Goal: Transaction & Acquisition: Book appointment/travel/reservation

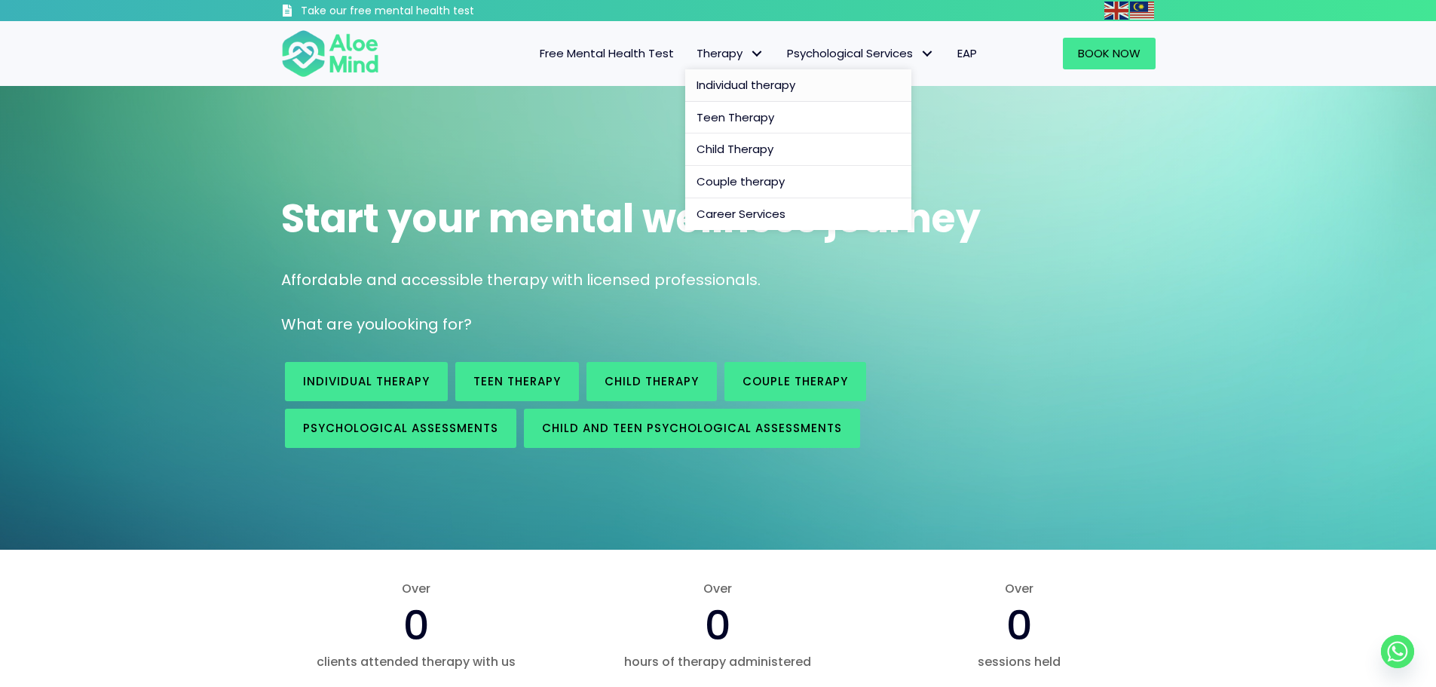
click at [743, 81] on span "Individual therapy" at bounding box center [745, 85] width 99 height 16
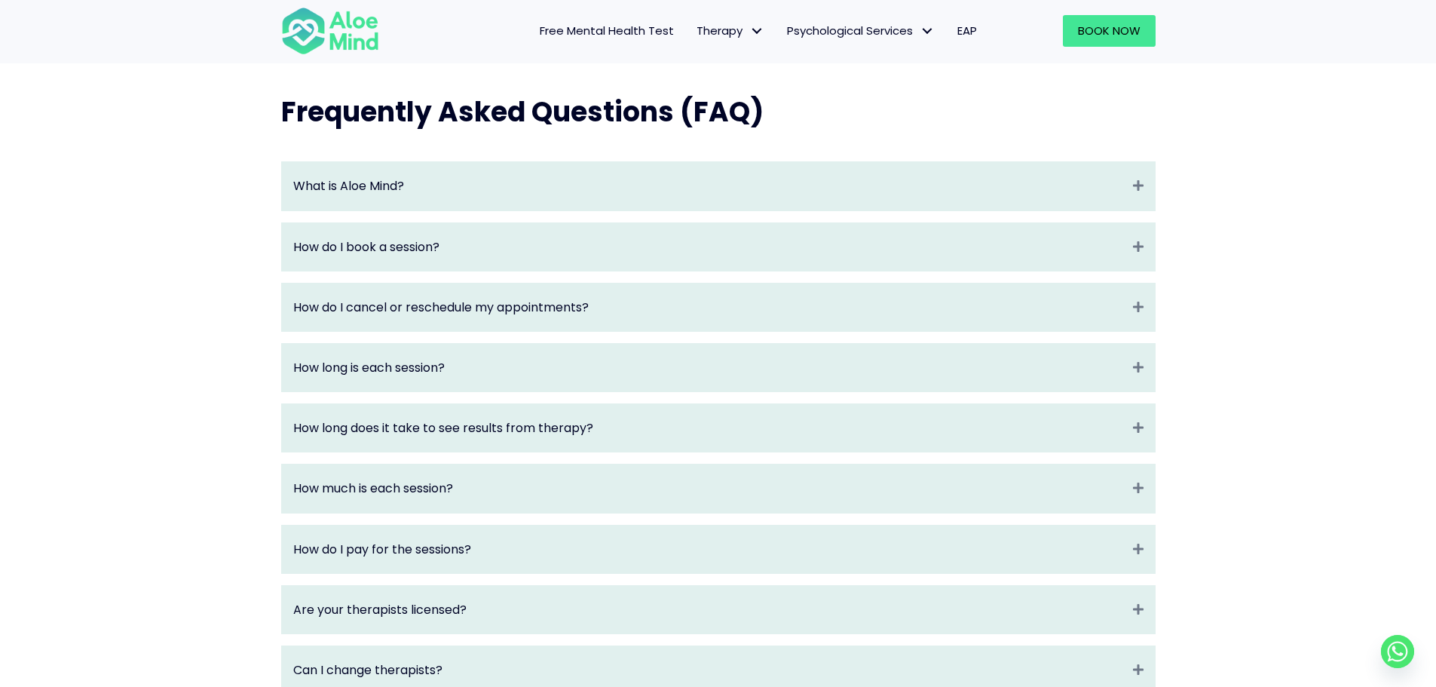
scroll to position [1583, 0]
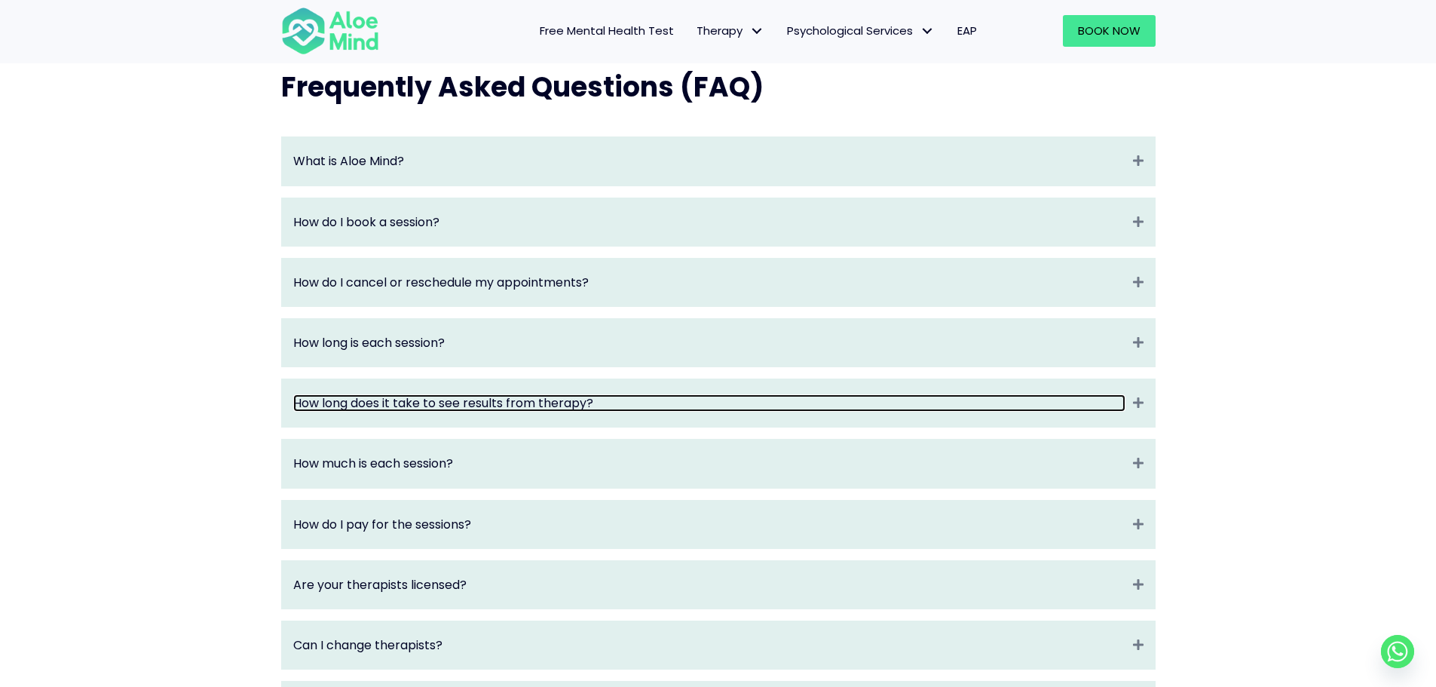
click at [722, 412] on link "How long does it take to see results from therapy?" at bounding box center [709, 402] width 832 height 17
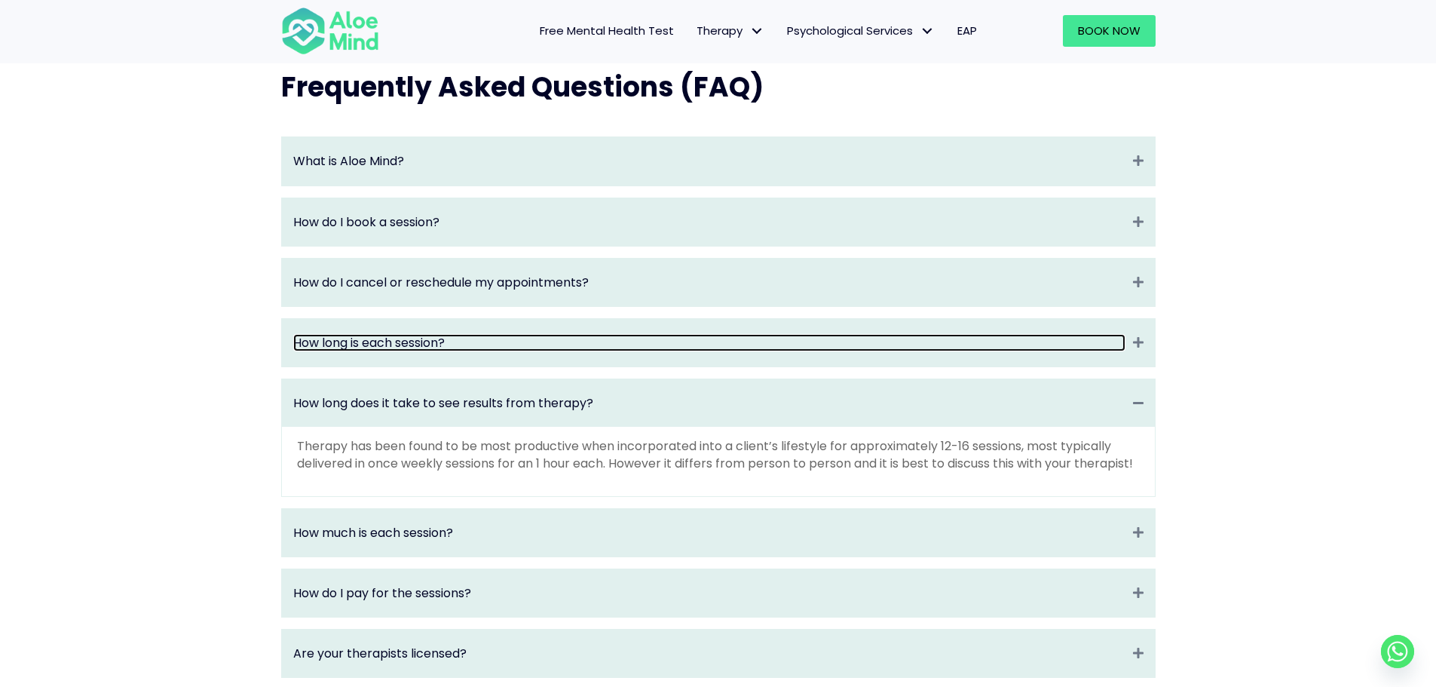
click at [709, 351] on link "How long is each session?" at bounding box center [709, 342] width 832 height 17
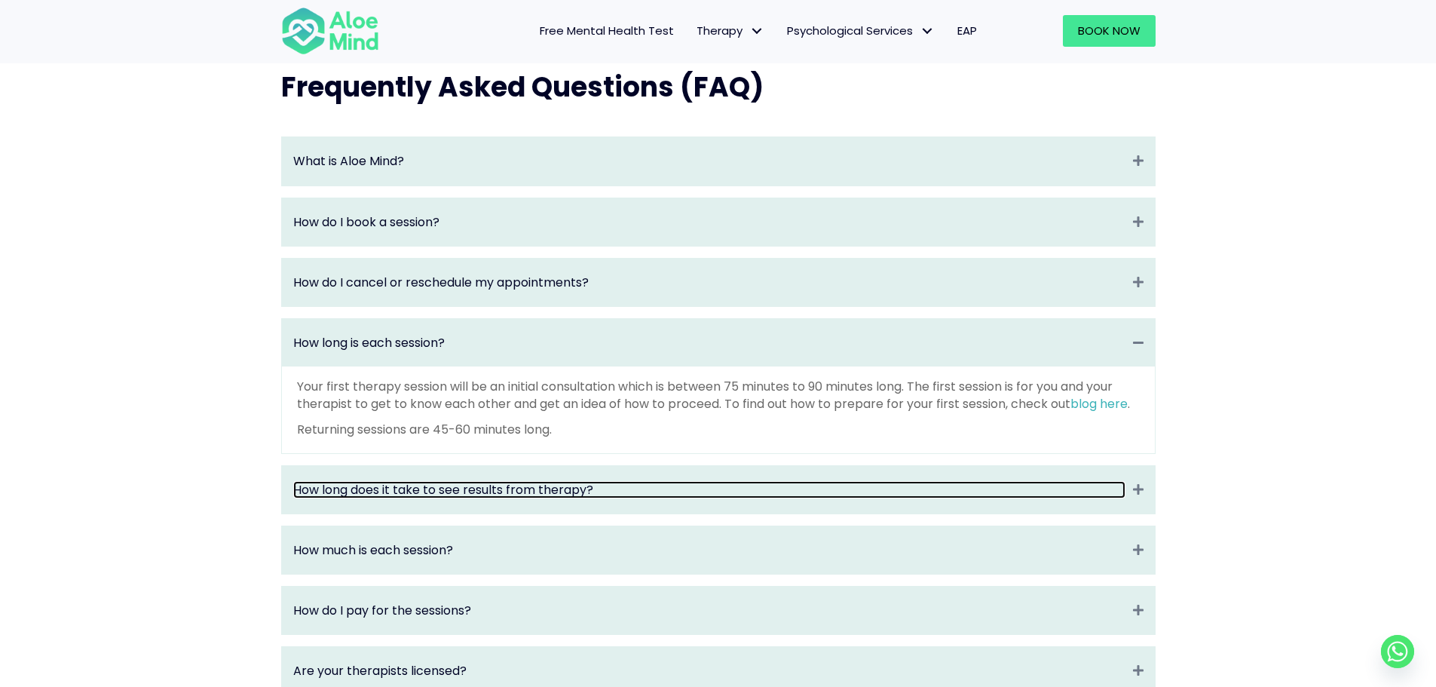
click at [932, 498] on link "How long does it take to see results from therapy?" at bounding box center [709, 489] width 832 height 17
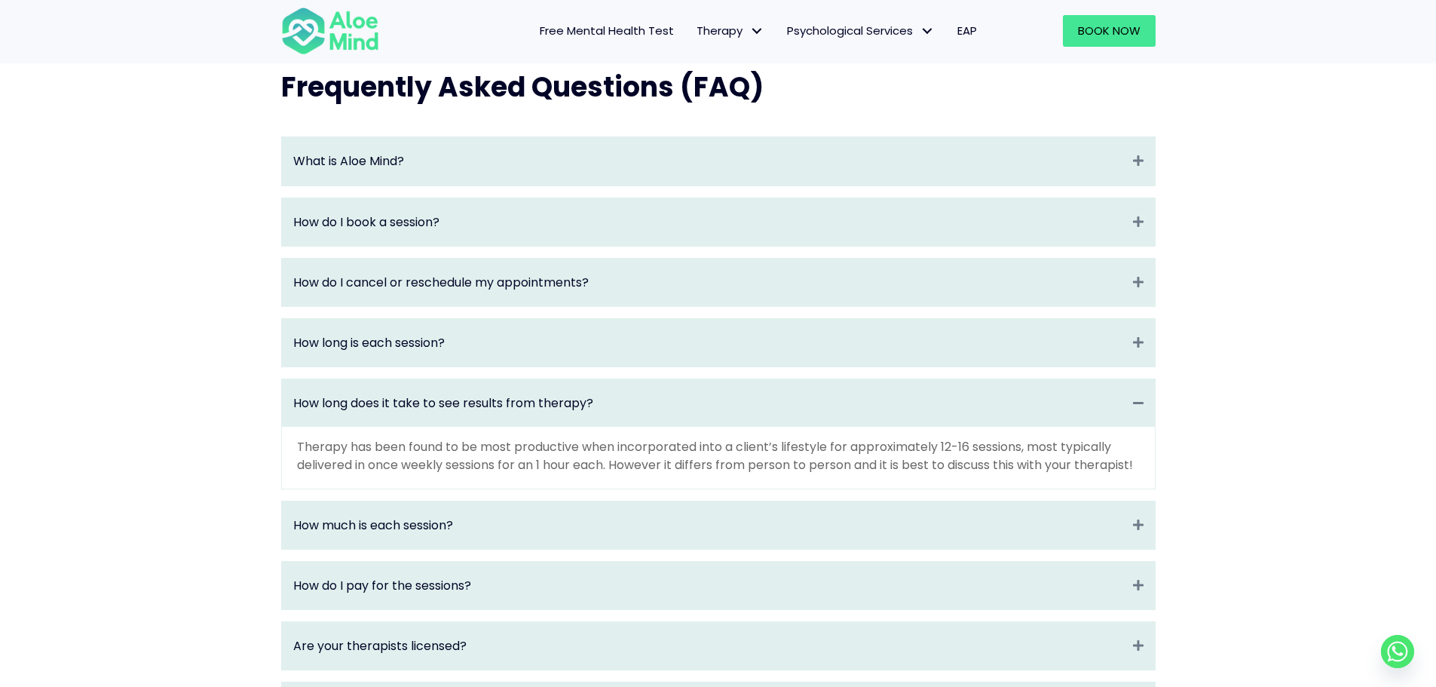
click at [906, 549] on div "How much is each session? Expand" at bounding box center [718, 524] width 873 height 47
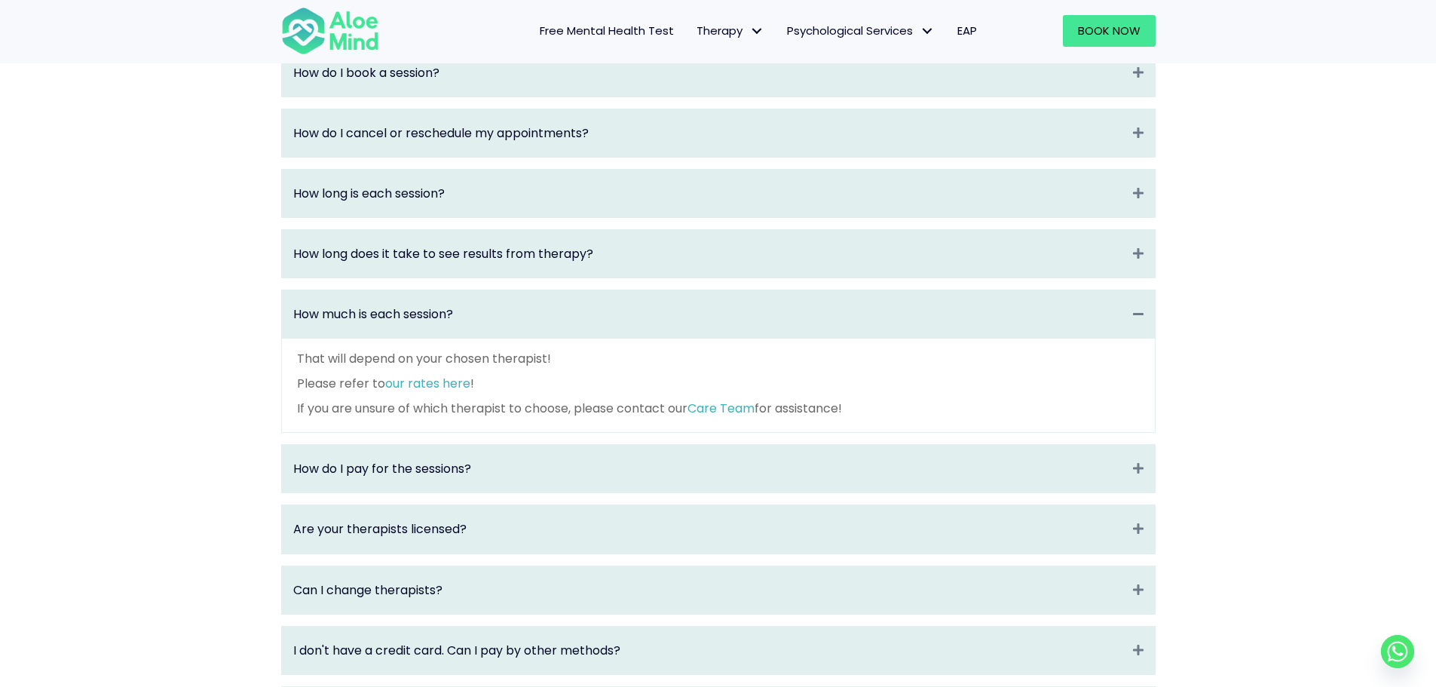
scroll to position [1734, 0]
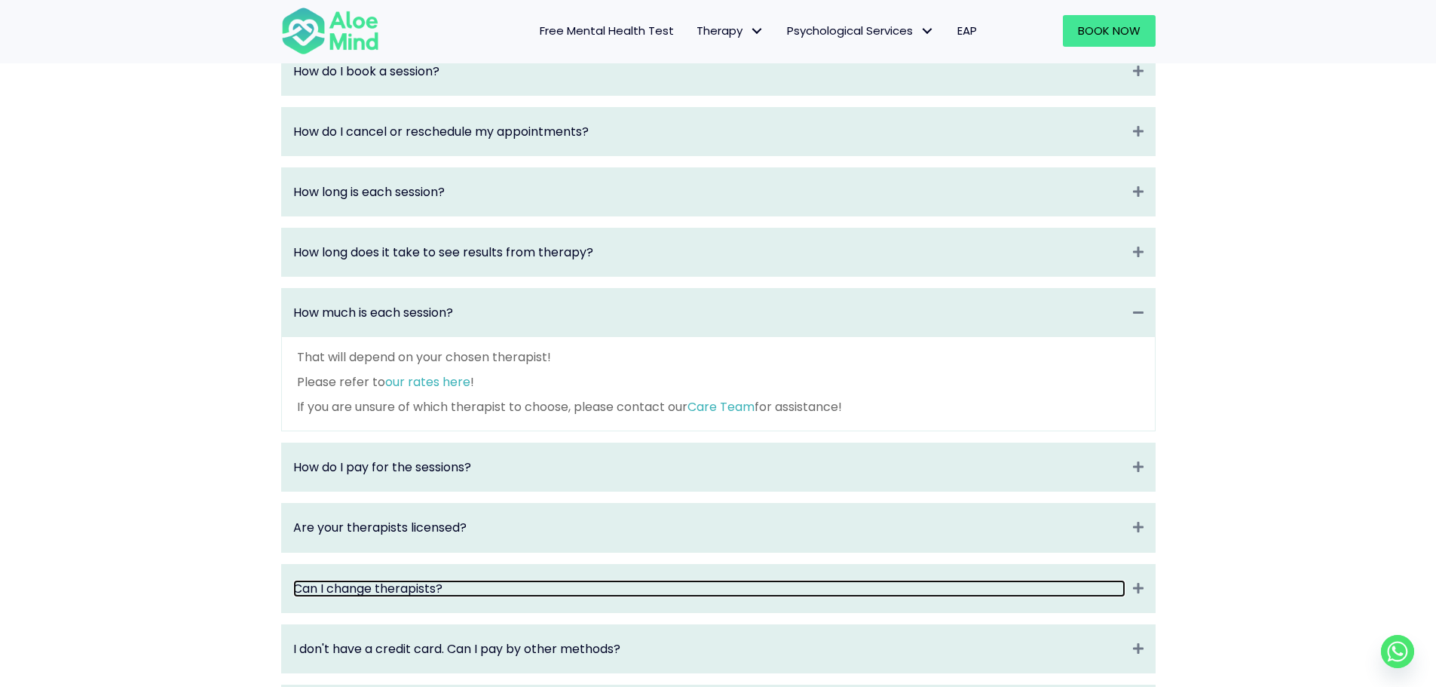
click at [877, 597] on link "Can I change therapists?" at bounding box center [709, 588] width 832 height 17
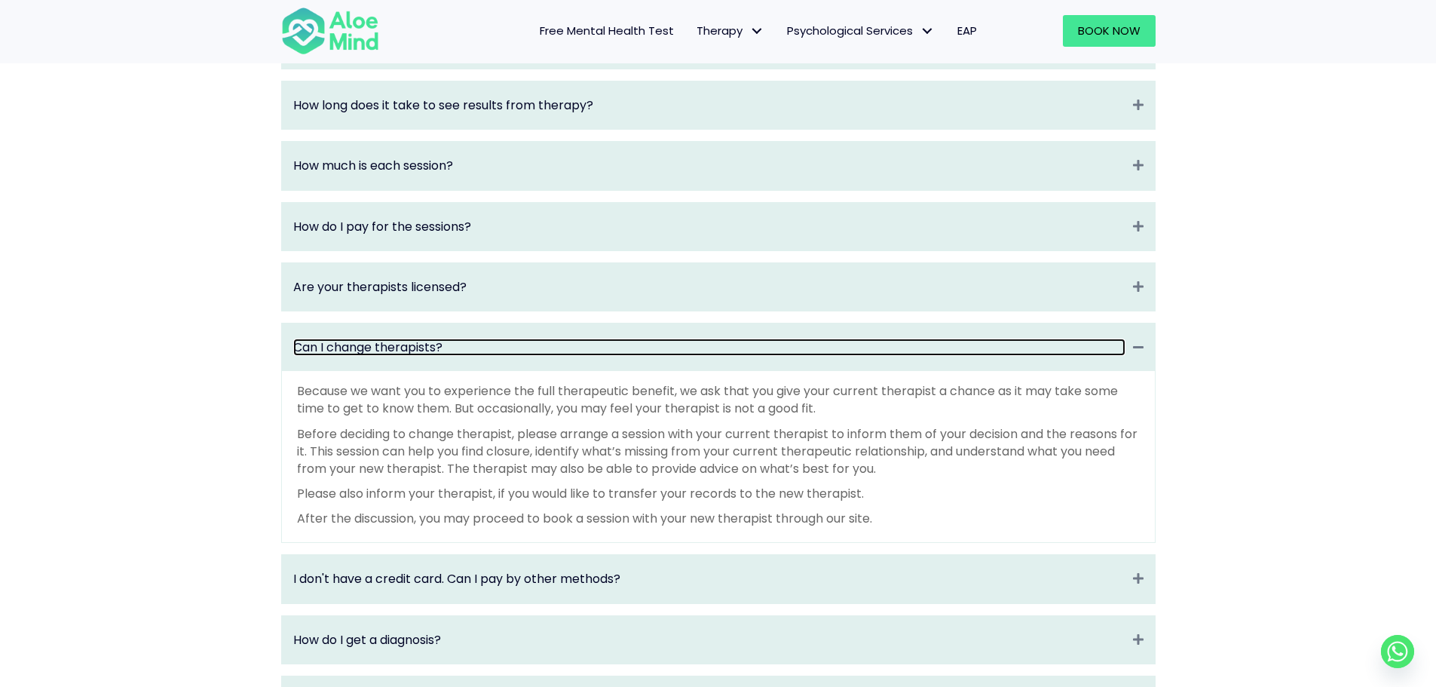
scroll to position [1884, 0]
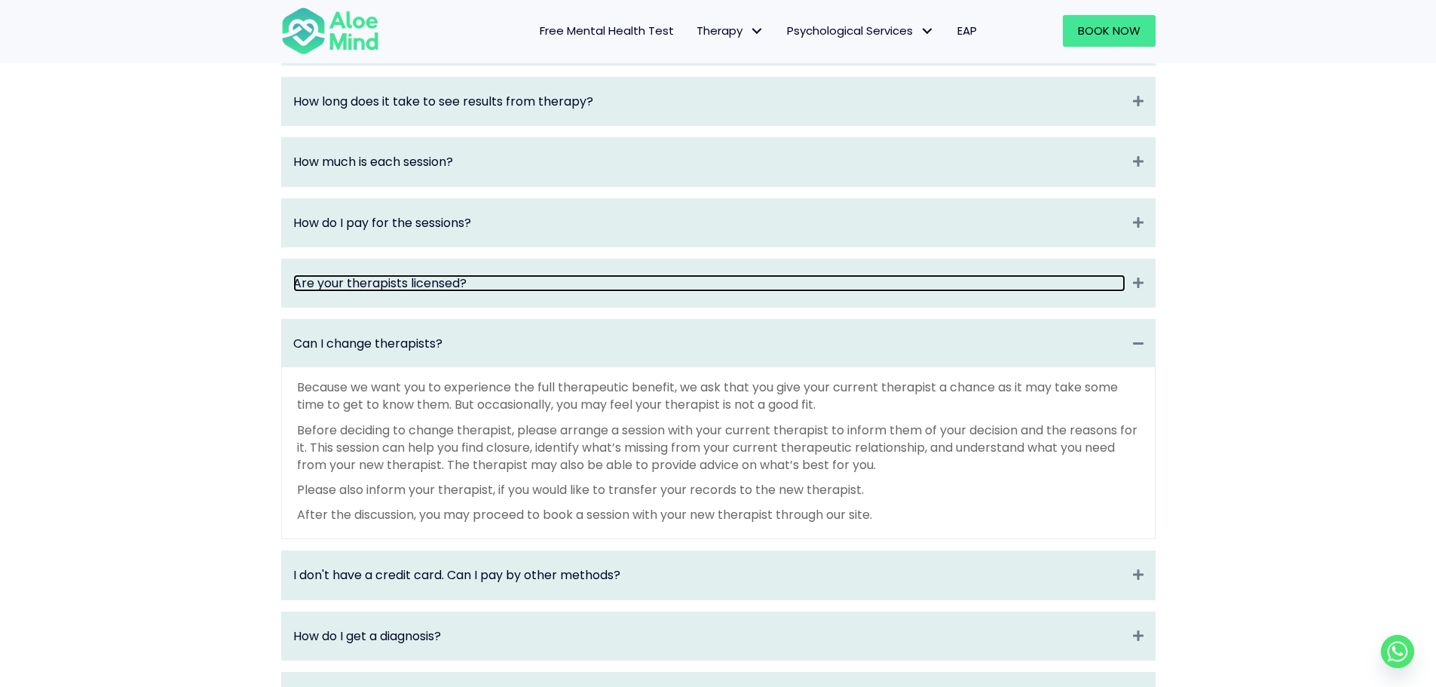
click at [781, 292] on link "Are your therapists licensed?" at bounding box center [709, 282] width 832 height 17
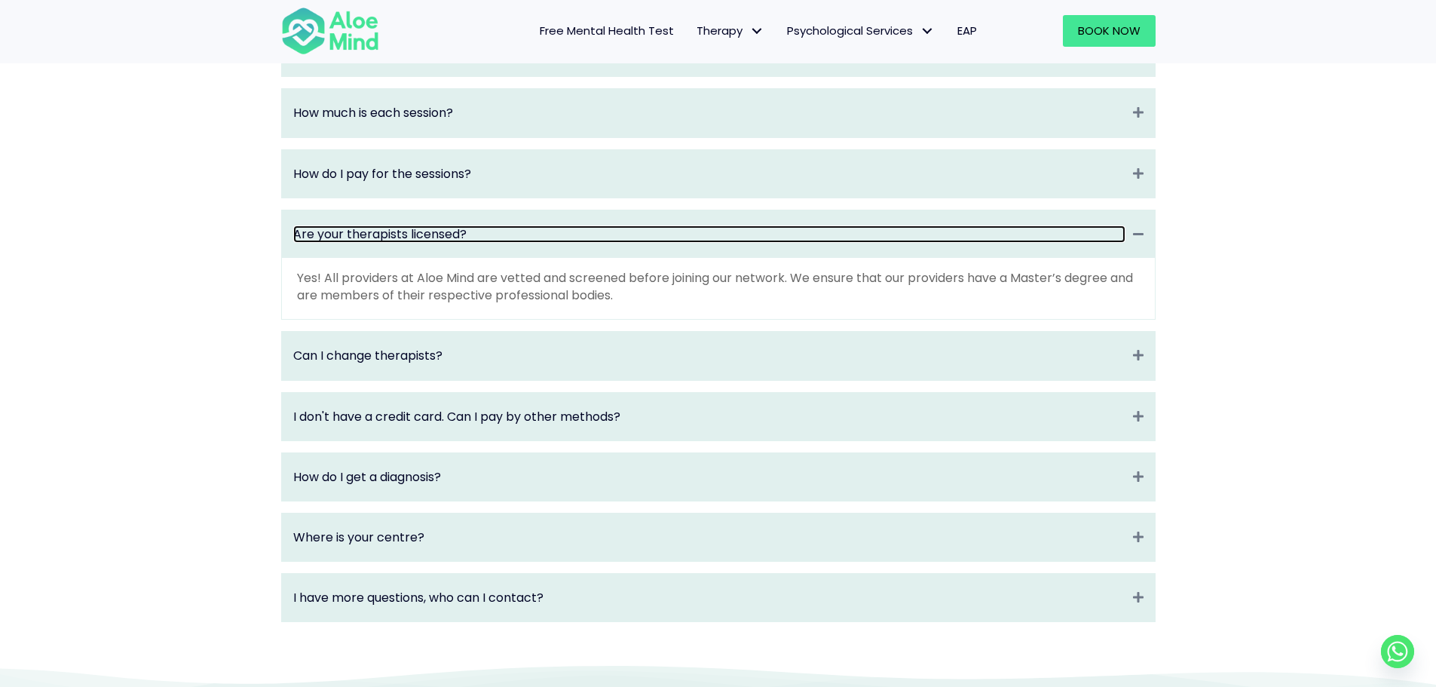
scroll to position [1960, 0]
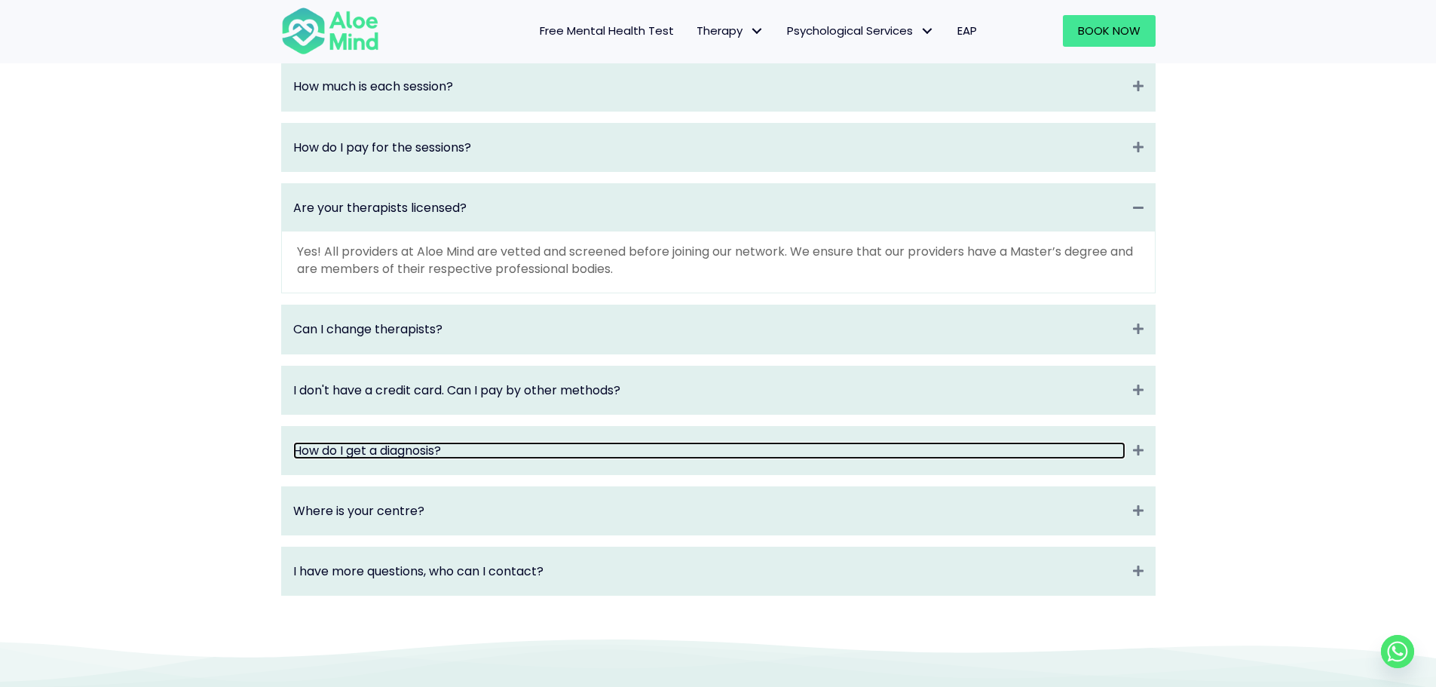
click at [739, 459] on link "How do I get a diagnosis?" at bounding box center [709, 450] width 832 height 17
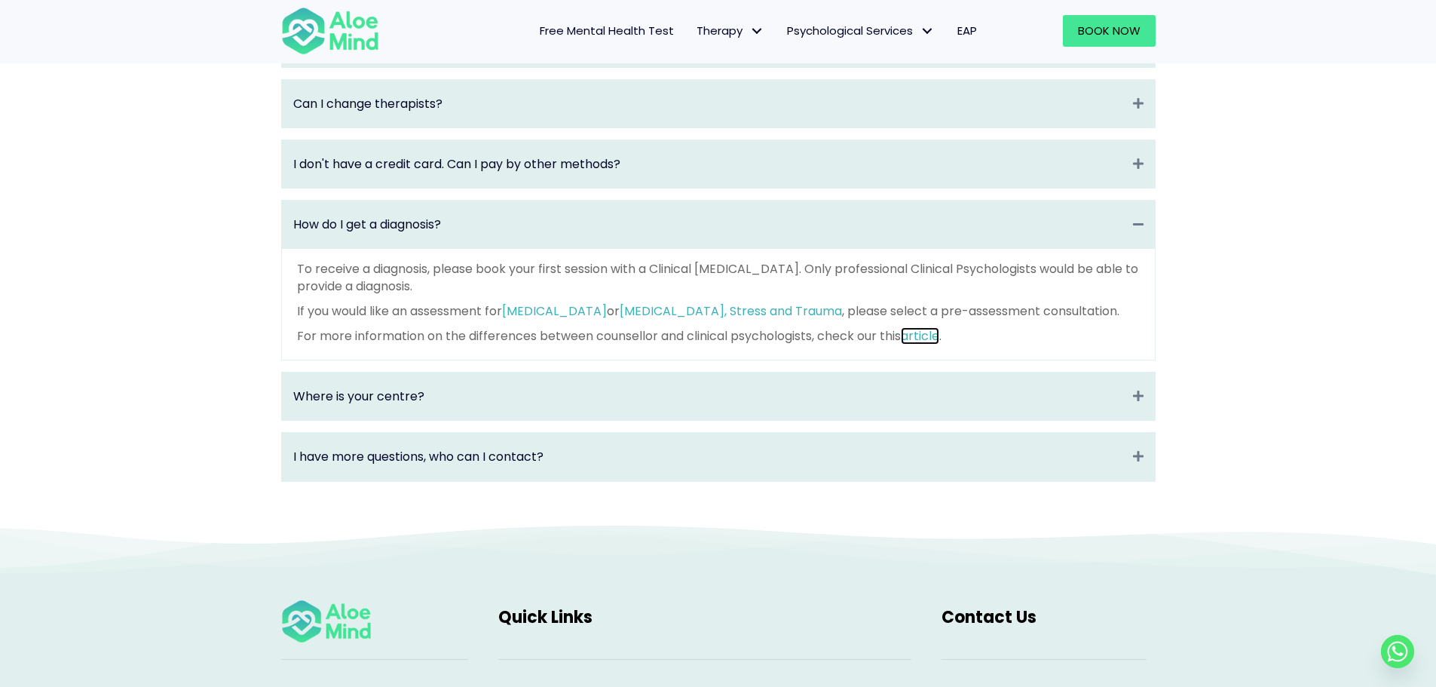
scroll to position [2186, 0]
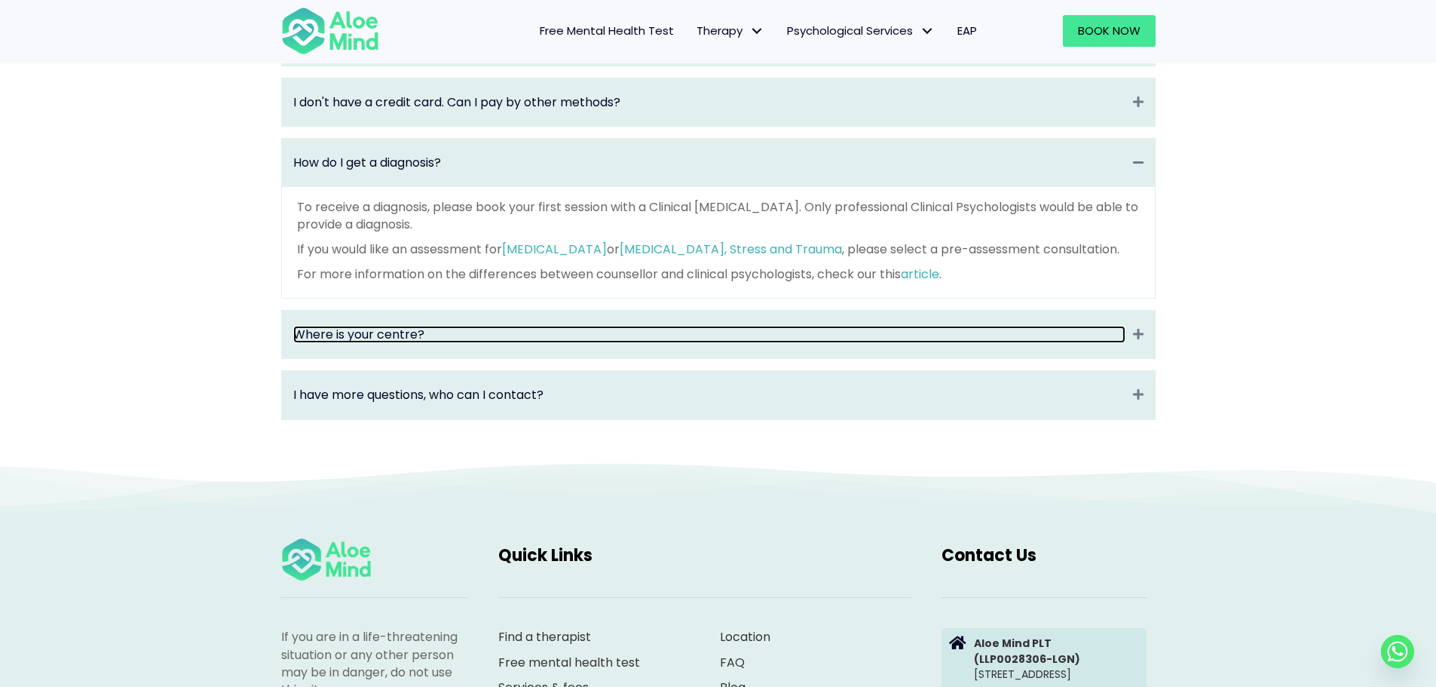
click at [862, 343] on link "Where is your centre?" at bounding box center [709, 334] width 832 height 17
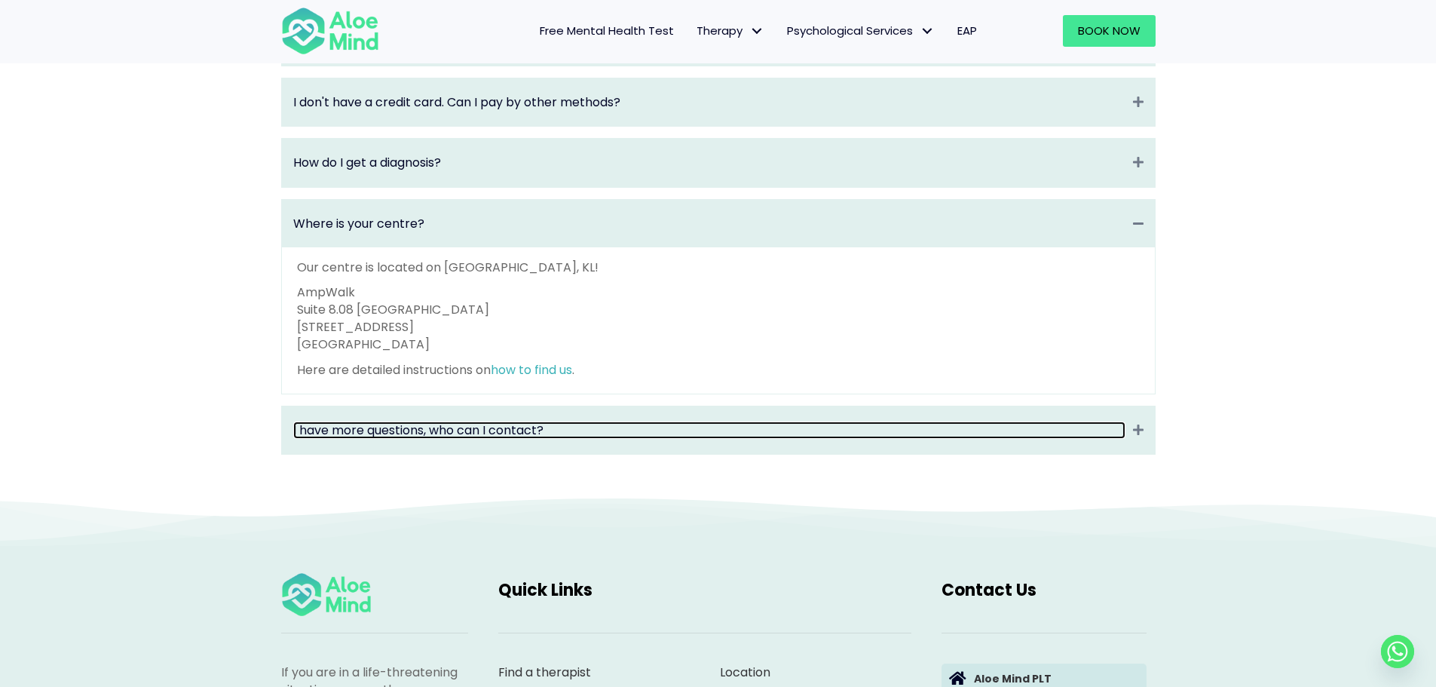
click at [798, 439] on link "I have more questions, who can I contact?" at bounding box center [709, 429] width 832 height 17
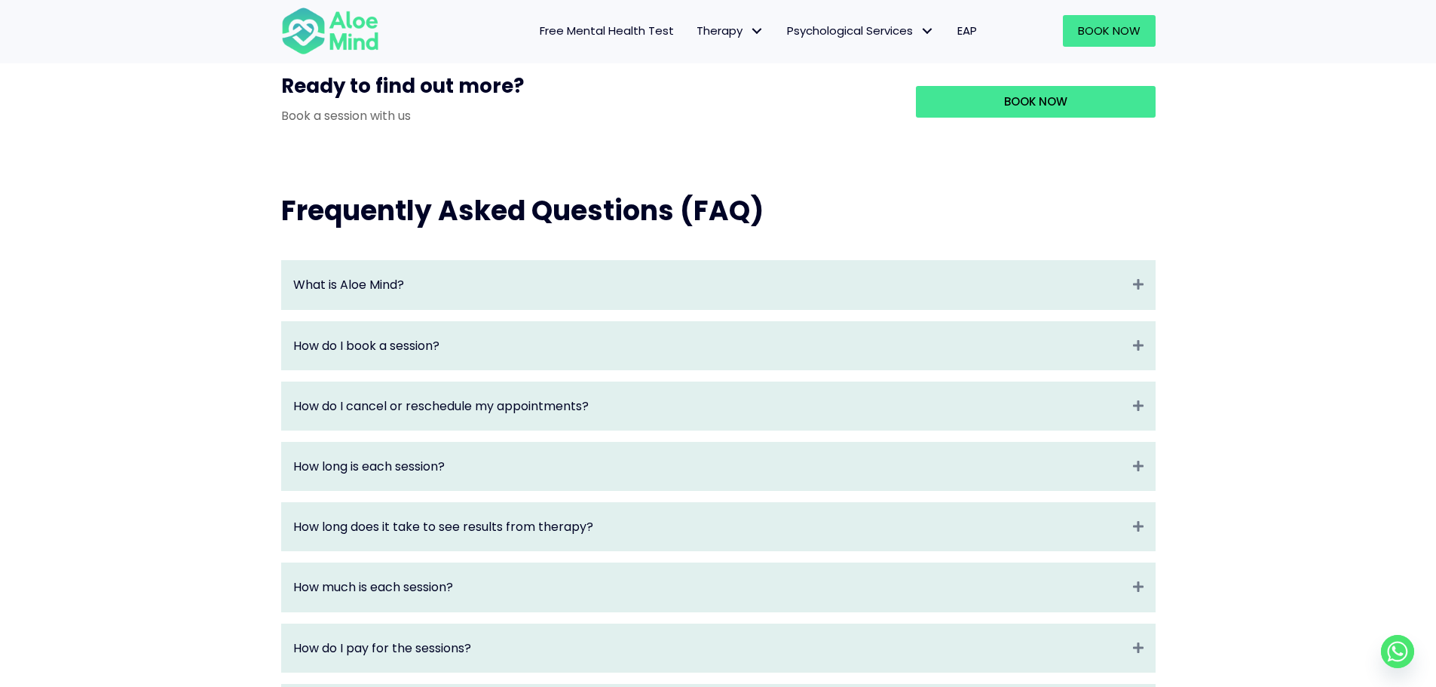
scroll to position [1432, 0]
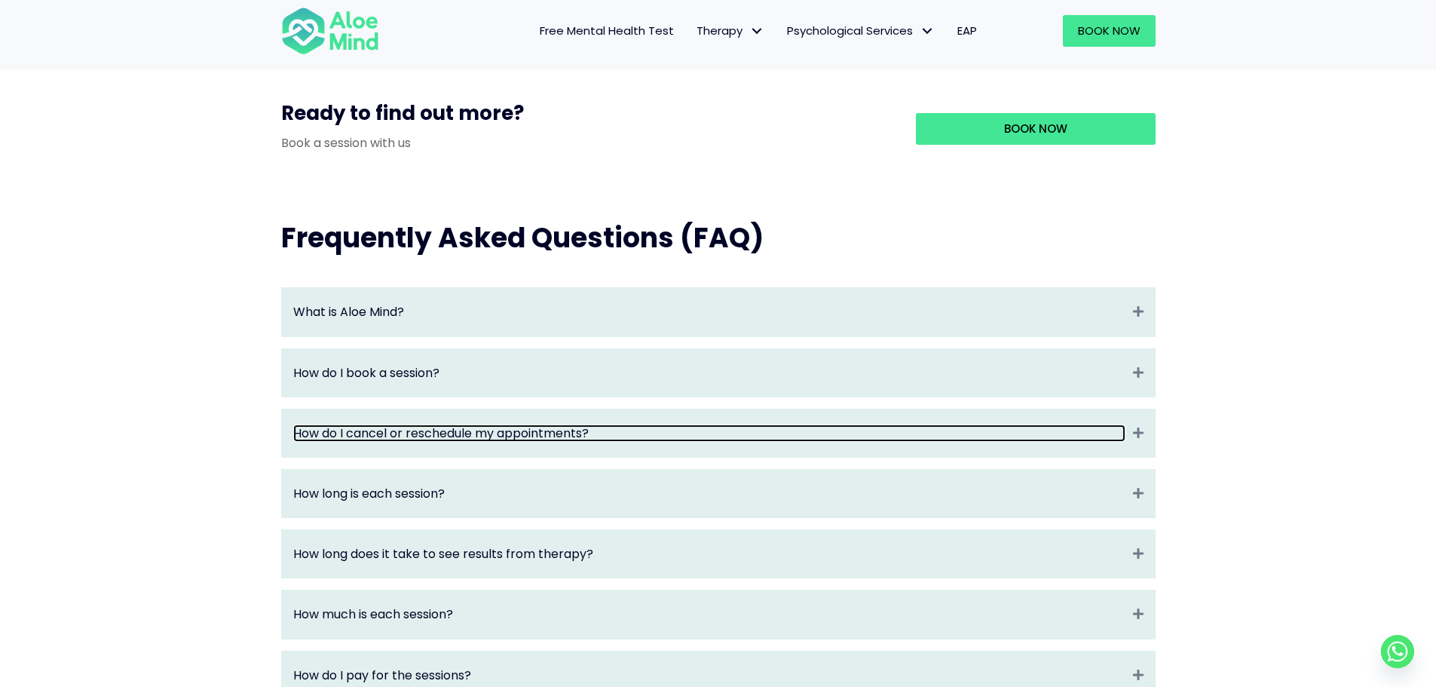
click at [789, 442] on link "How do I cancel or reschedule my appointments?" at bounding box center [709, 432] width 832 height 17
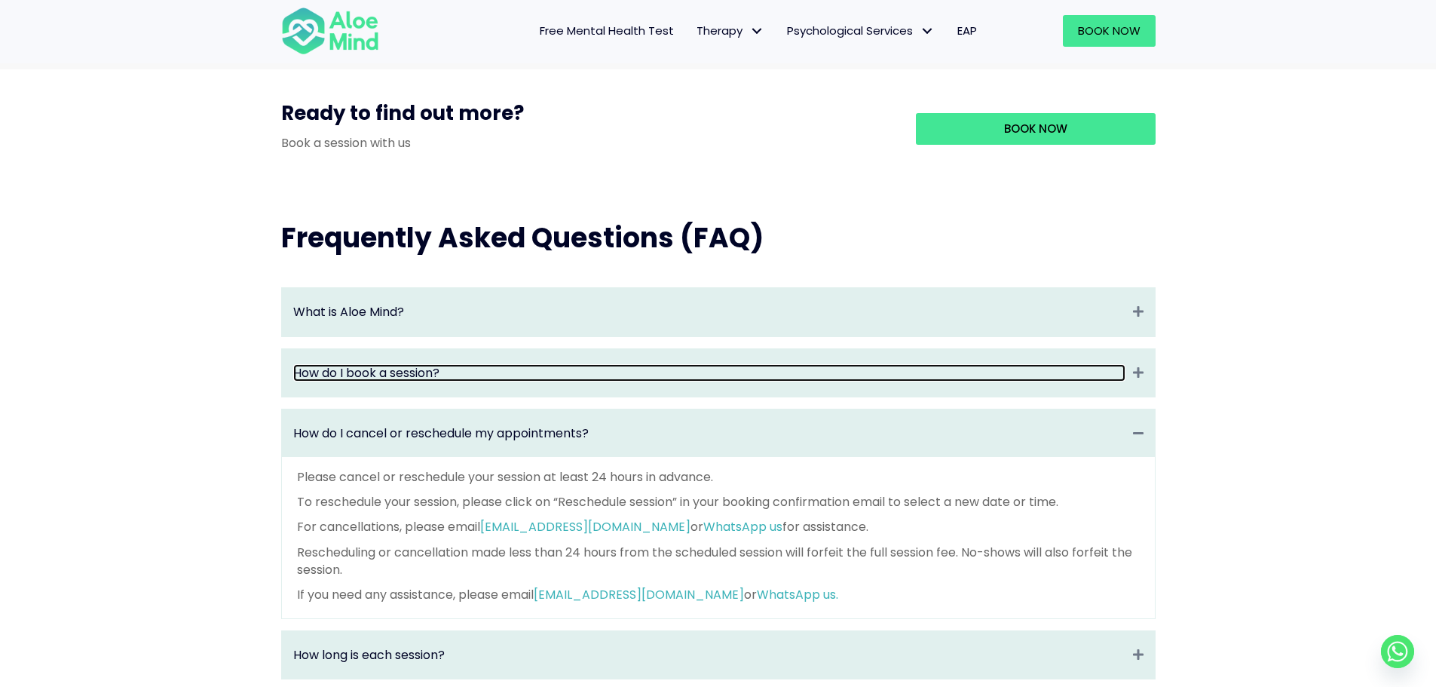
click at [761, 381] on link "How do I book a session?" at bounding box center [709, 372] width 832 height 17
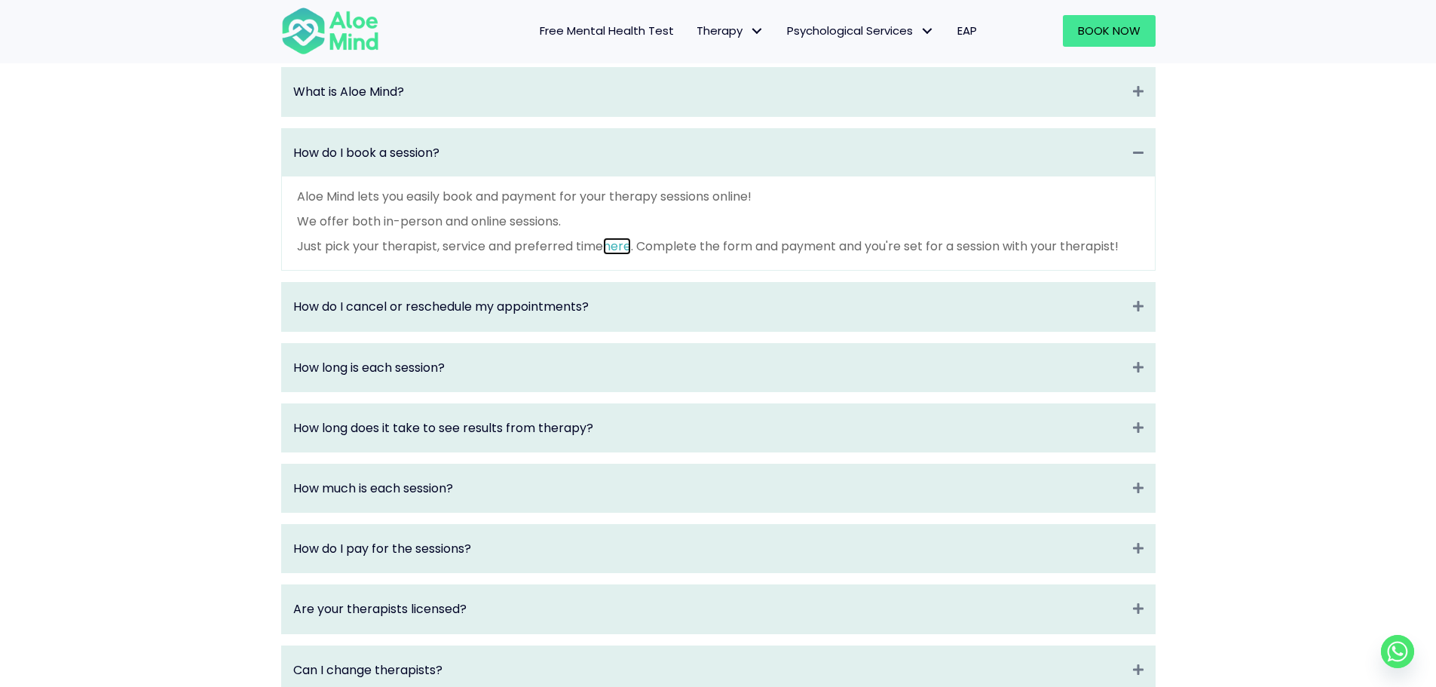
scroll to position [1734, 0]
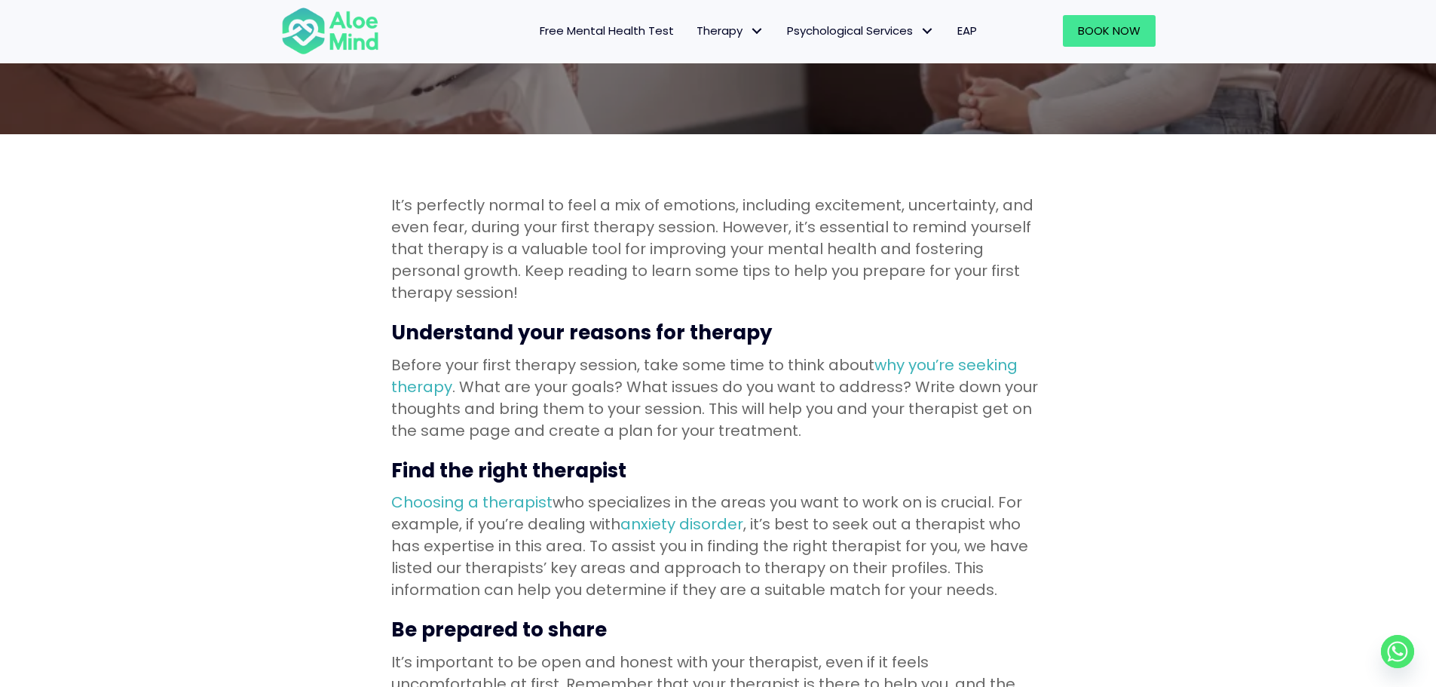
scroll to position [301, 0]
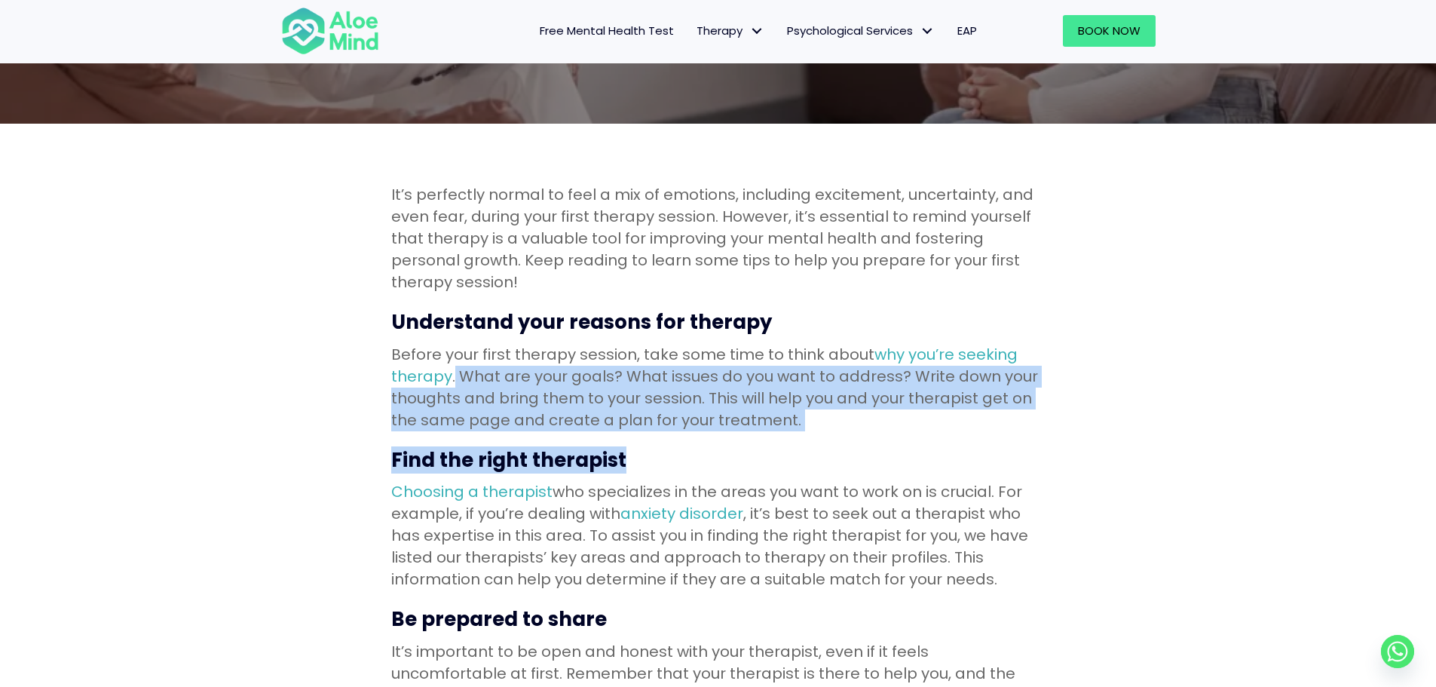
drag, startPoint x: 452, startPoint y: 376, endPoint x: 724, endPoint y: 436, distance: 277.8
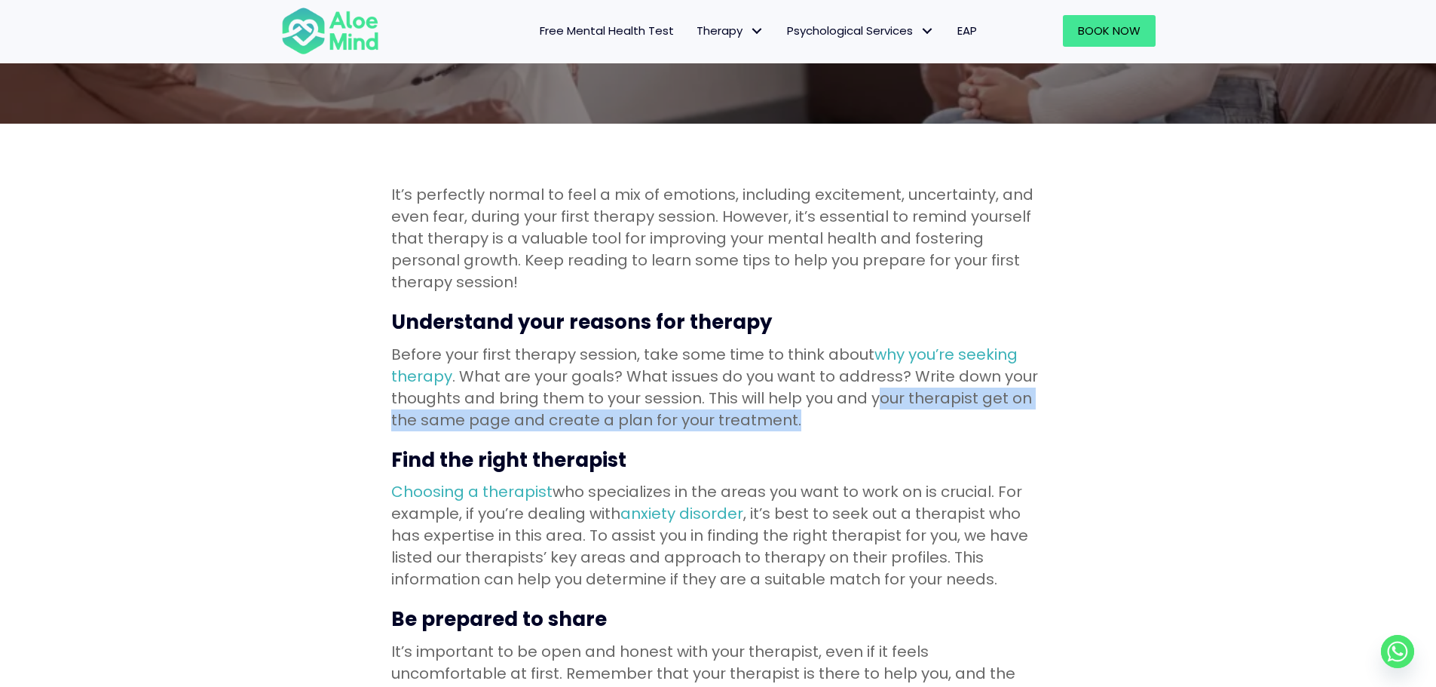
drag, startPoint x: 801, startPoint y: 419, endPoint x: 875, endPoint y: 403, distance: 75.5
click at [875, 403] on p "Before your first therapy session, take some time to think about why you’re see…" at bounding box center [718, 387] width 654 height 87
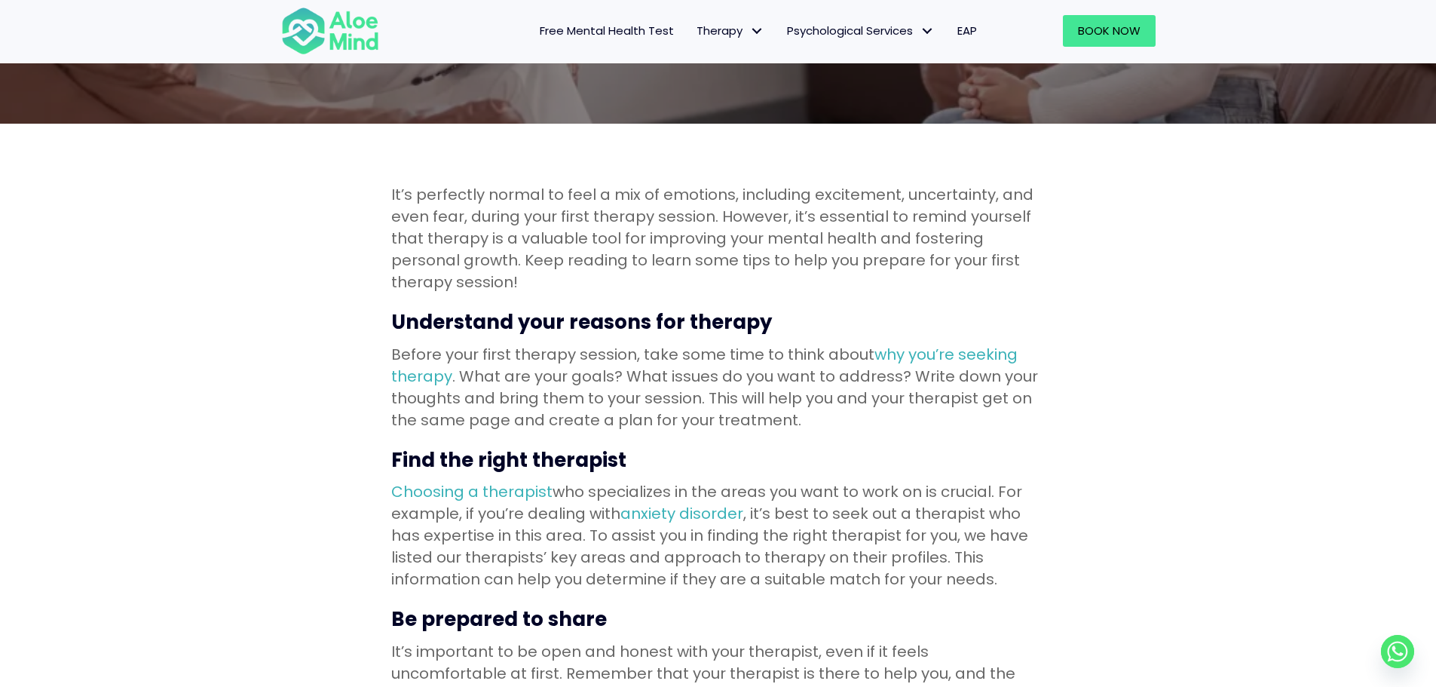
click at [797, 453] on h3 "Find the right therapist" at bounding box center [718, 459] width 654 height 27
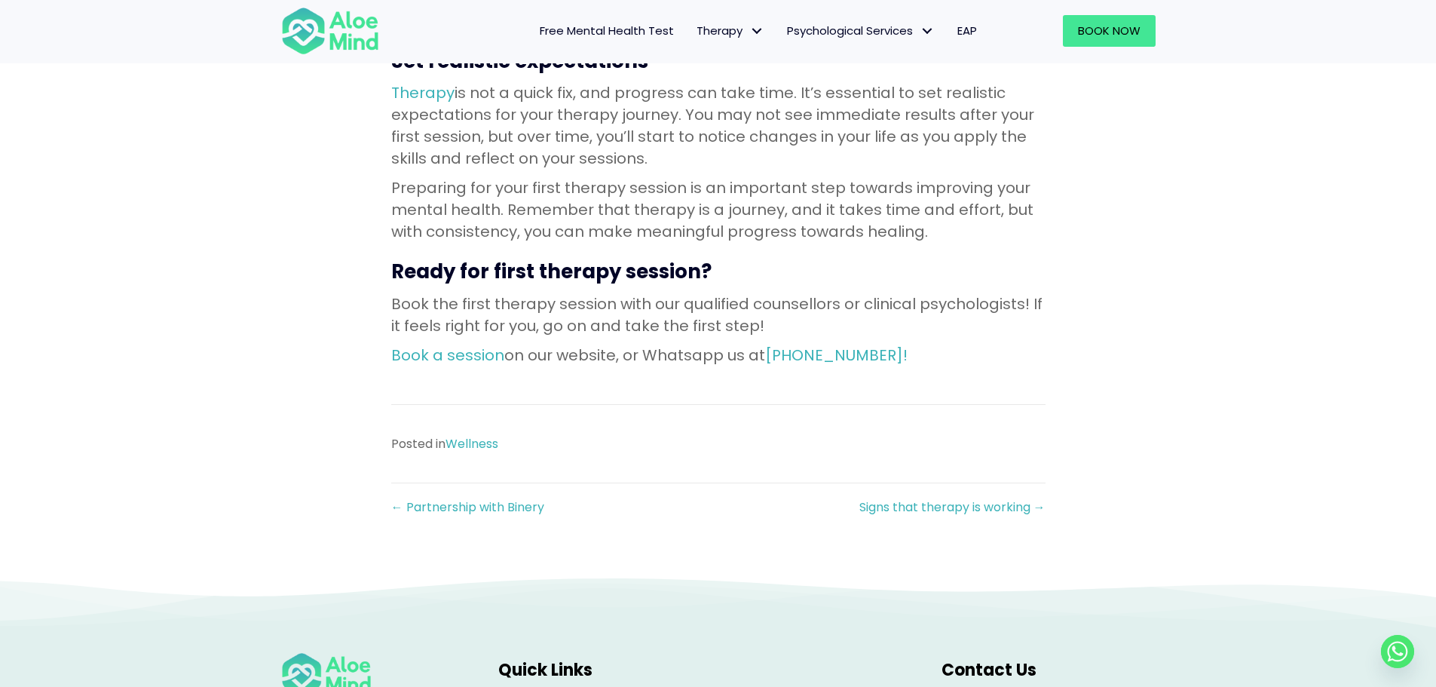
scroll to position [1281, 0]
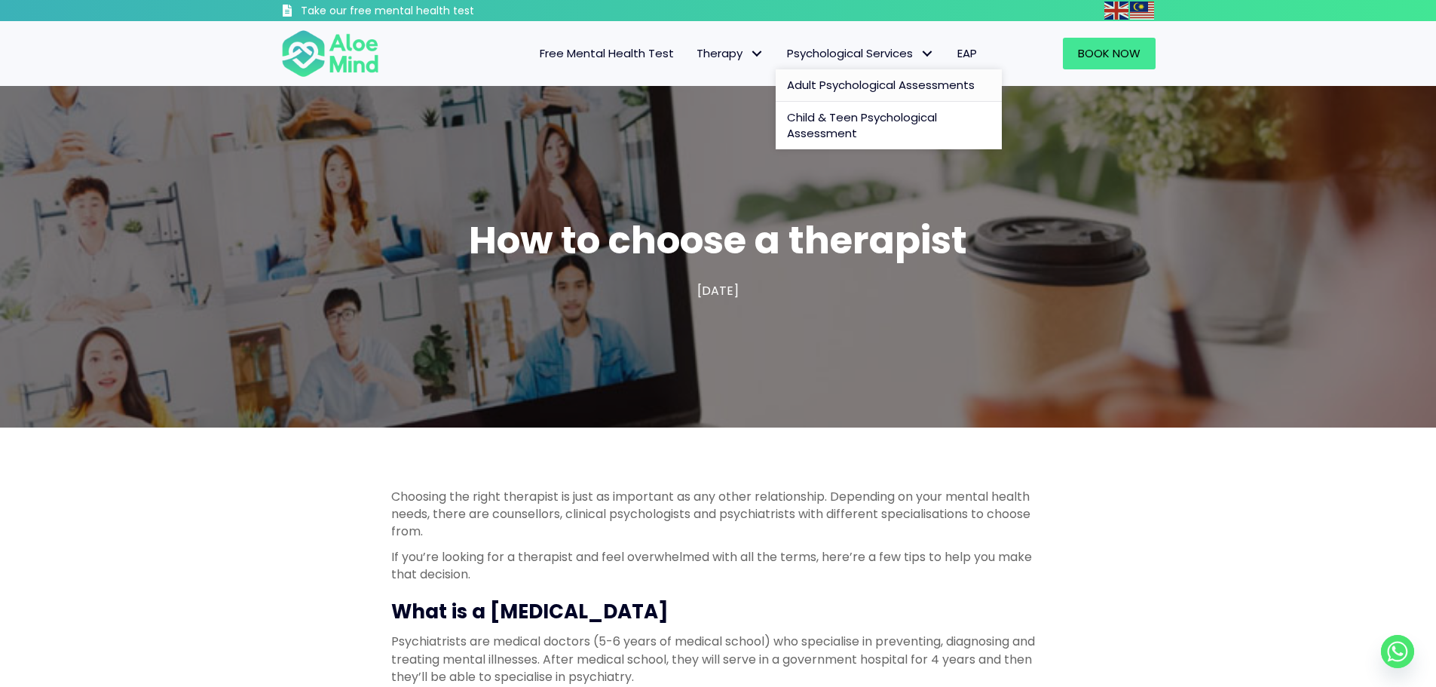
click at [885, 86] on span "Adult Psychological Assessments" at bounding box center [881, 85] width 188 height 16
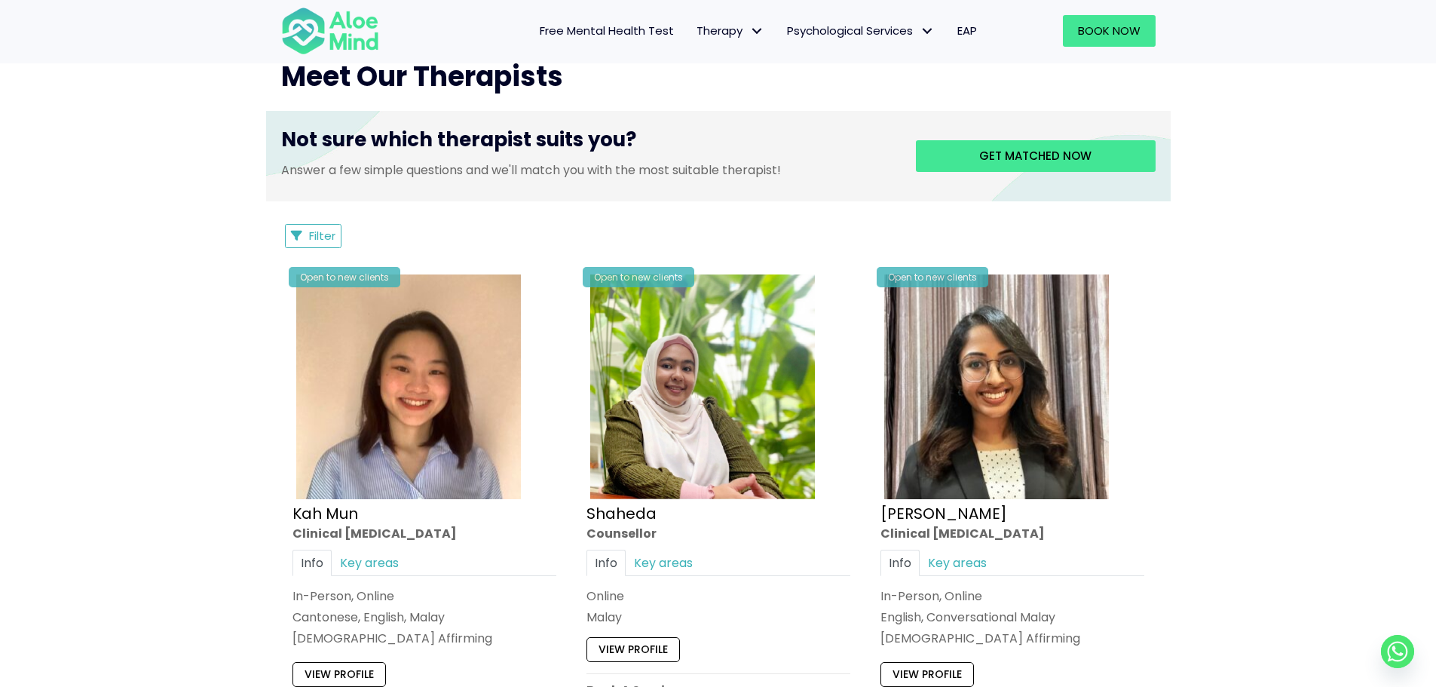
scroll to position [603, 0]
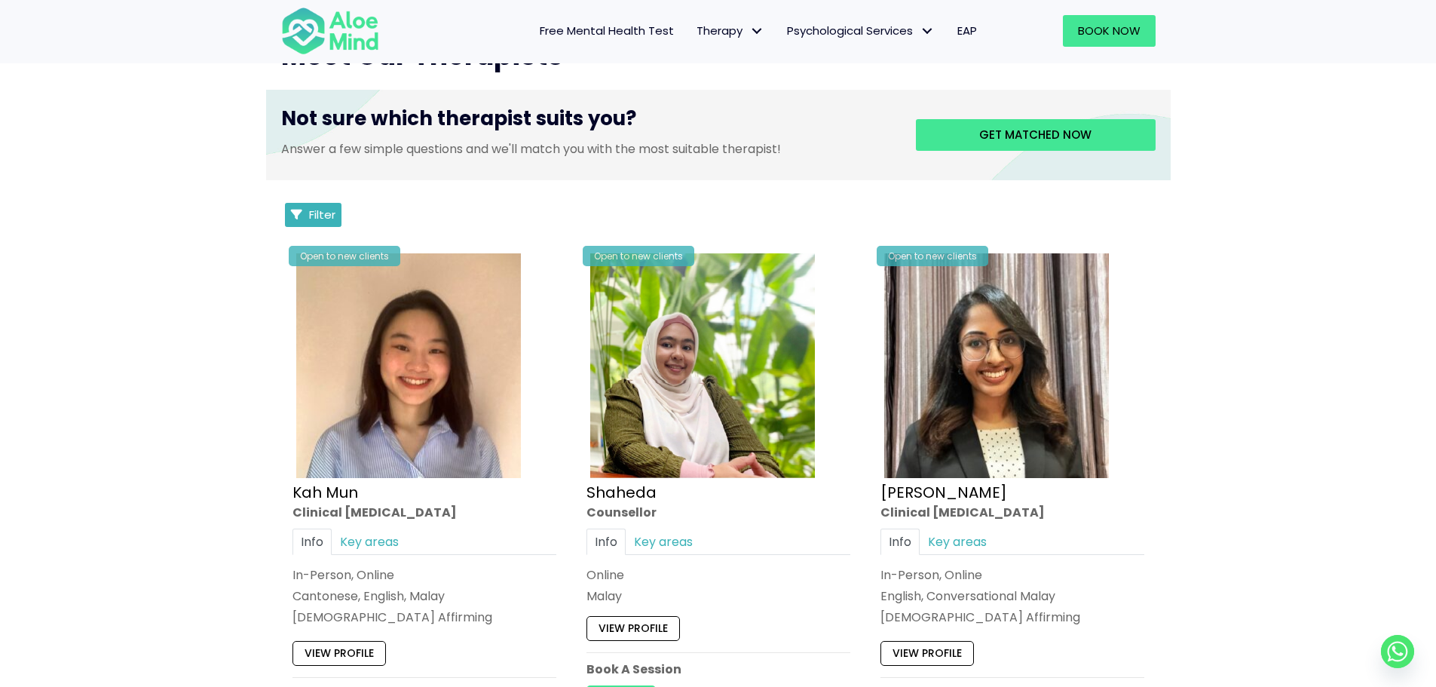
click at [317, 222] on span "Filter" at bounding box center [322, 215] width 26 height 16
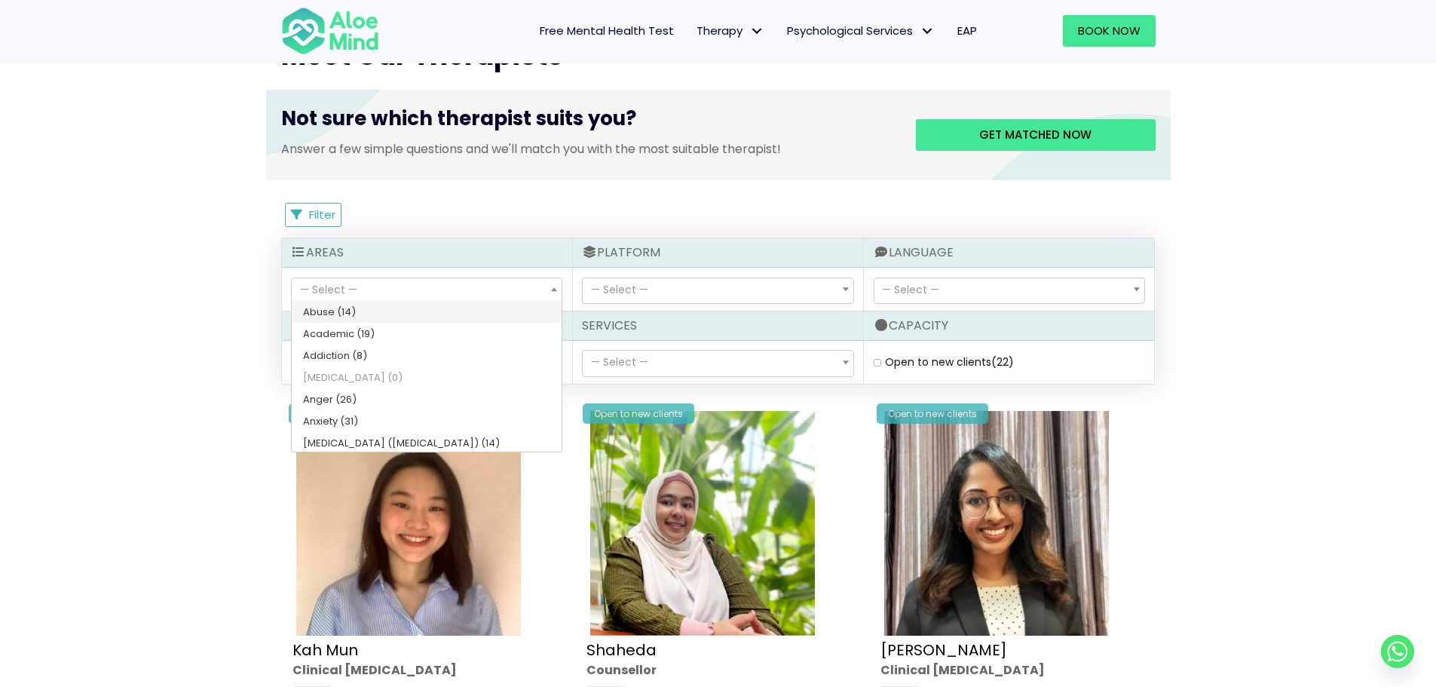
click at [500, 284] on span "— Select —" at bounding box center [427, 291] width 270 height 26
select select "78"
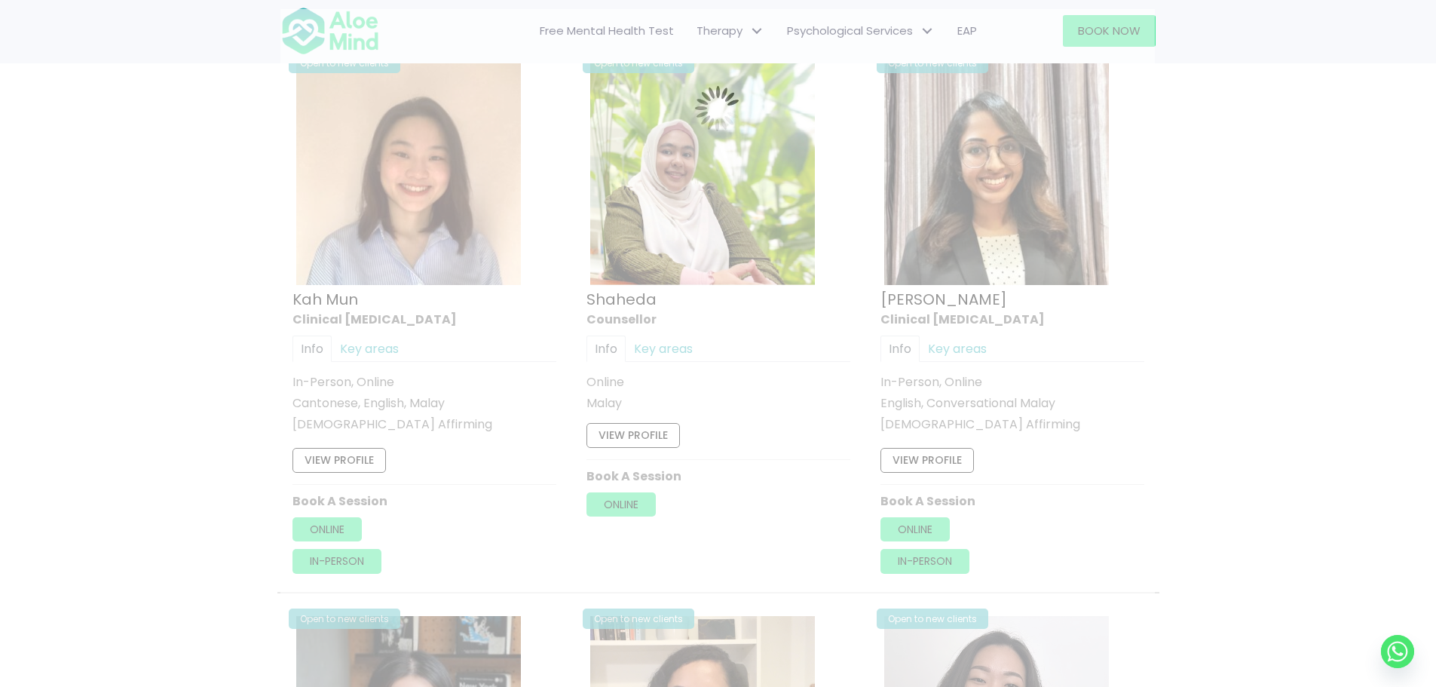
scroll to position [806, 0]
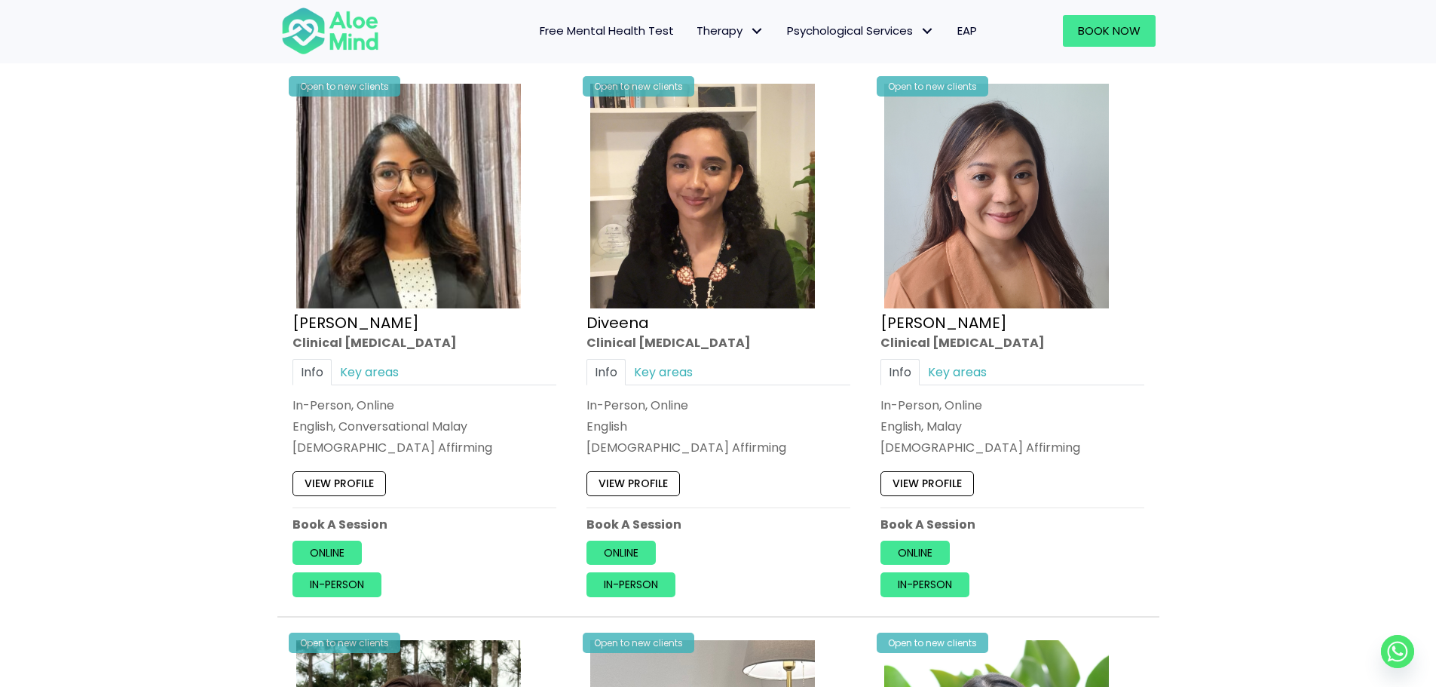
scroll to position [730, 0]
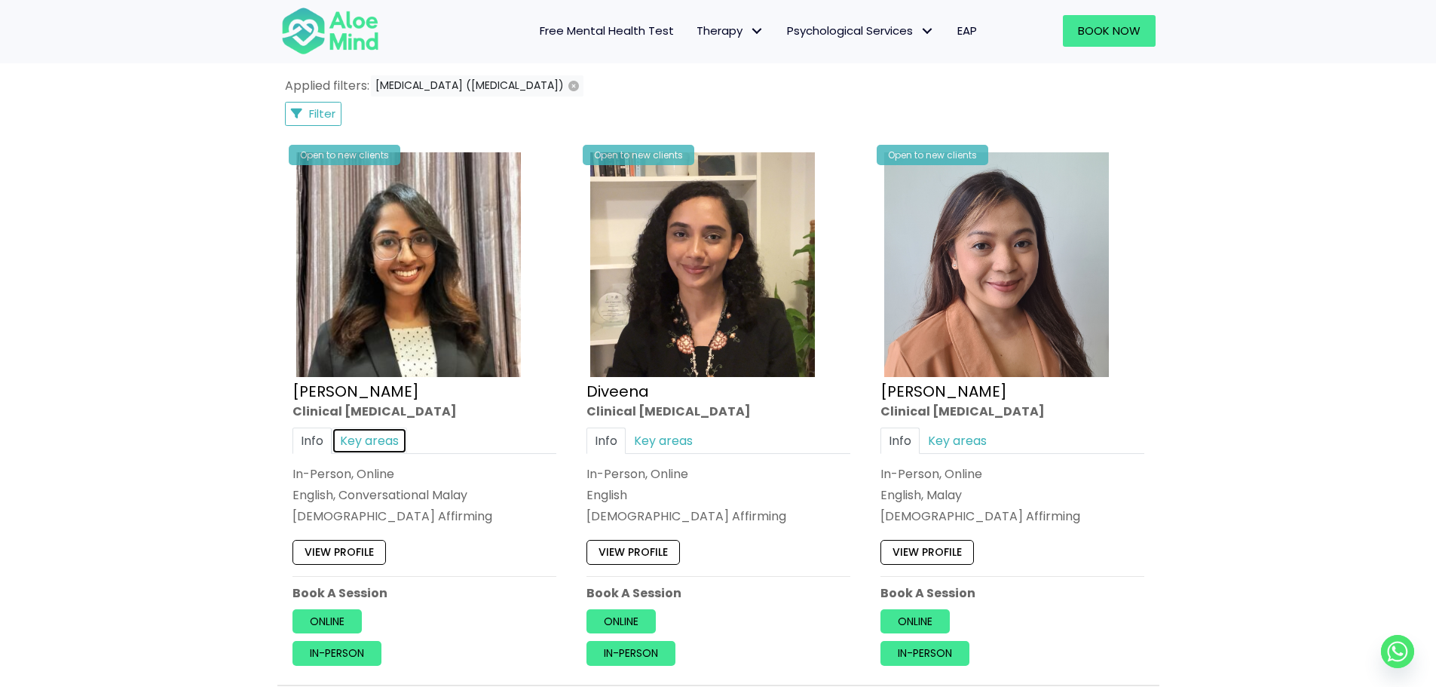
click at [396, 433] on link "Key areas" at bounding box center [369, 440] width 75 height 26
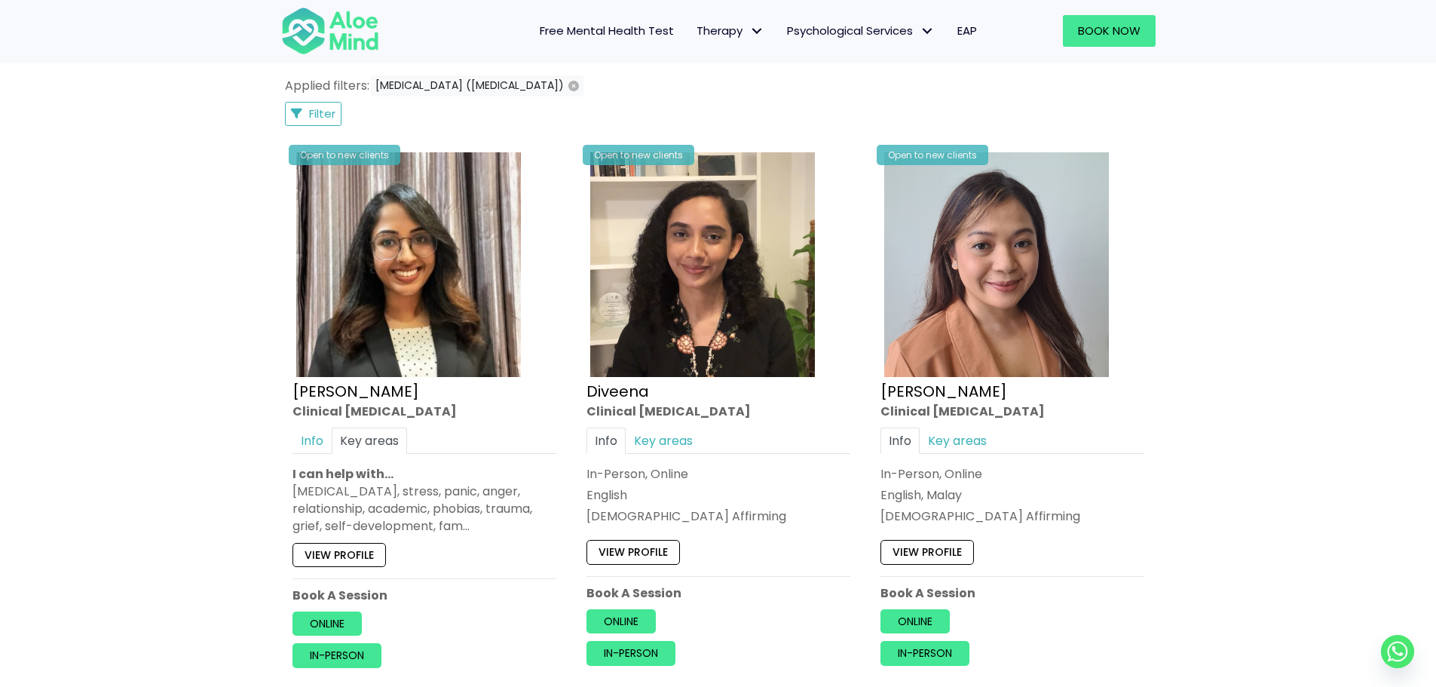
click at [280, 437] on div "Open to new clients Anita Clinical psychologist Info Key areas In-Person, Onlin…" at bounding box center [424, 412] width 294 height 551
click at [298, 435] on link "Info" at bounding box center [311, 440] width 39 height 26
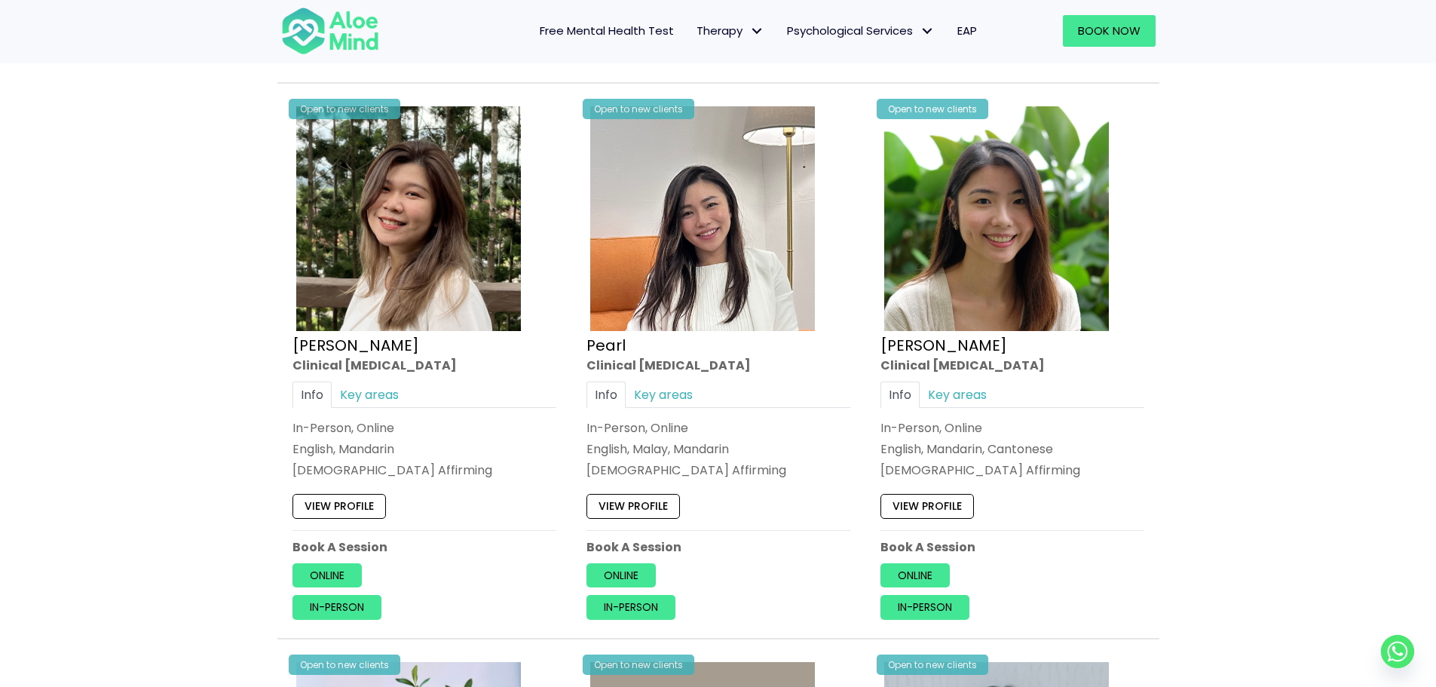
scroll to position [1333, 0]
click at [363, 399] on link "Key areas" at bounding box center [369, 394] width 75 height 26
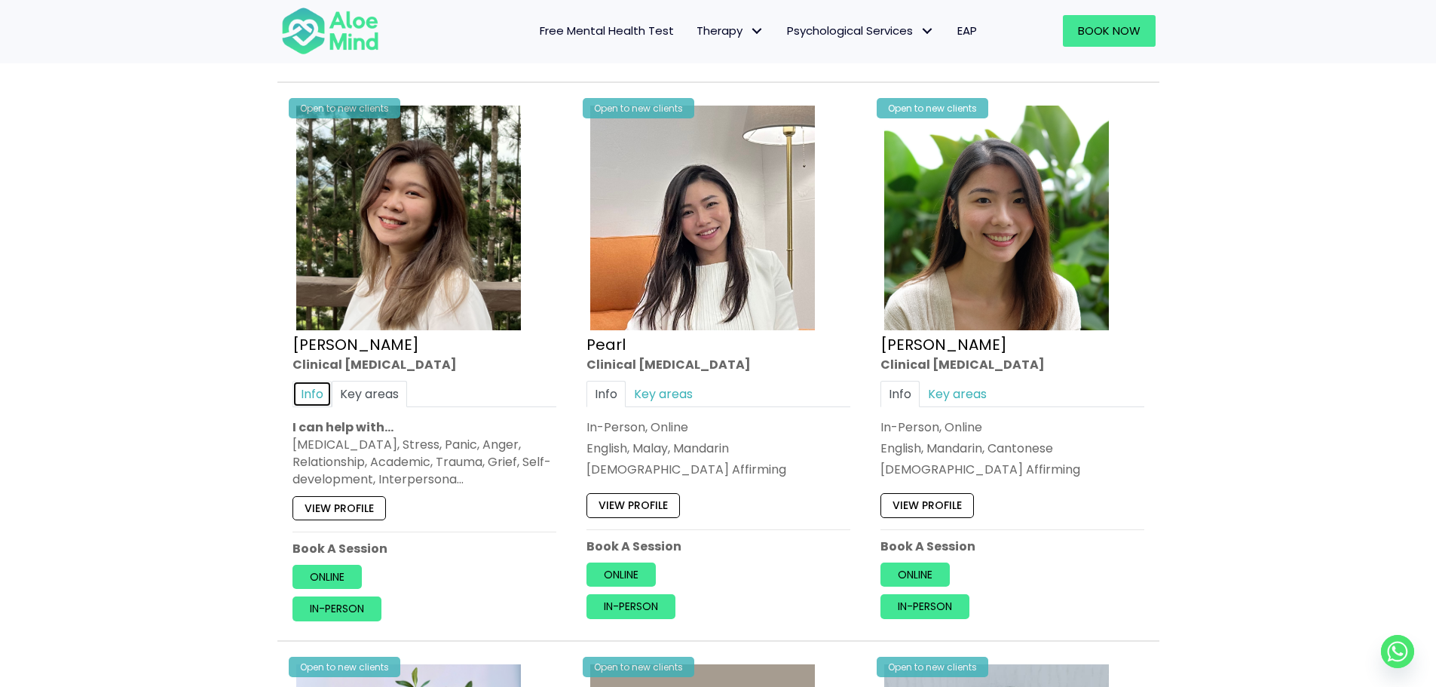
click at [317, 396] on link "Info" at bounding box center [311, 394] width 39 height 26
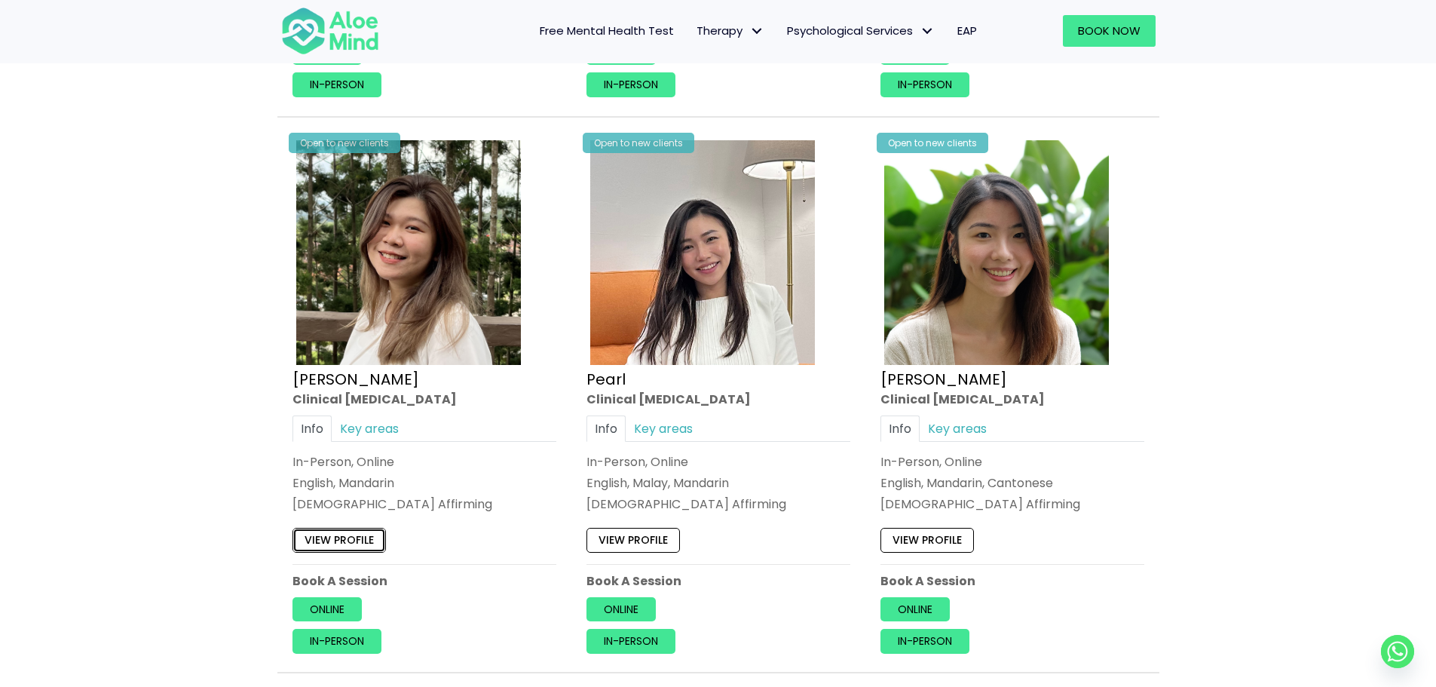
scroll to position [1258, 0]
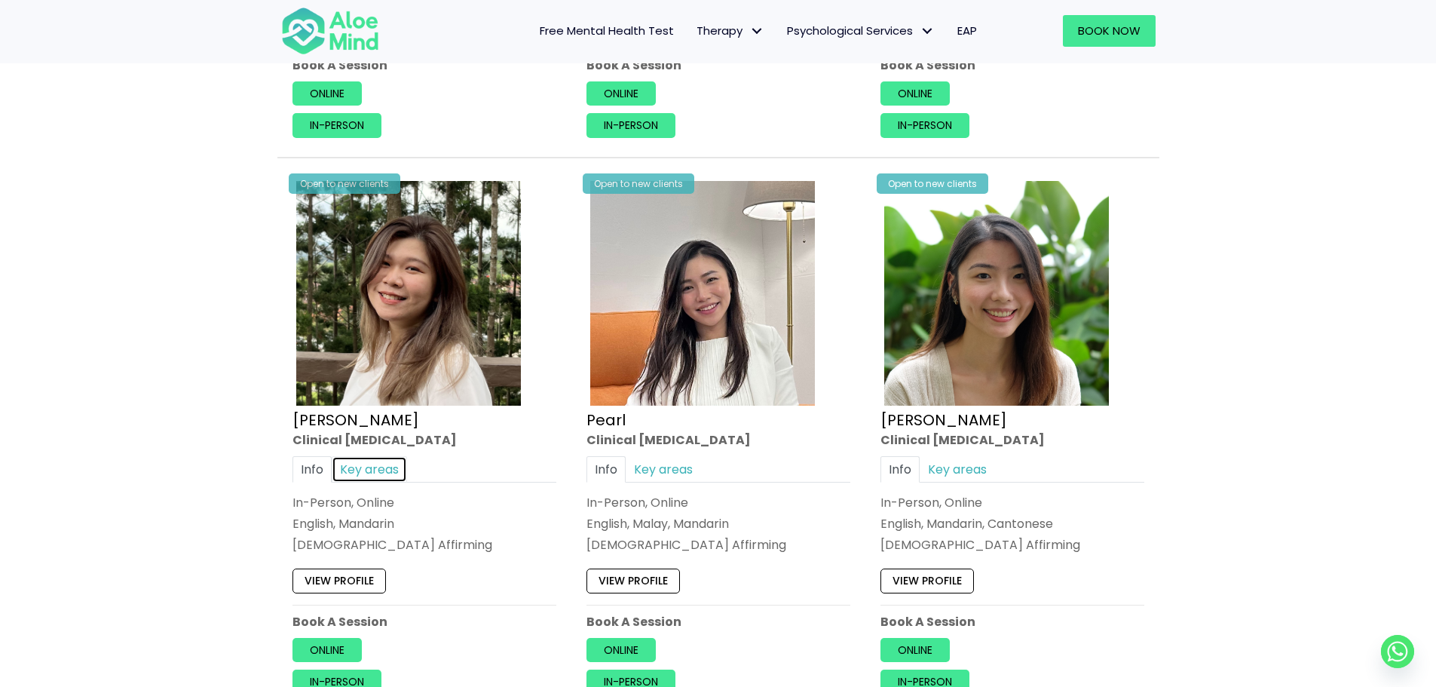
click at [373, 470] on link "Key areas" at bounding box center [369, 469] width 75 height 26
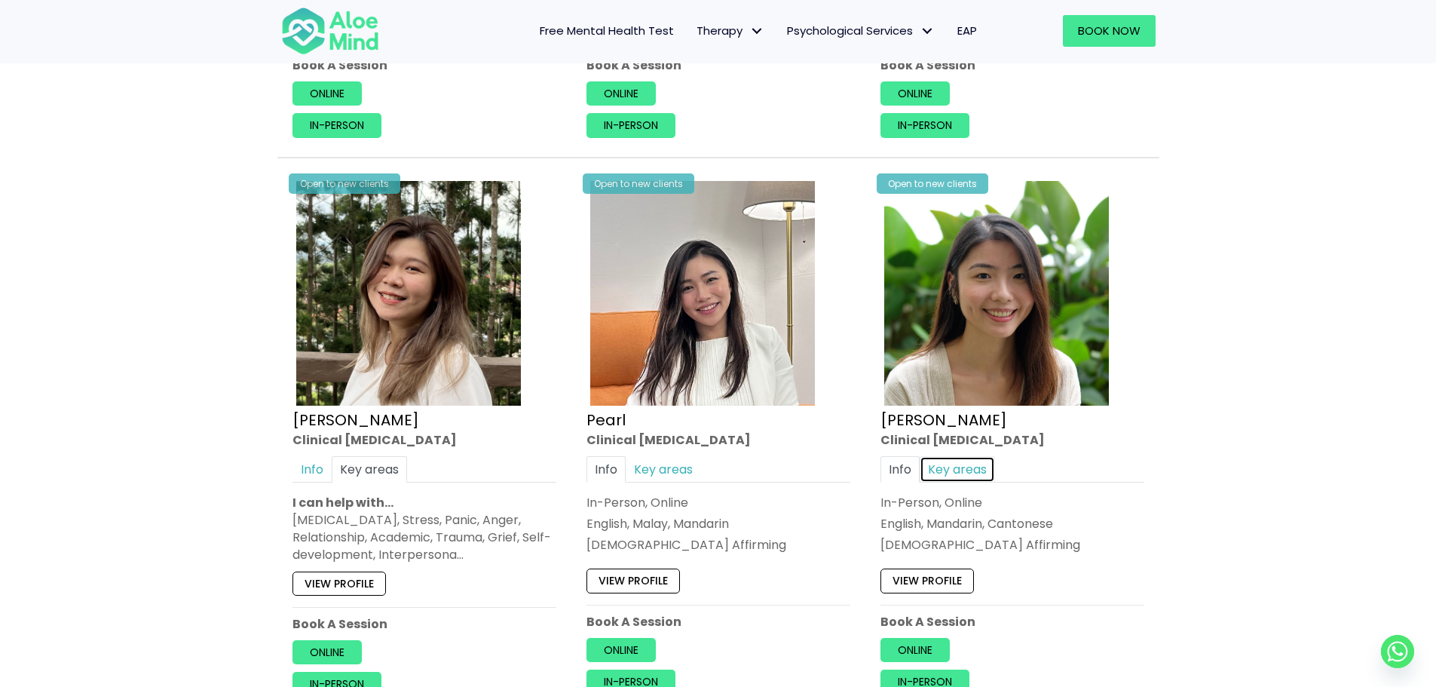
click at [953, 467] on link "Key areas" at bounding box center [957, 469] width 75 height 26
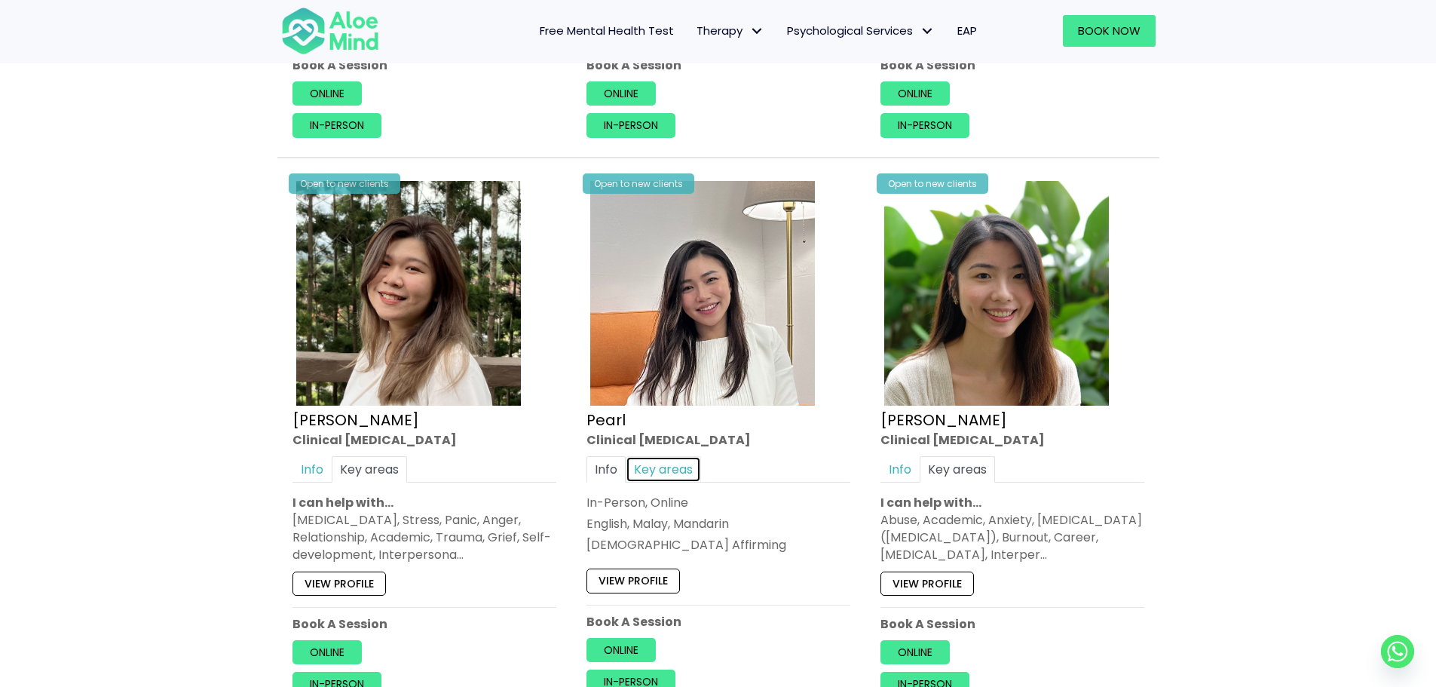
click at [660, 465] on link "Key areas" at bounding box center [663, 469] width 75 height 26
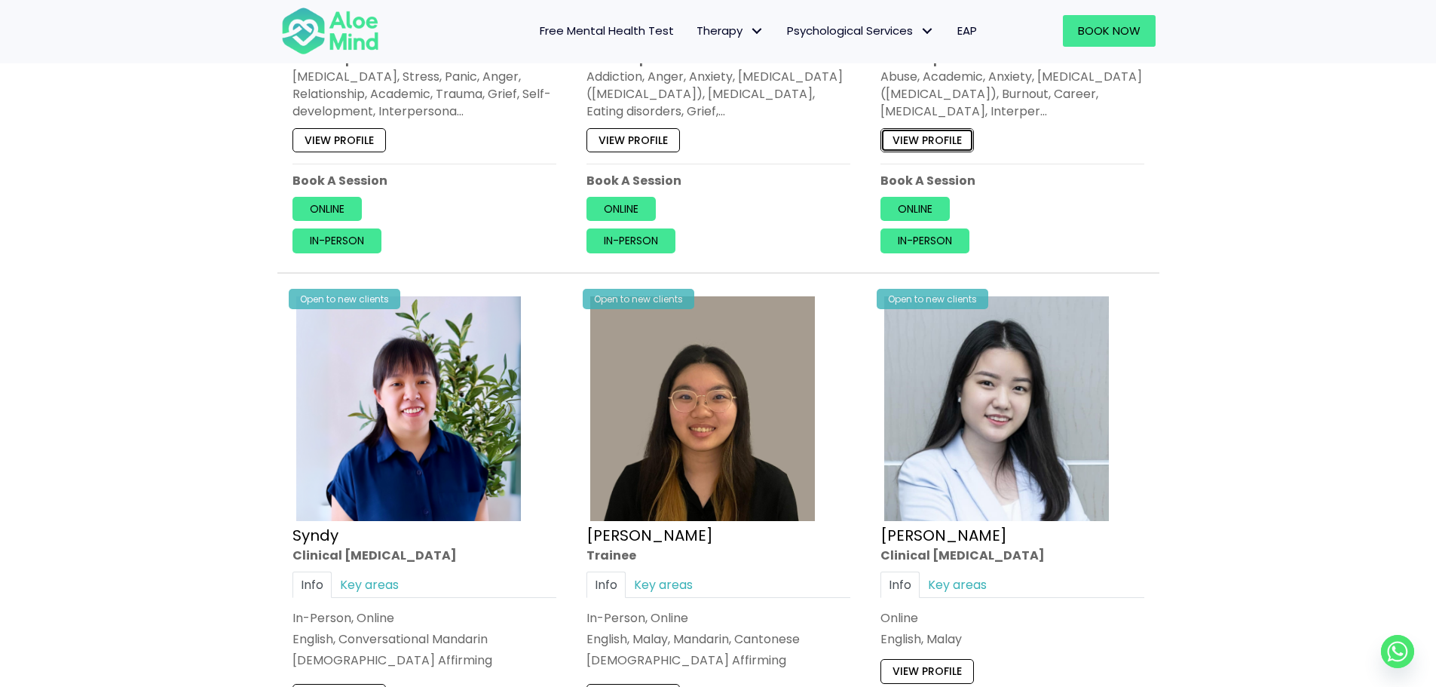
scroll to position [1786, 0]
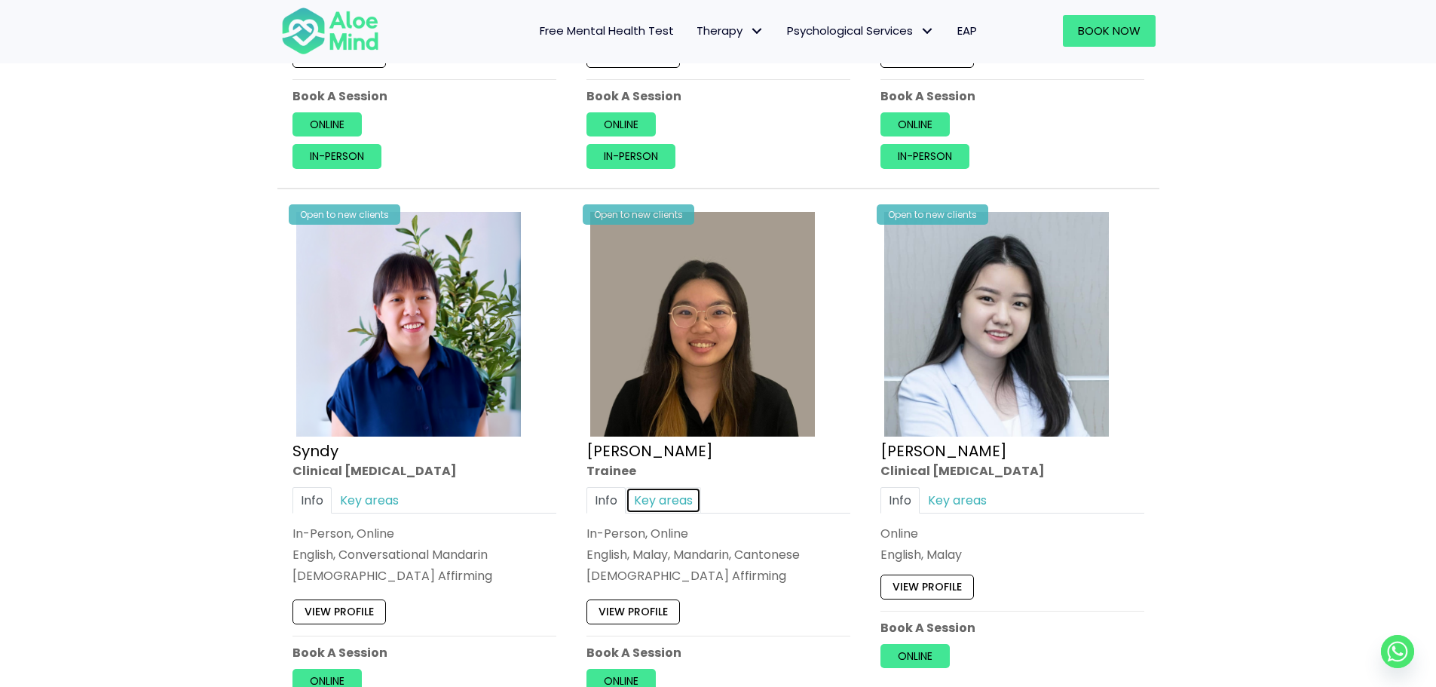
click at [657, 500] on link "Key areas" at bounding box center [663, 499] width 75 height 26
click at [592, 491] on link "Info" at bounding box center [605, 499] width 39 height 26
click at [669, 501] on link "Key areas" at bounding box center [663, 499] width 75 height 26
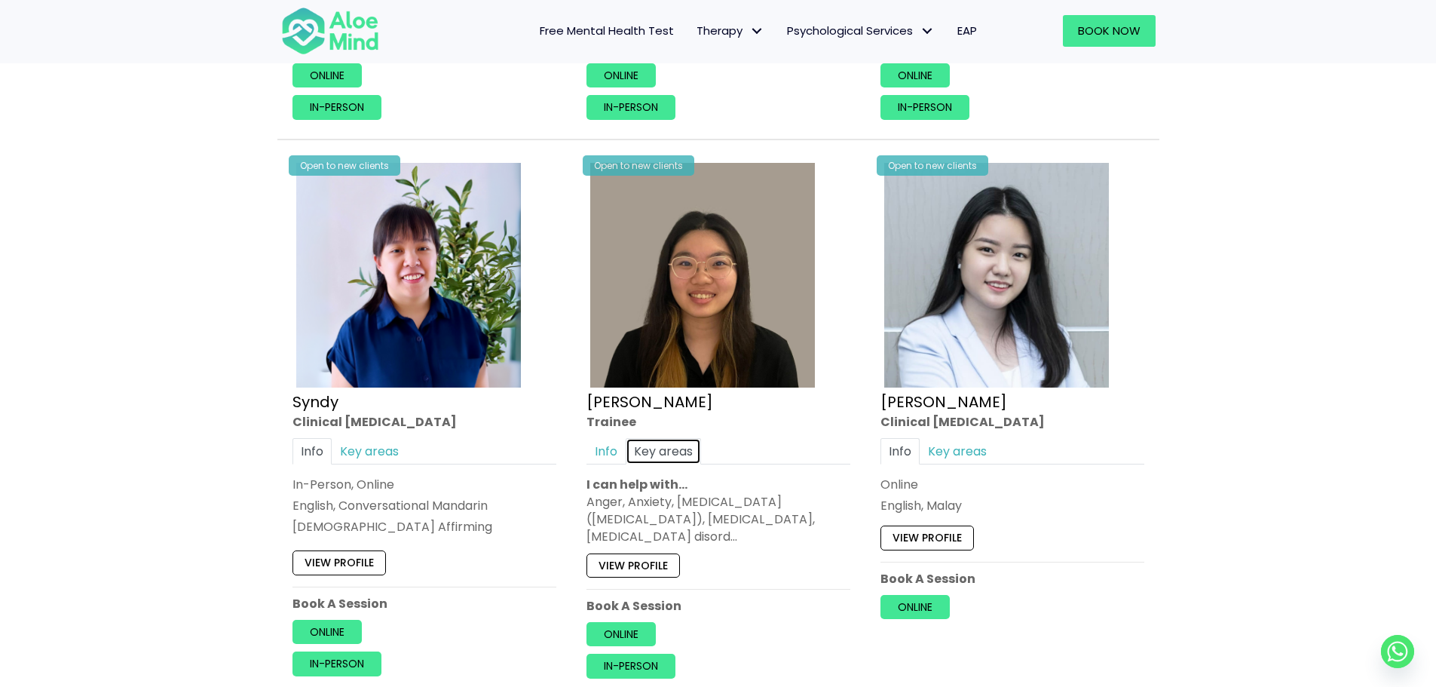
scroll to position [1861, 0]
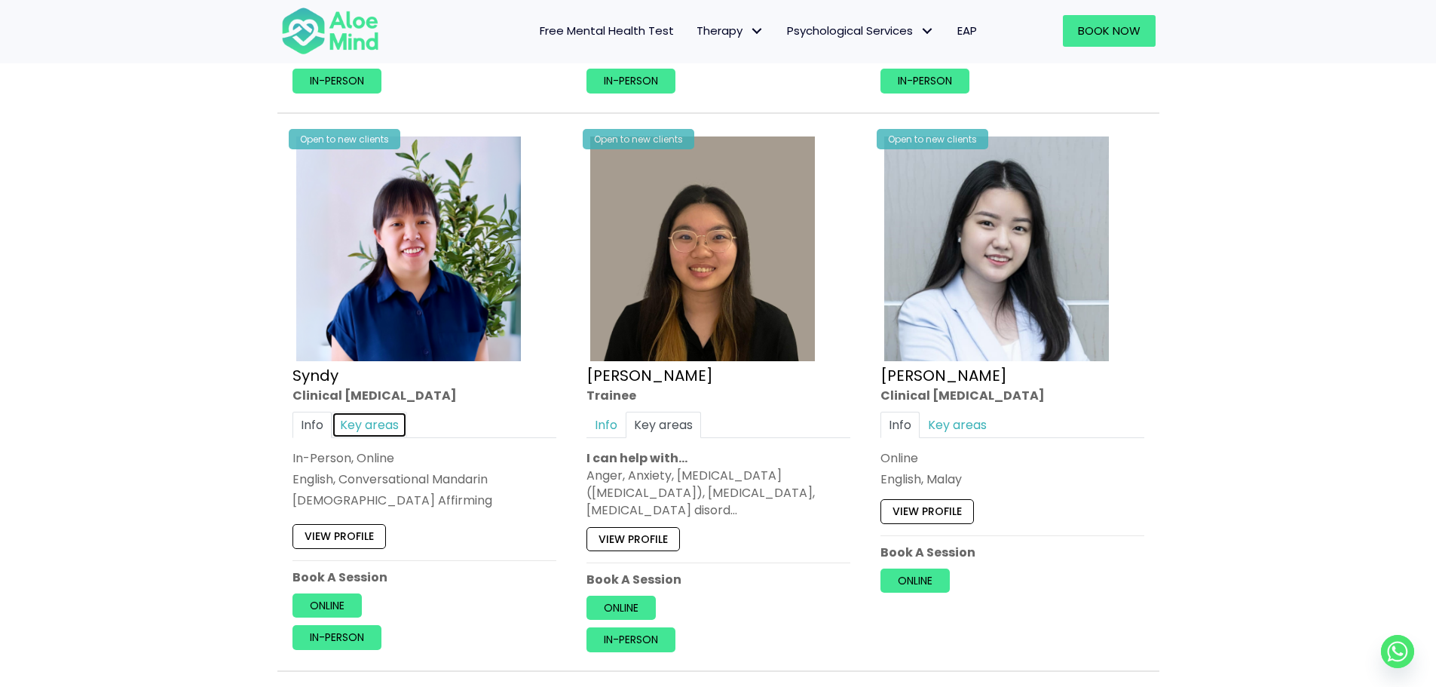
click at [369, 429] on link "Key areas" at bounding box center [369, 424] width 75 height 26
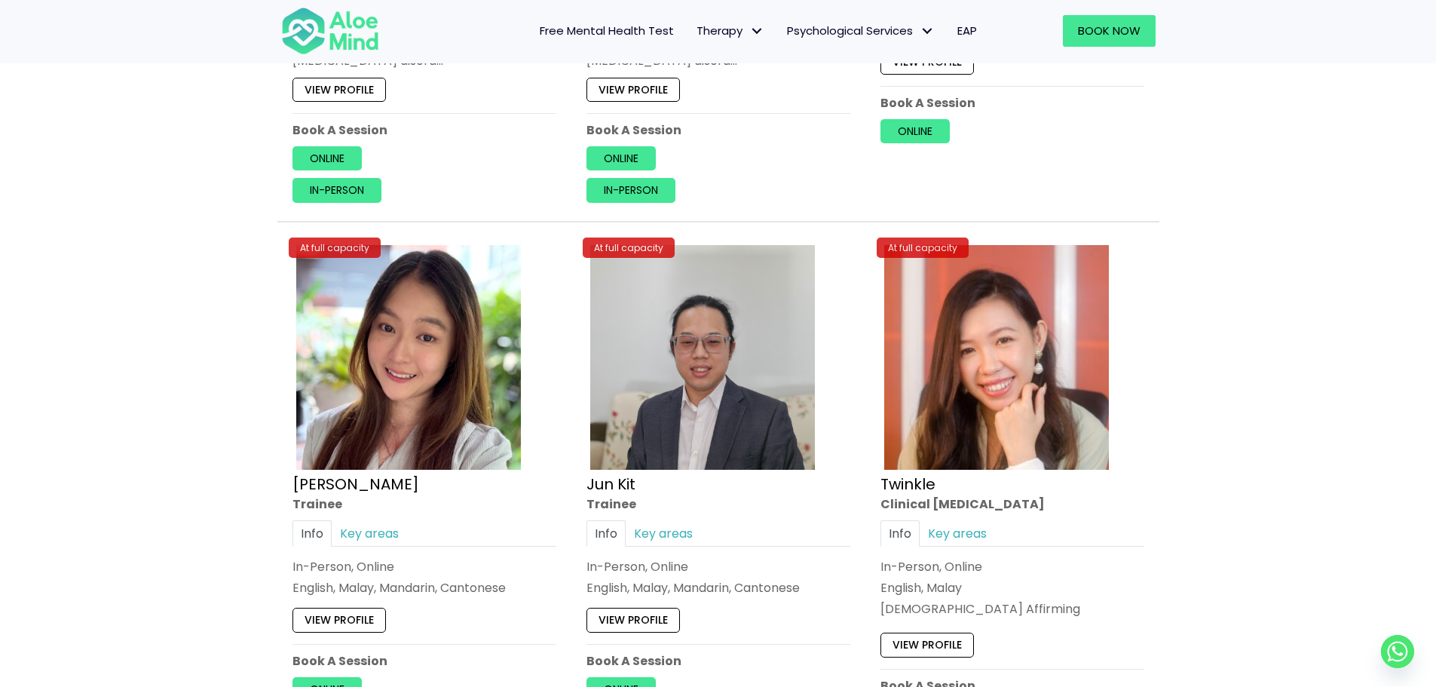
scroll to position [2313, 0]
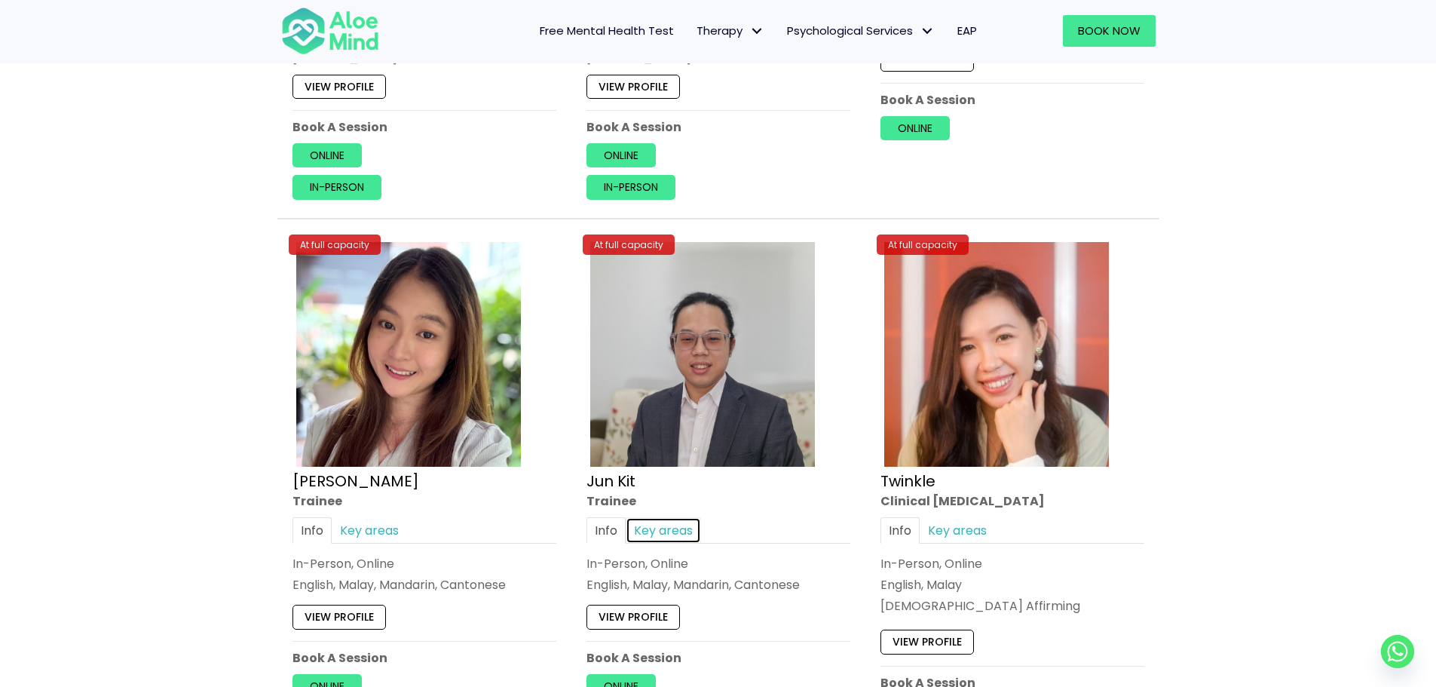
click at [684, 531] on link "Key areas" at bounding box center [663, 530] width 75 height 26
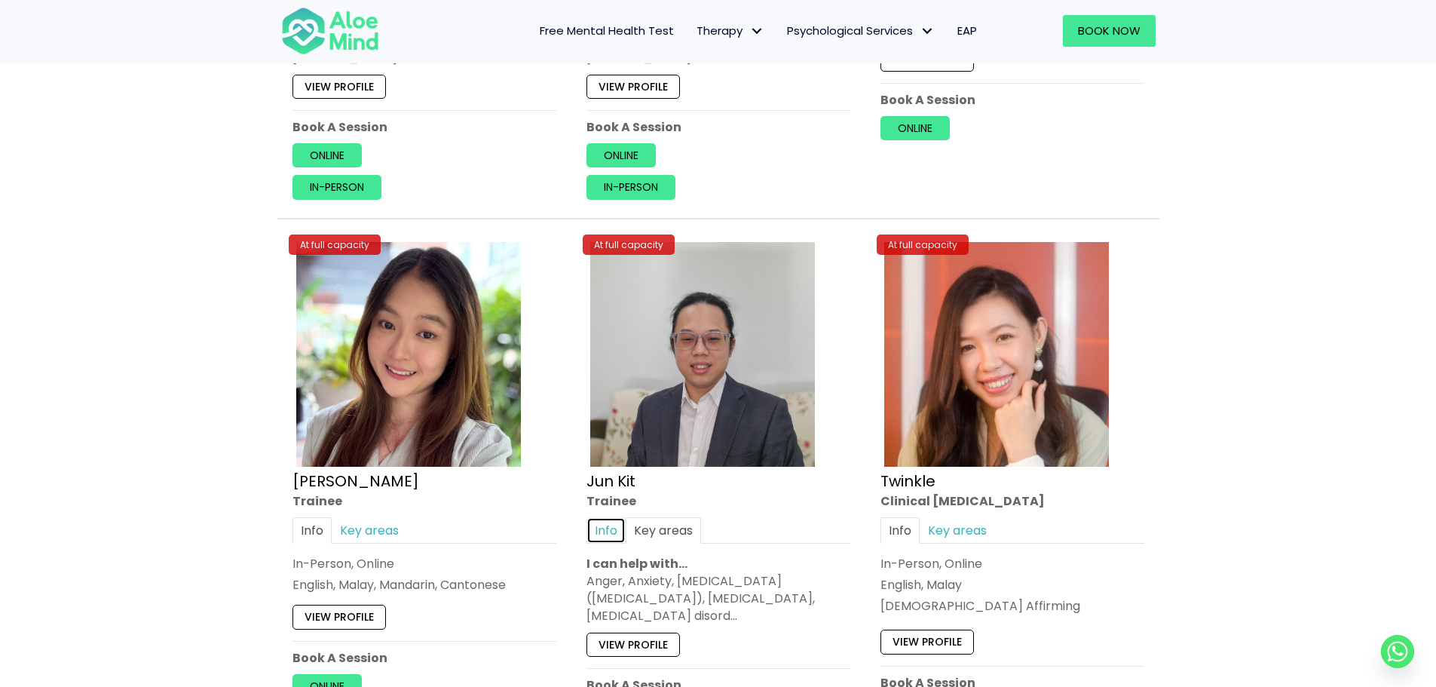
click at [598, 533] on link "Info" at bounding box center [605, 530] width 39 height 26
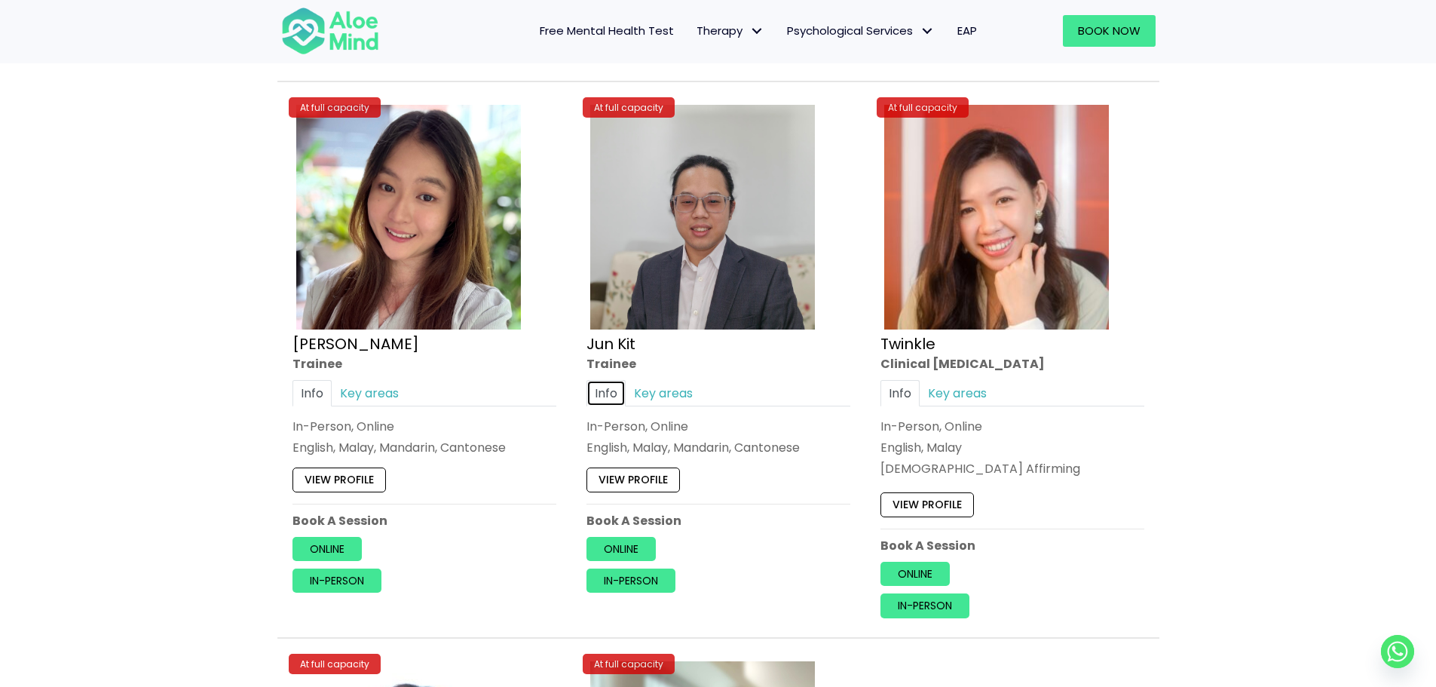
scroll to position [2464, 0]
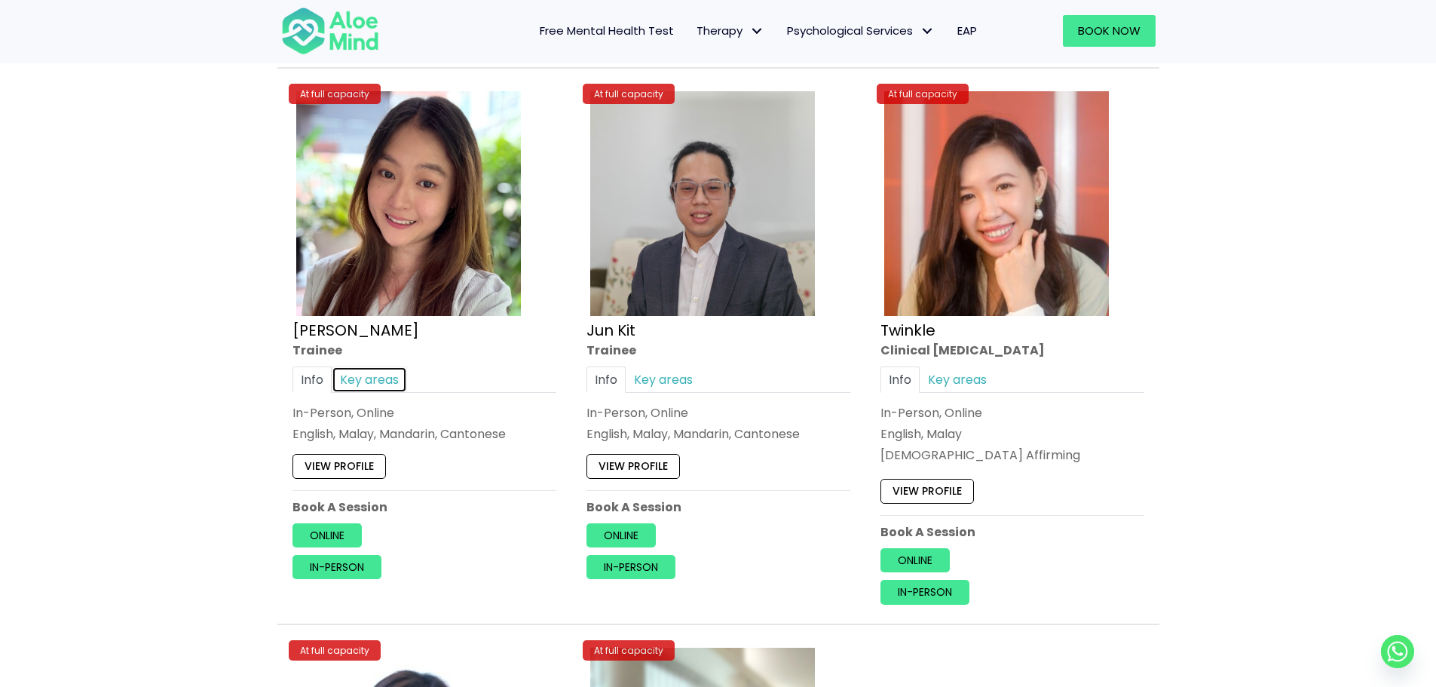
click at [361, 381] on link "Key areas" at bounding box center [369, 379] width 75 height 26
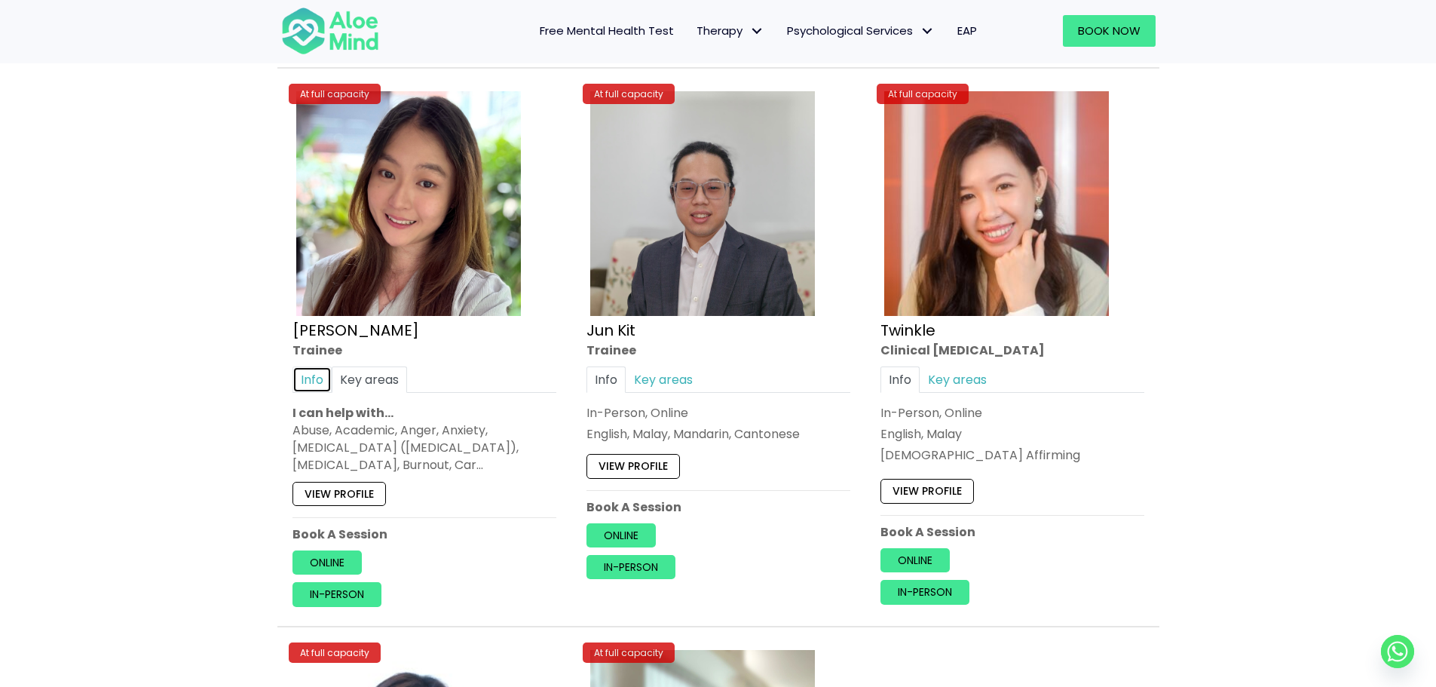
click at [316, 375] on link "Info" at bounding box center [311, 379] width 39 height 26
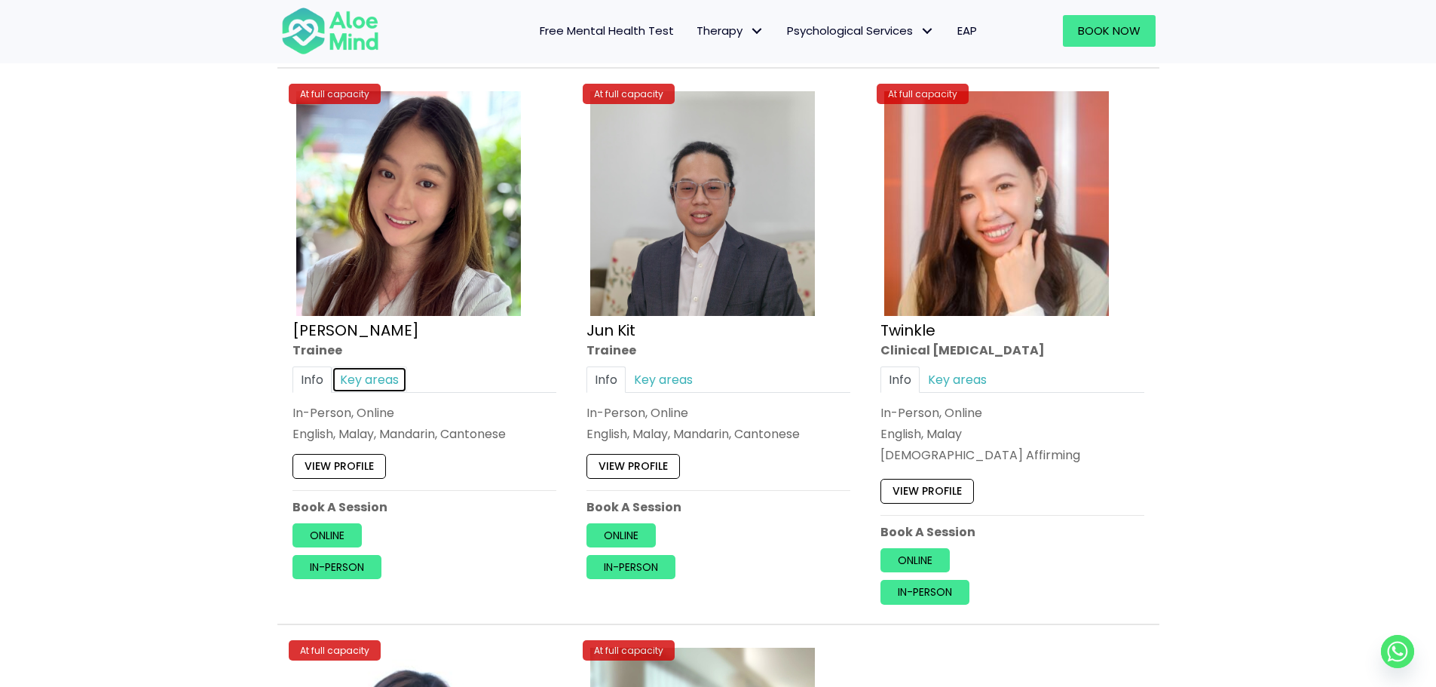
click at [383, 378] on link "Key areas" at bounding box center [369, 379] width 75 height 26
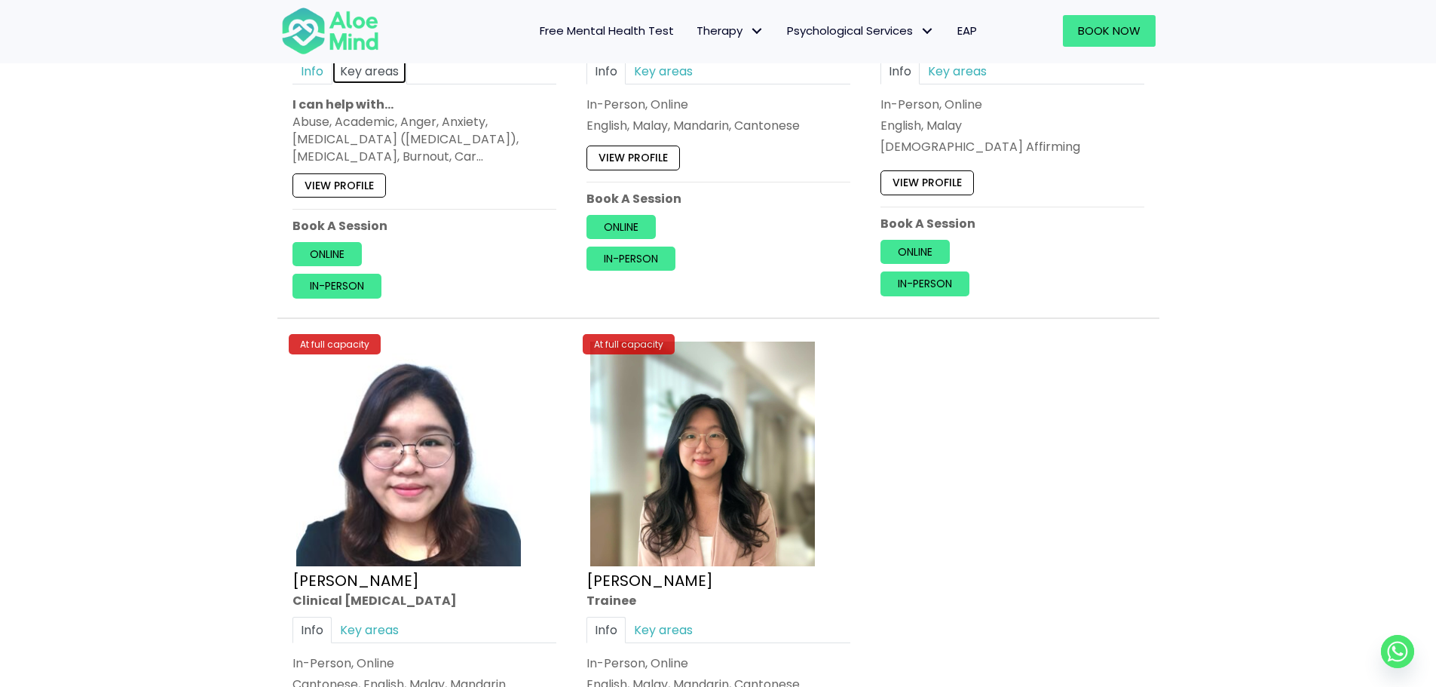
scroll to position [2916, 0]
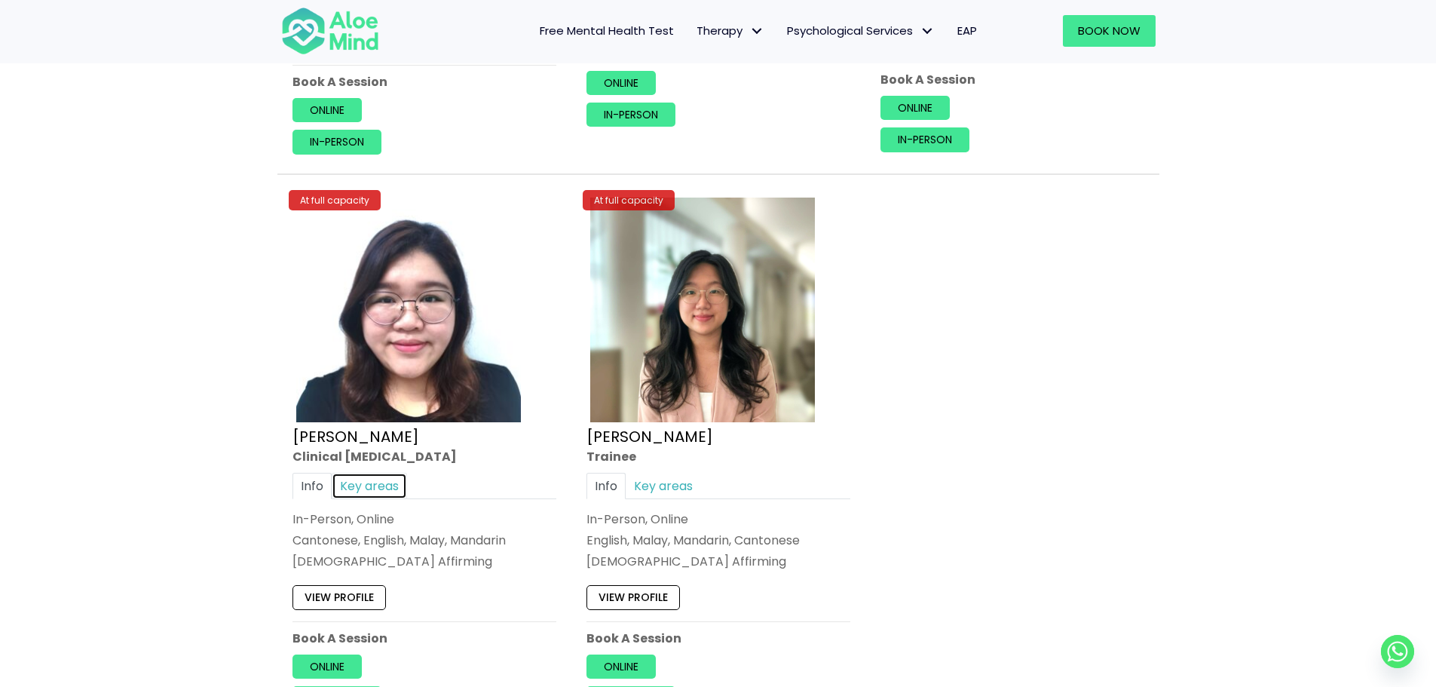
click at [392, 480] on link "Key areas" at bounding box center [369, 486] width 75 height 26
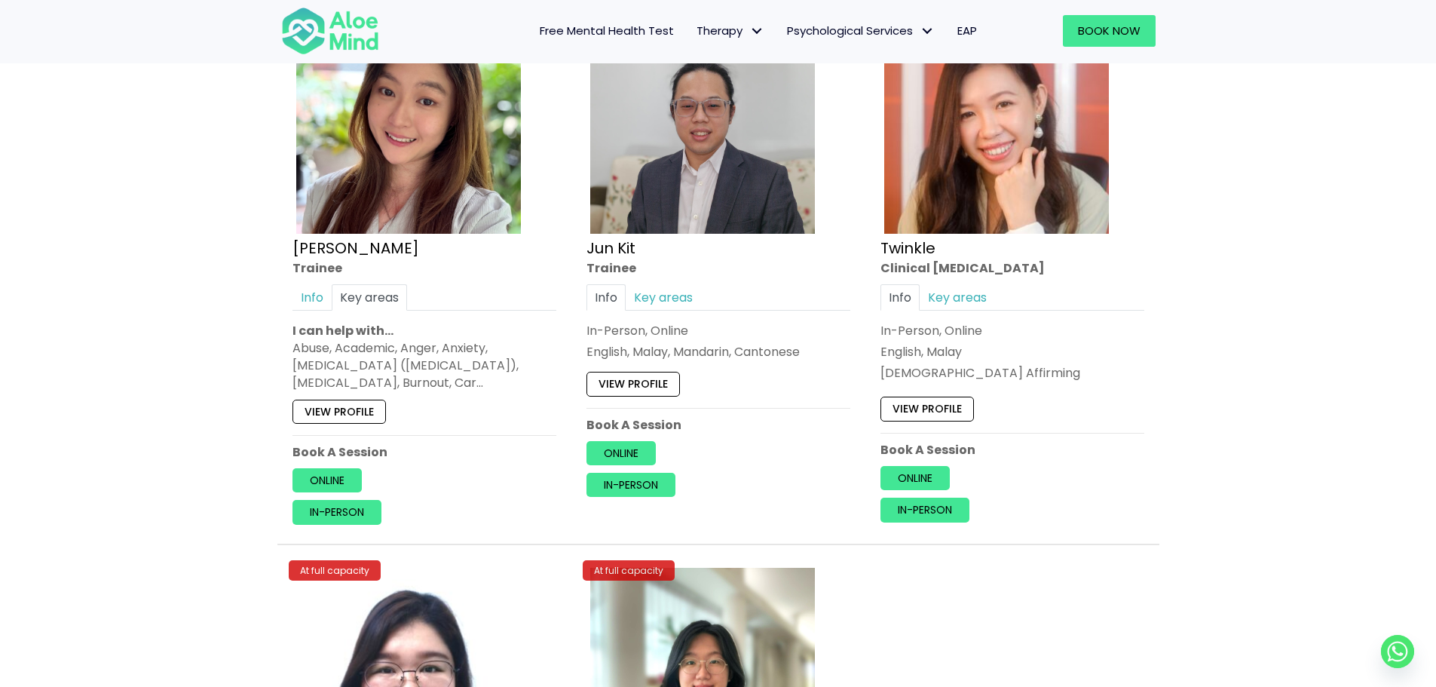
scroll to position [2464, 0]
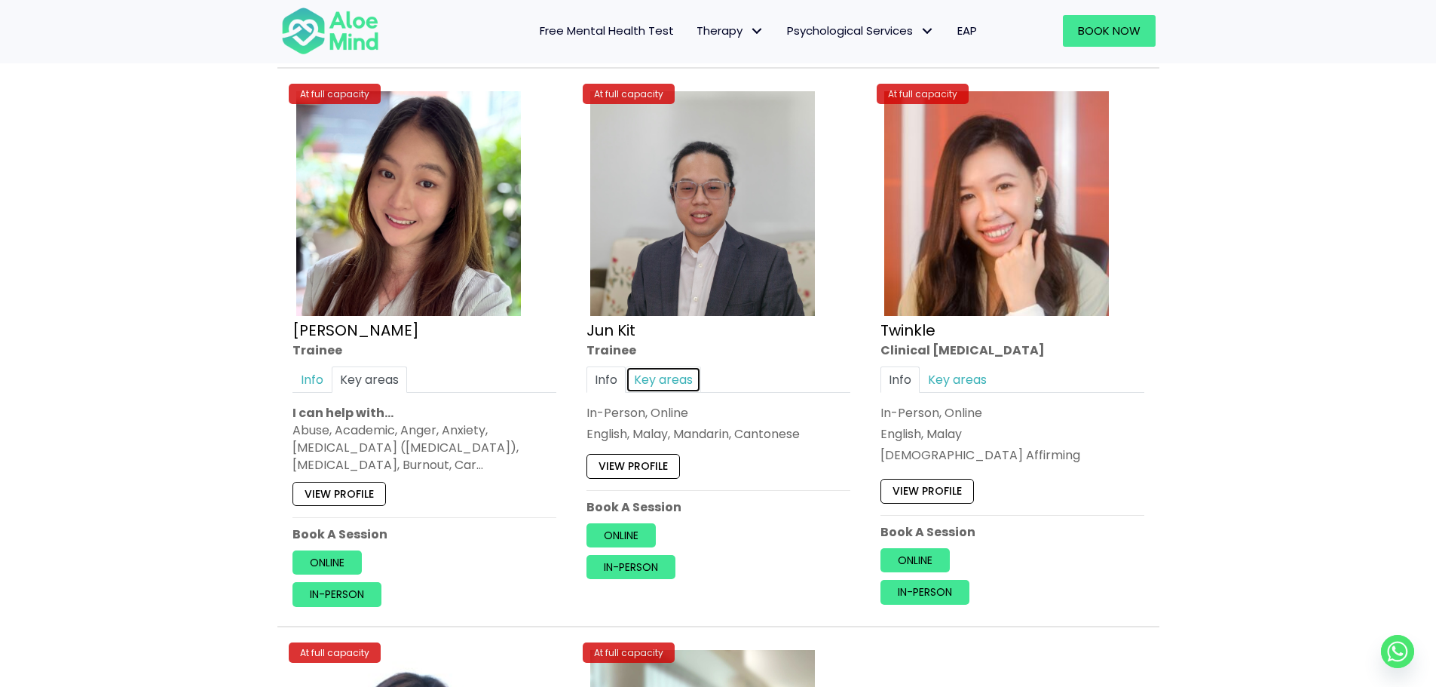
click at [664, 379] on link "Key areas" at bounding box center [663, 379] width 75 height 26
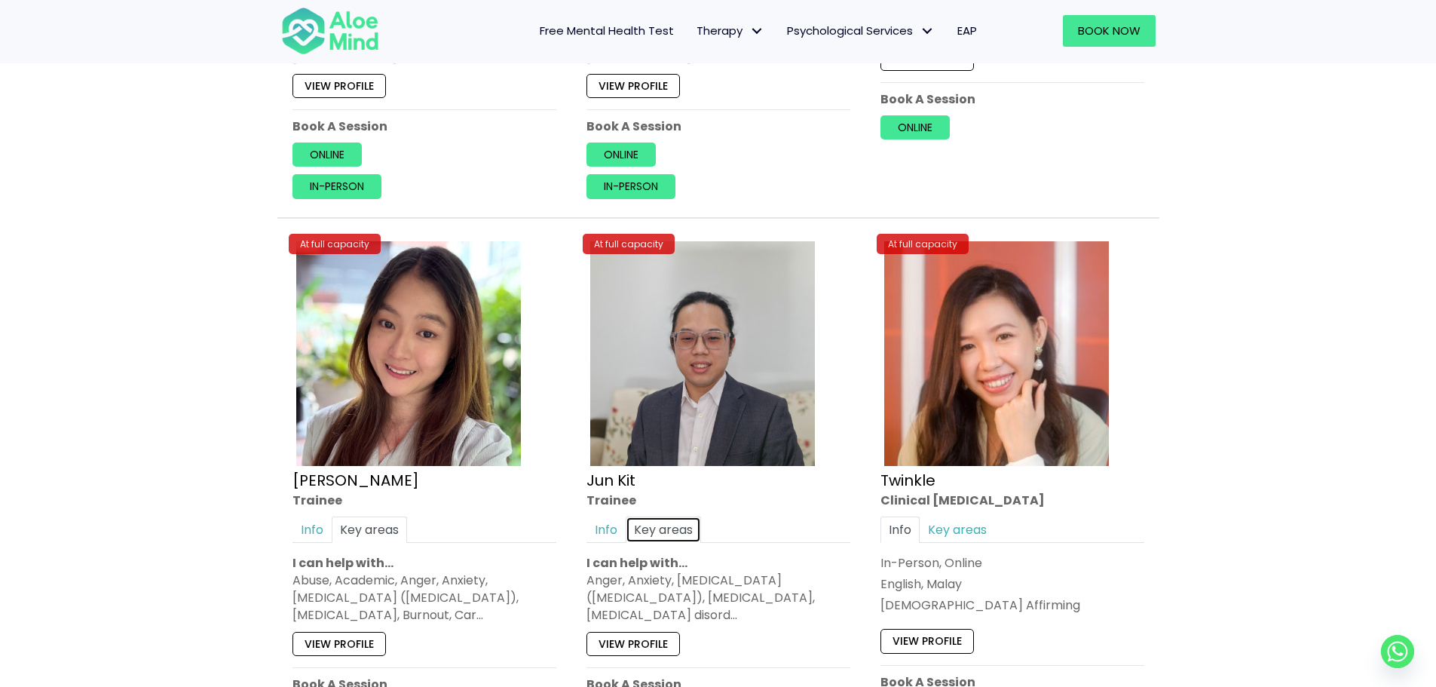
scroll to position [2313, 0]
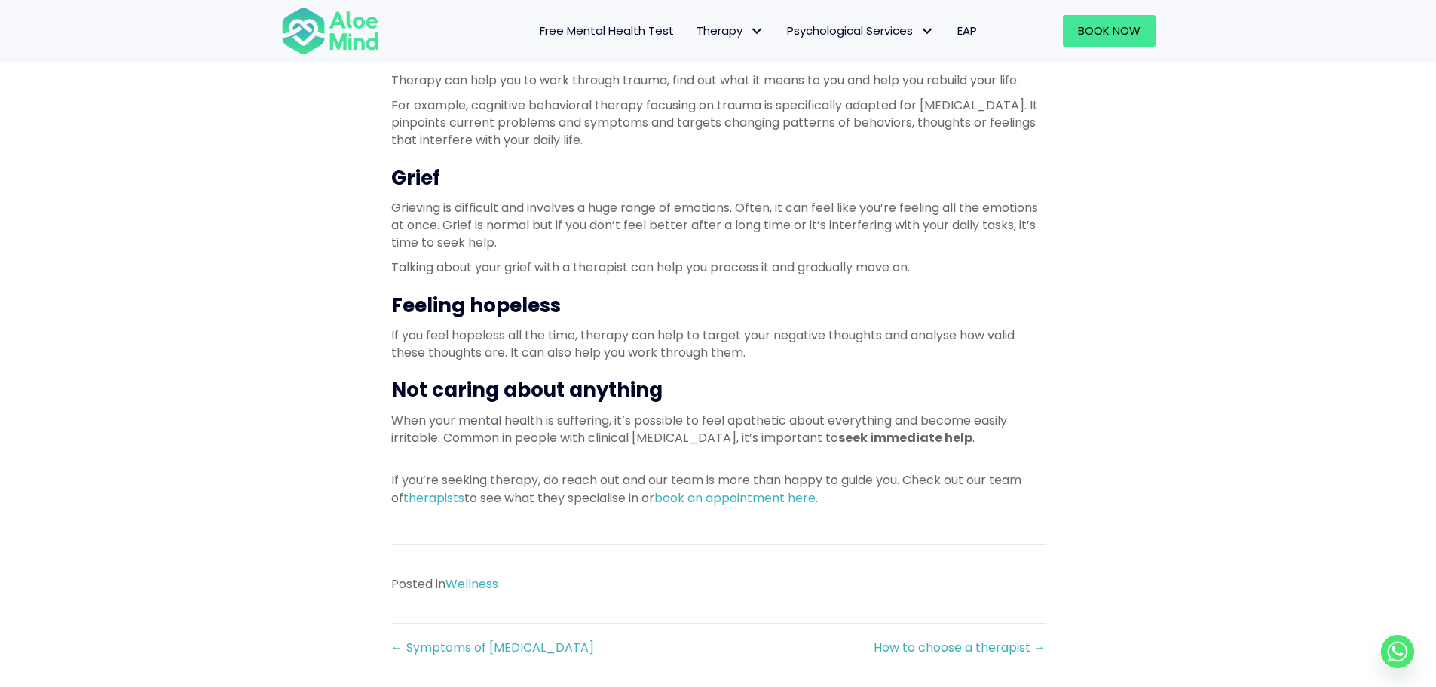
scroll to position [1281, 0]
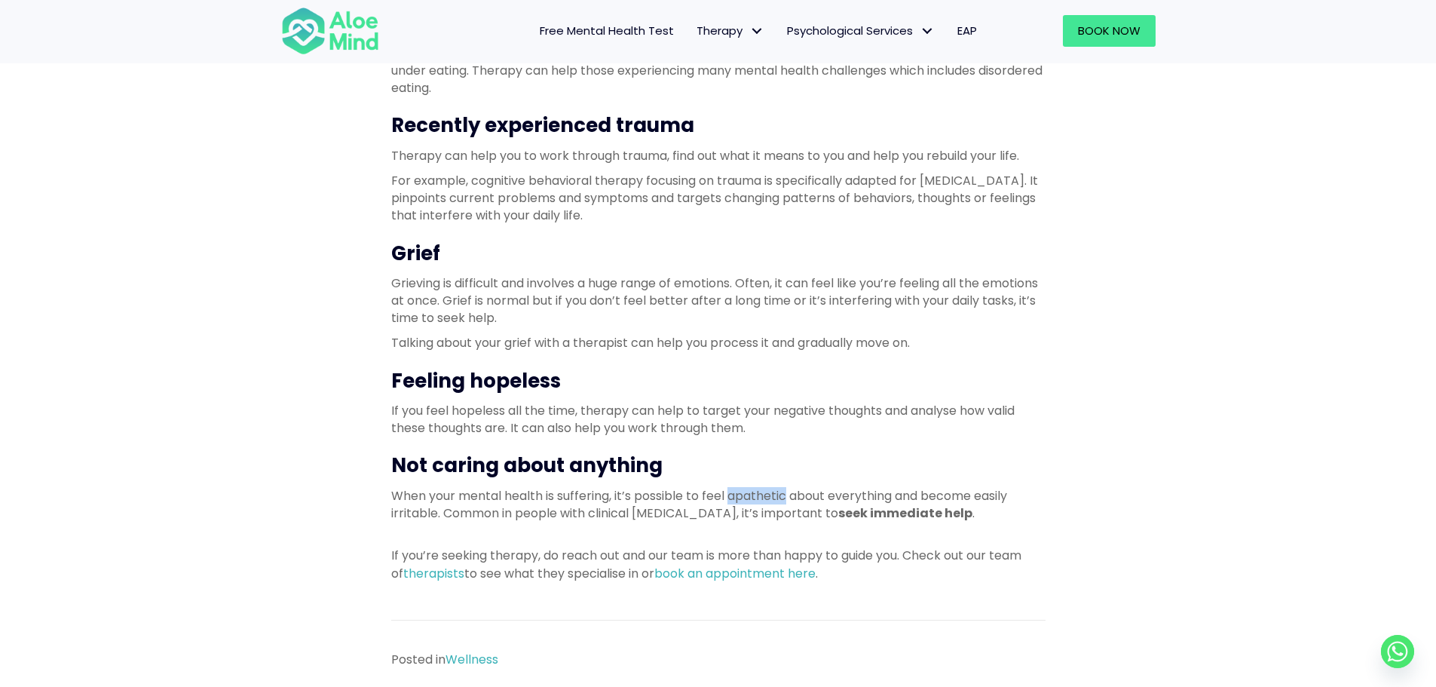
drag, startPoint x: 732, startPoint y: 511, endPoint x: 791, endPoint y: 519, distance: 59.3
click at [791, 519] on p "When your mental health is suffering, it’s possible to feel apathetic about eve…" at bounding box center [718, 504] width 654 height 35
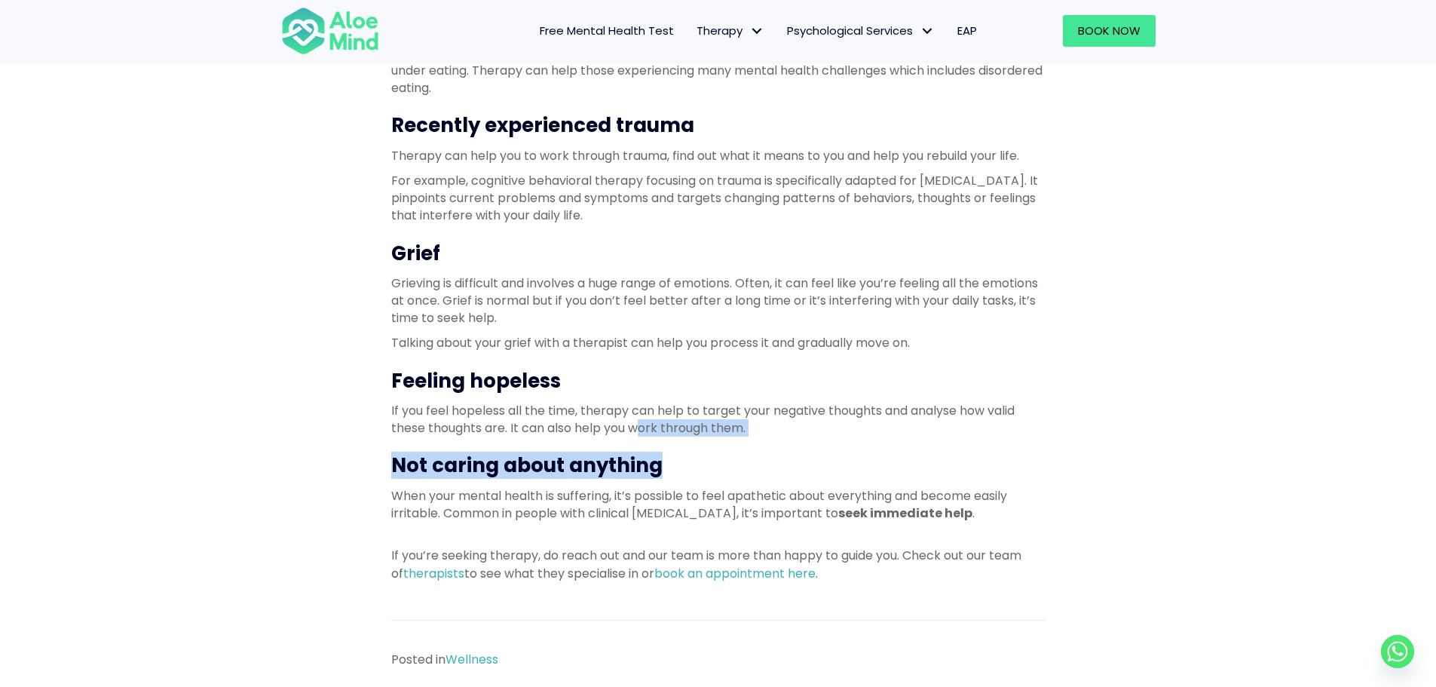
drag, startPoint x: 642, startPoint y: 439, endPoint x: 763, endPoint y: 460, distance: 122.4
click at [758, 436] on p "If you feel hopeless all the time, therapy can help to target your negative tho…" at bounding box center [718, 419] width 654 height 35
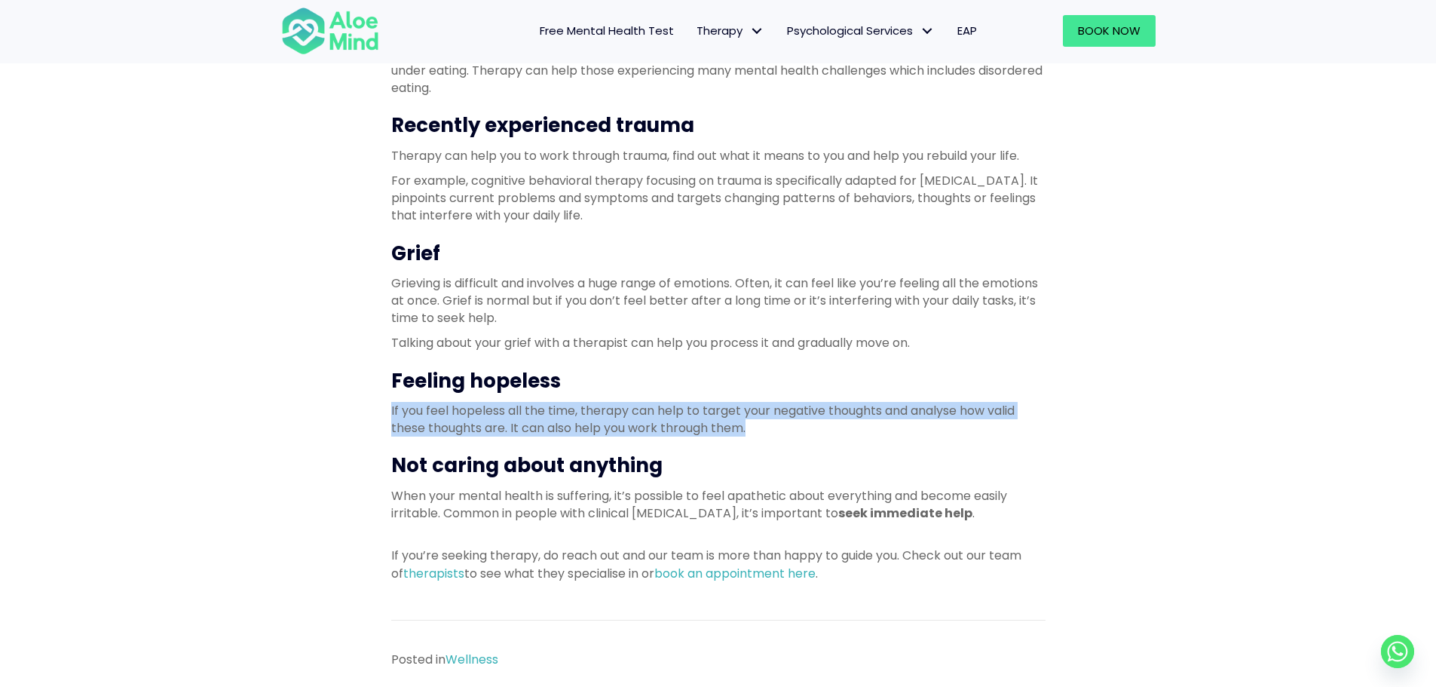
drag, startPoint x: 758, startPoint y: 445, endPoint x: 387, endPoint y: 430, distance: 370.4
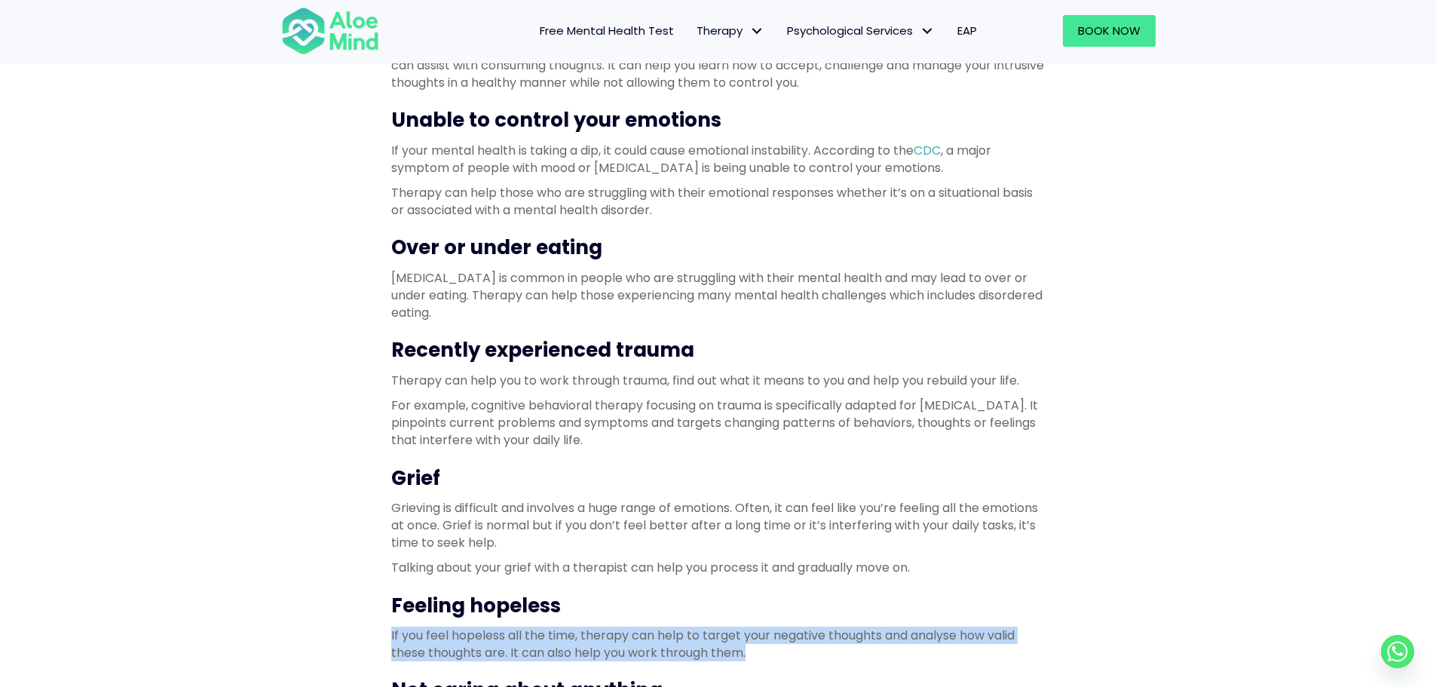
scroll to position [1055, 0]
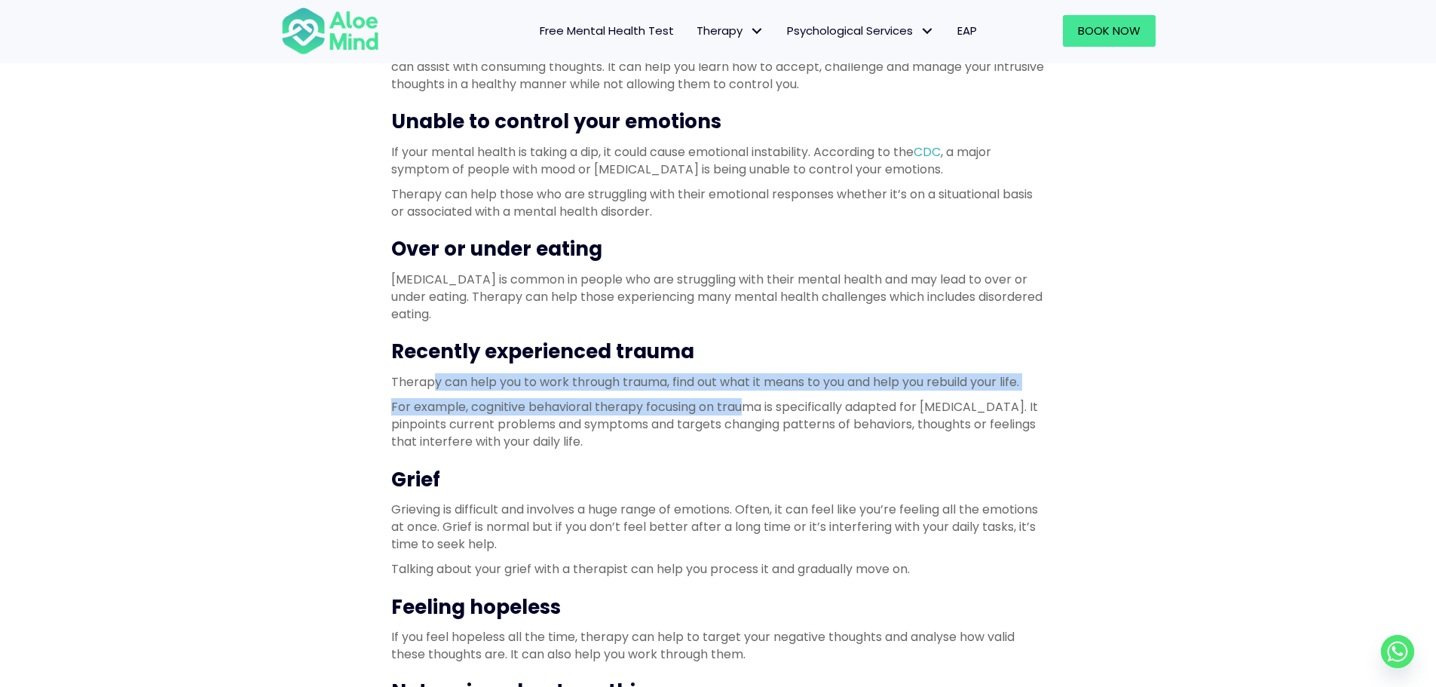
drag, startPoint x: 435, startPoint y: 398, endPoint x: 745, endPoint y: 429, distance: 312.1
click at [745, 429] on div "Firstly, there’s nothing to be ashamed of if you need therapy. It’s a safe spac…" at bounding box center [718, 122] width 654 height 1385
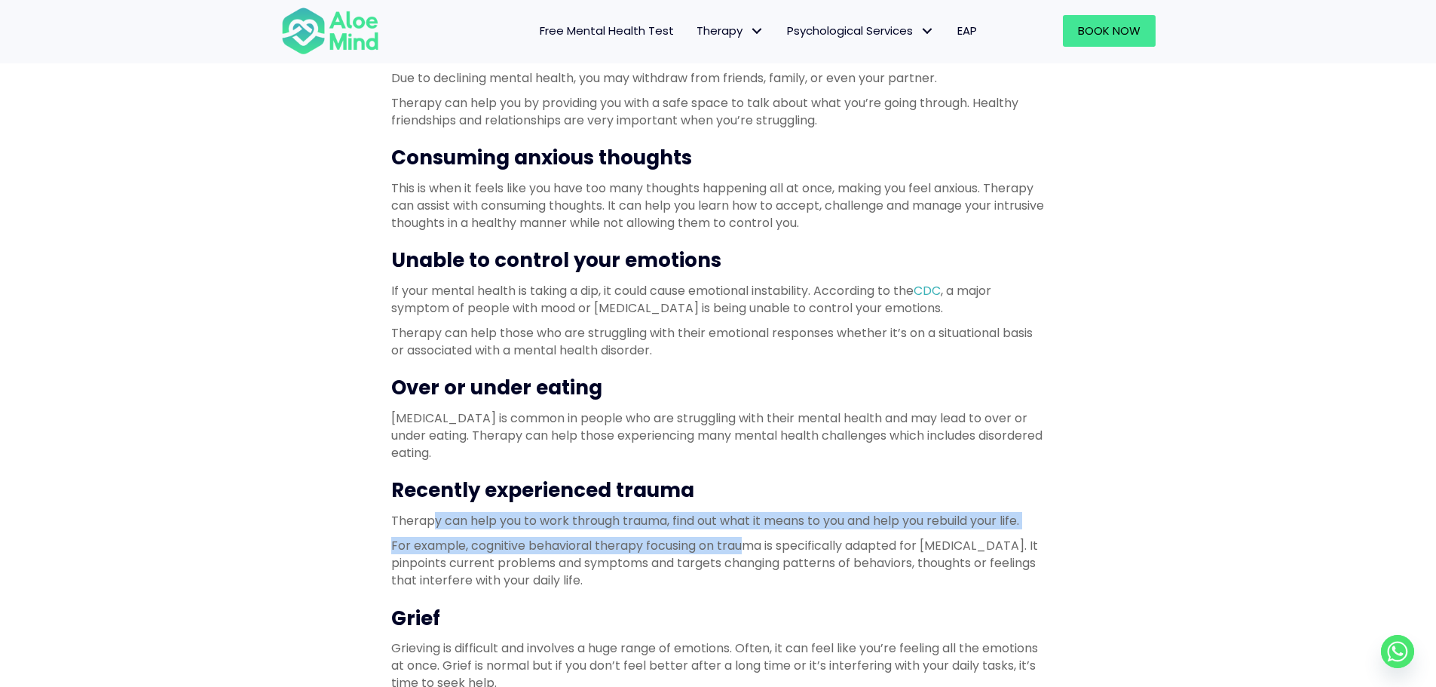
scroll to position [904, 0]
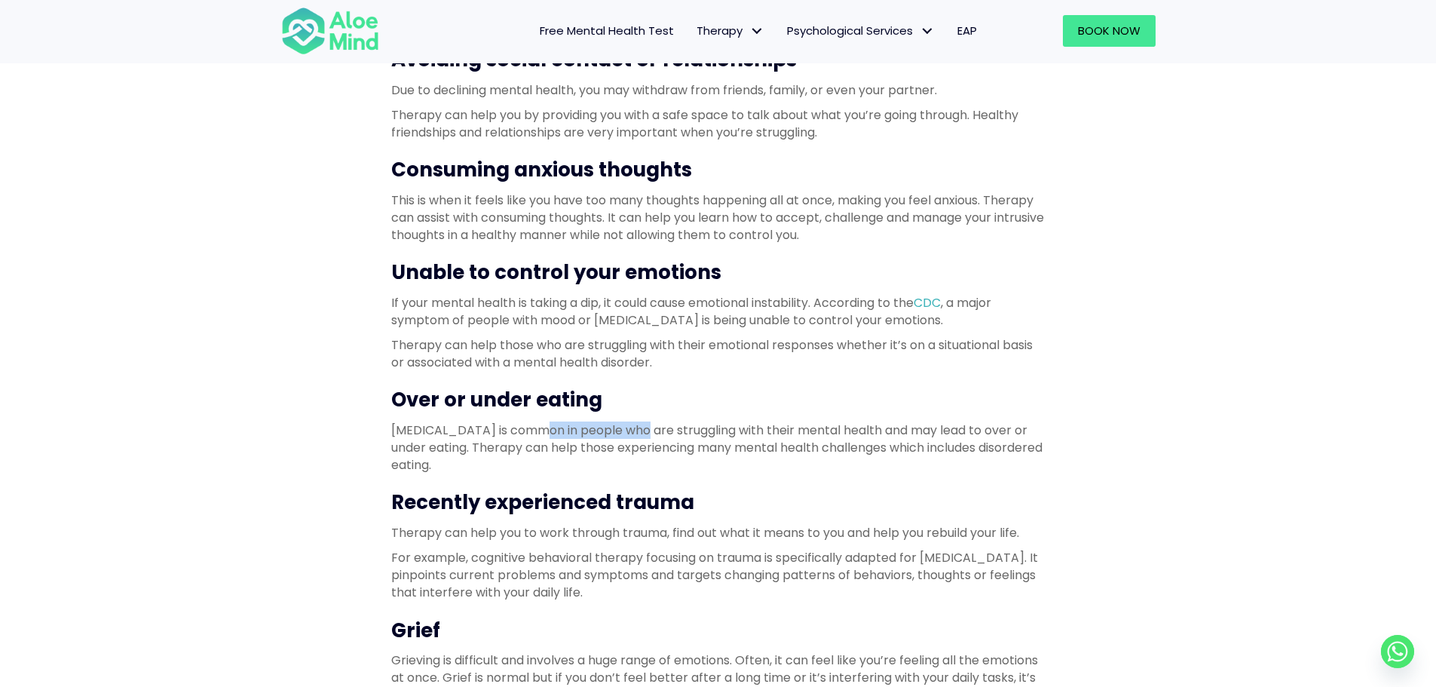
drag, startPoint x: 630, startPoint y: 456, endPoint x: 526, endPoint y: 445, distance: 104.6
click at [526, 445] on p "Emotional eating is common in people who are struggling with their mental healt…" at bounding box center [718, 447] width 654 height 53
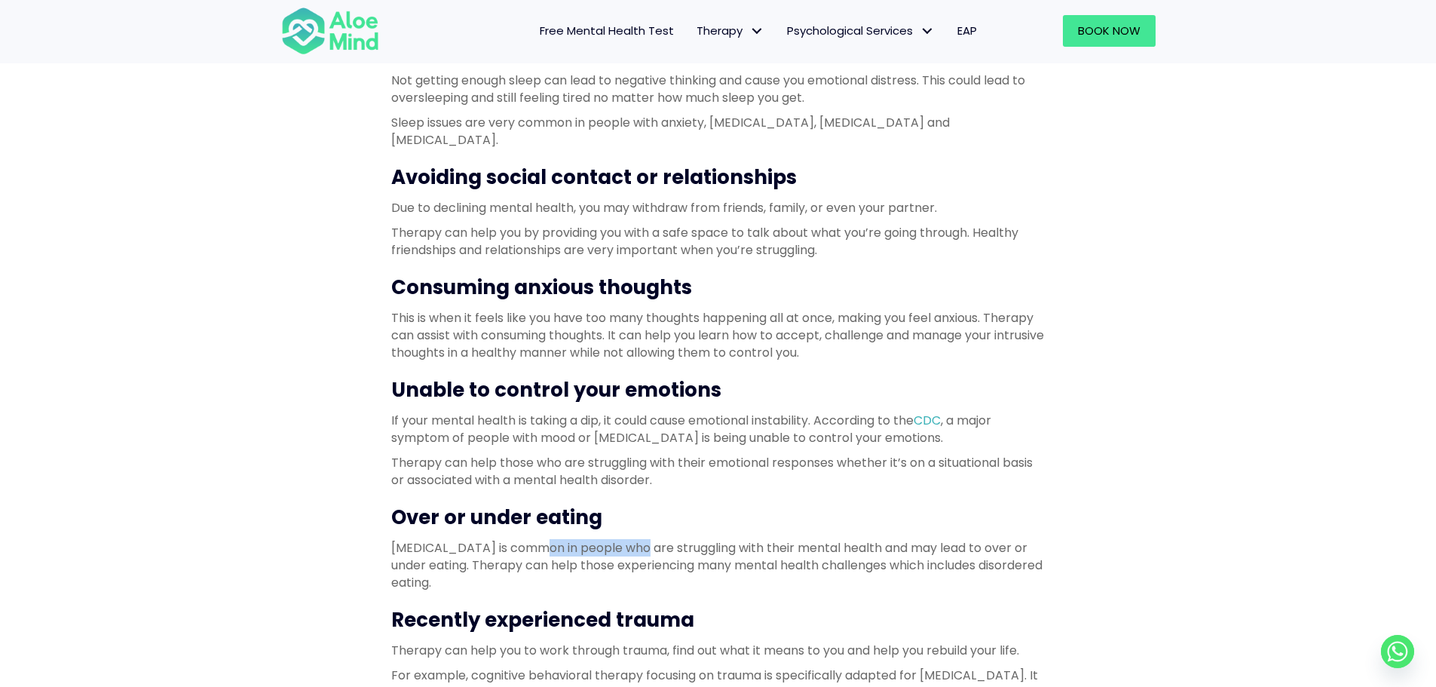
scroll to position [754, 0]
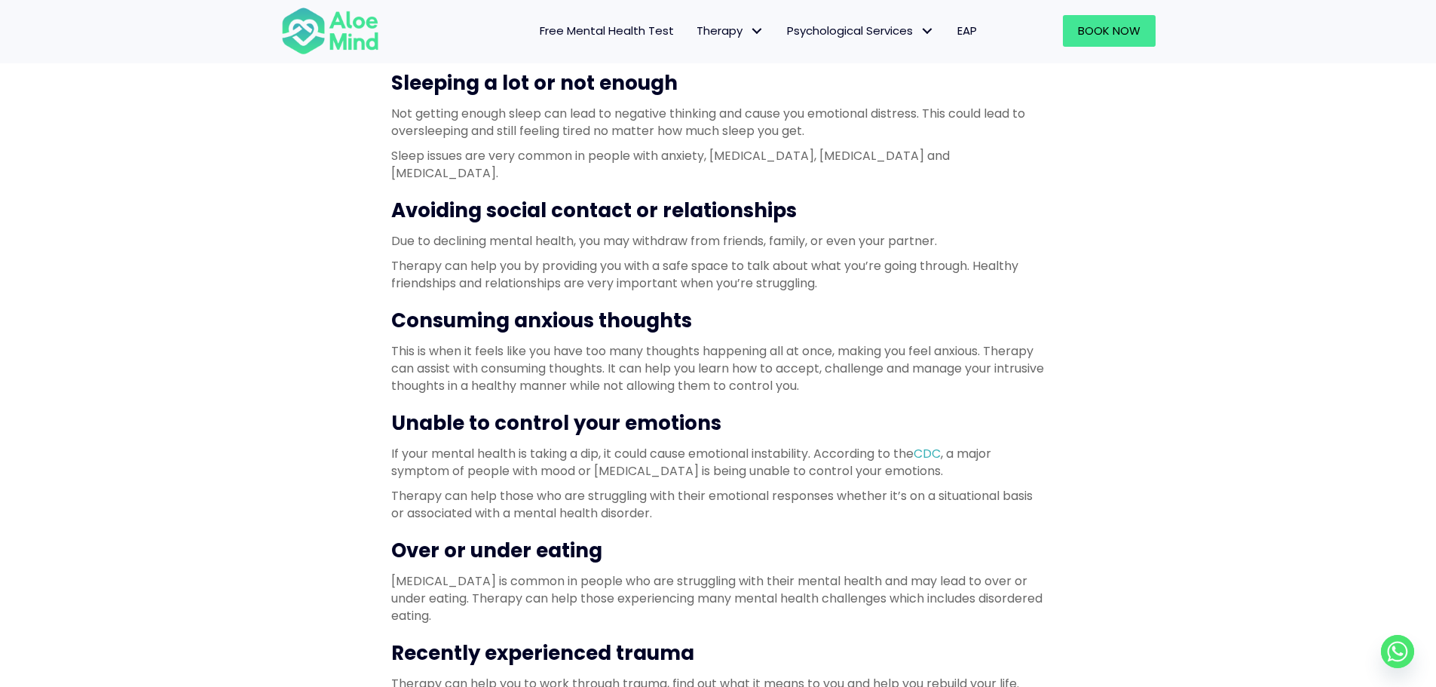
click at [503, 479] on p "If your mental health is taking a dip, it could cause emotional instability. Ac…" at bounding box center [718, 462] width 654 height 35
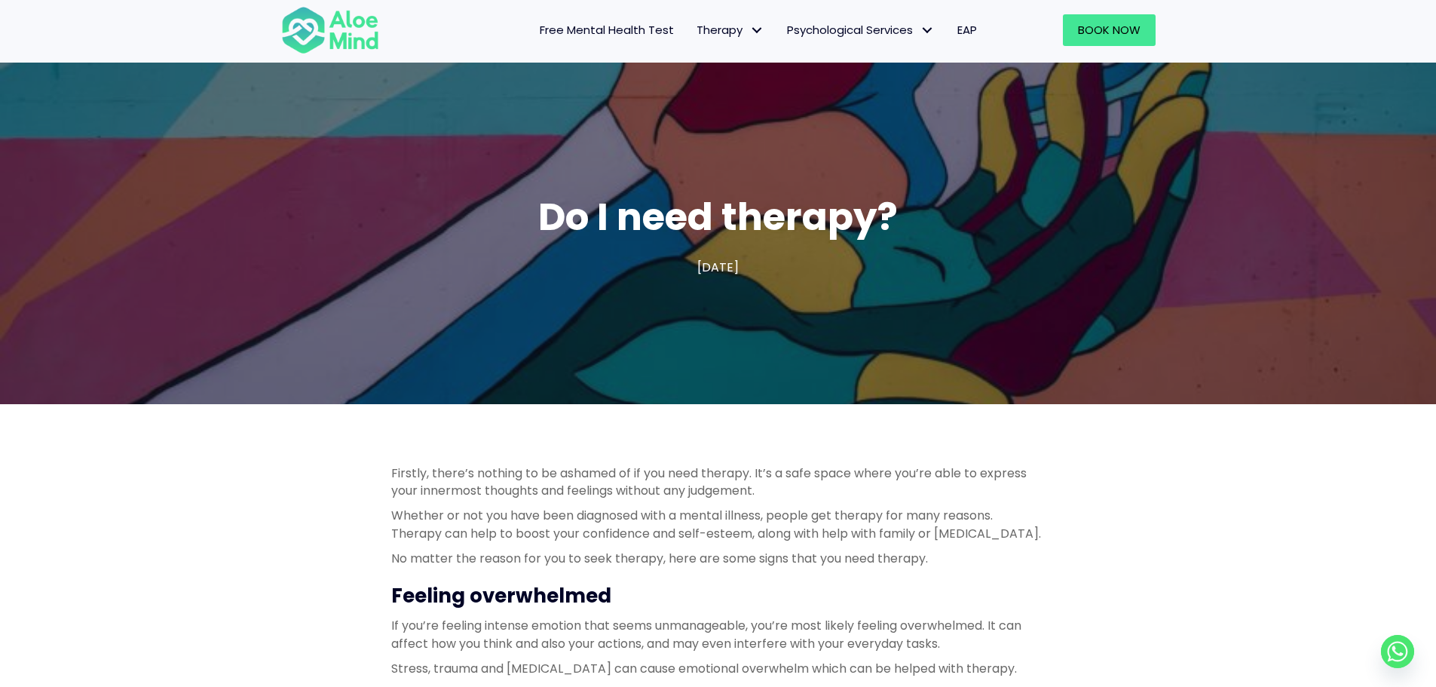
scroll to position [0, 0]
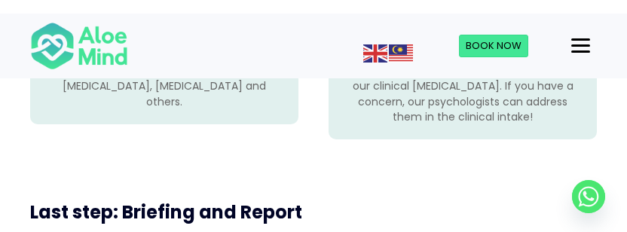
scroll to position [1546, 0]
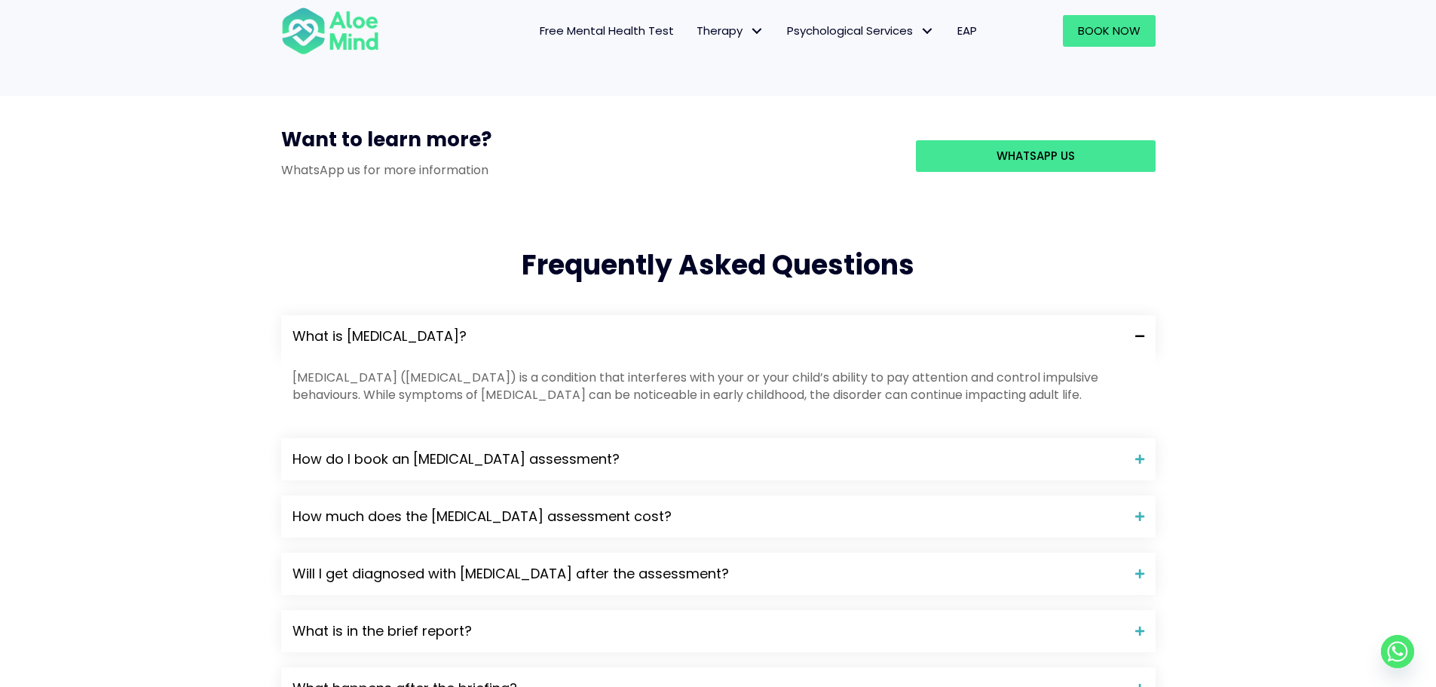
scroll to position [1357, 0]
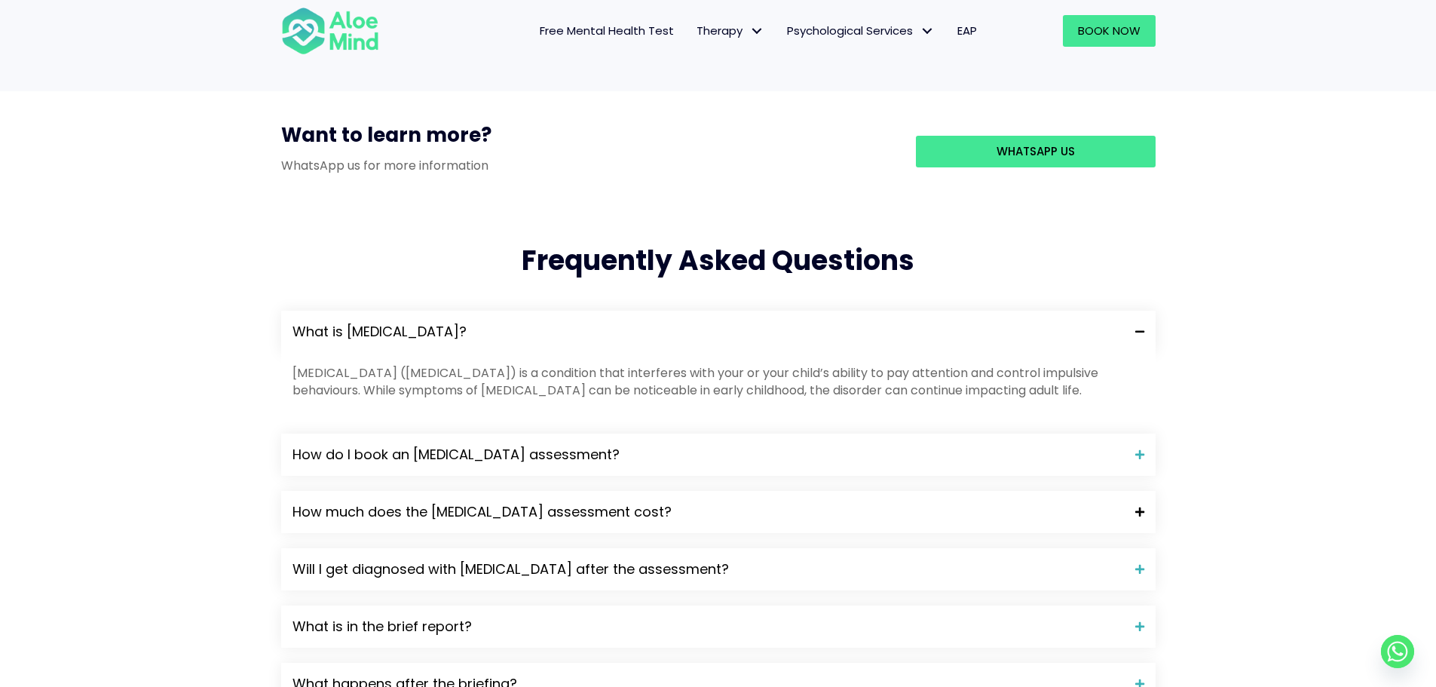
click at [822, 502] on span "How much does the ADHD assessment cost?" at bounding box center [707, 512] width 831 height 20
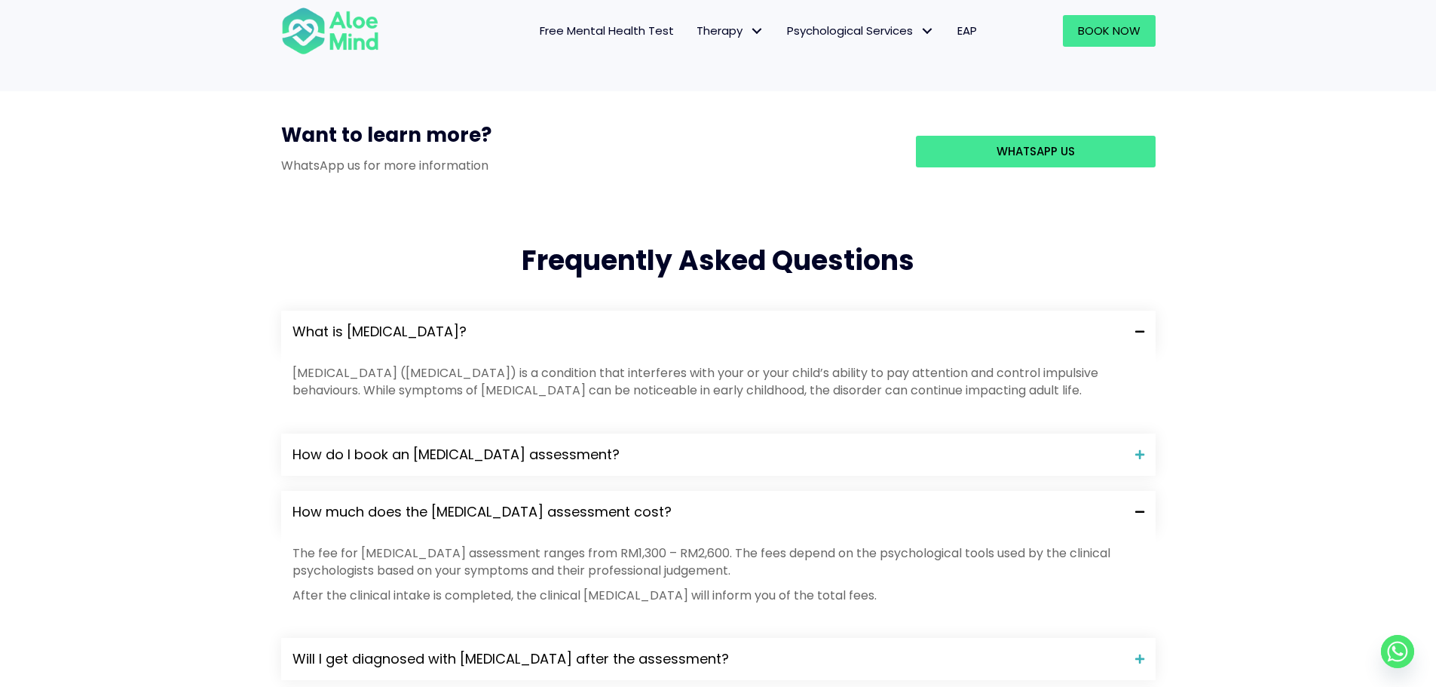
scroll to position [1432, 0]
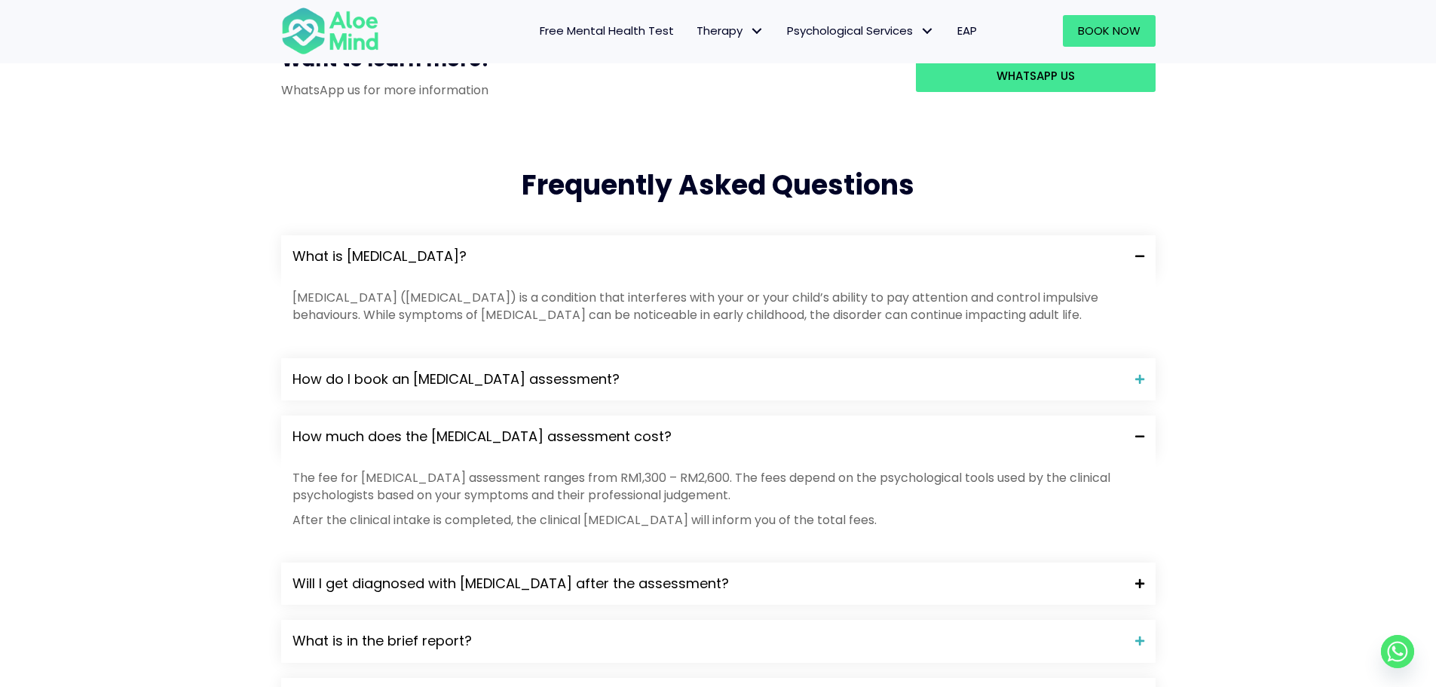
click at [794, 574] on span "Will I get diagnosed with ADHD after the assessment?" at bounding box center [707, 584] width 831 height 20
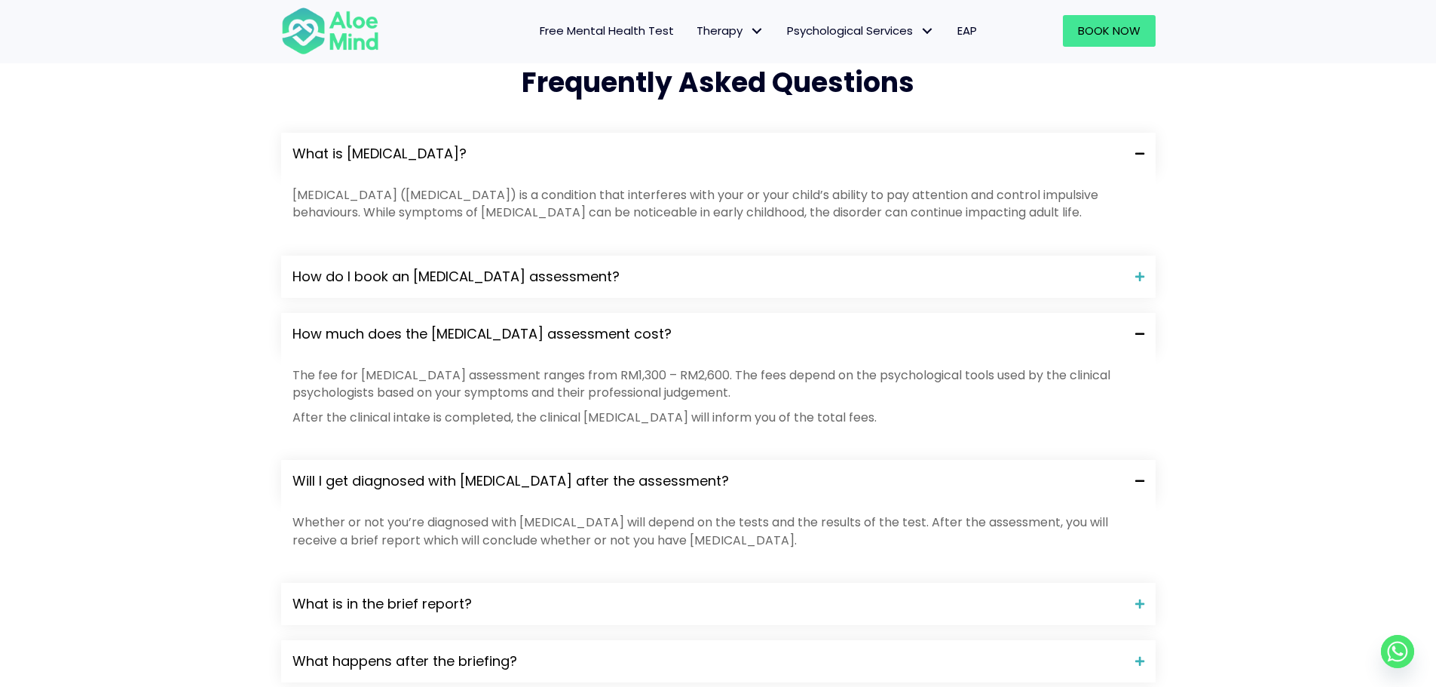
scroll to position [1583, 0]
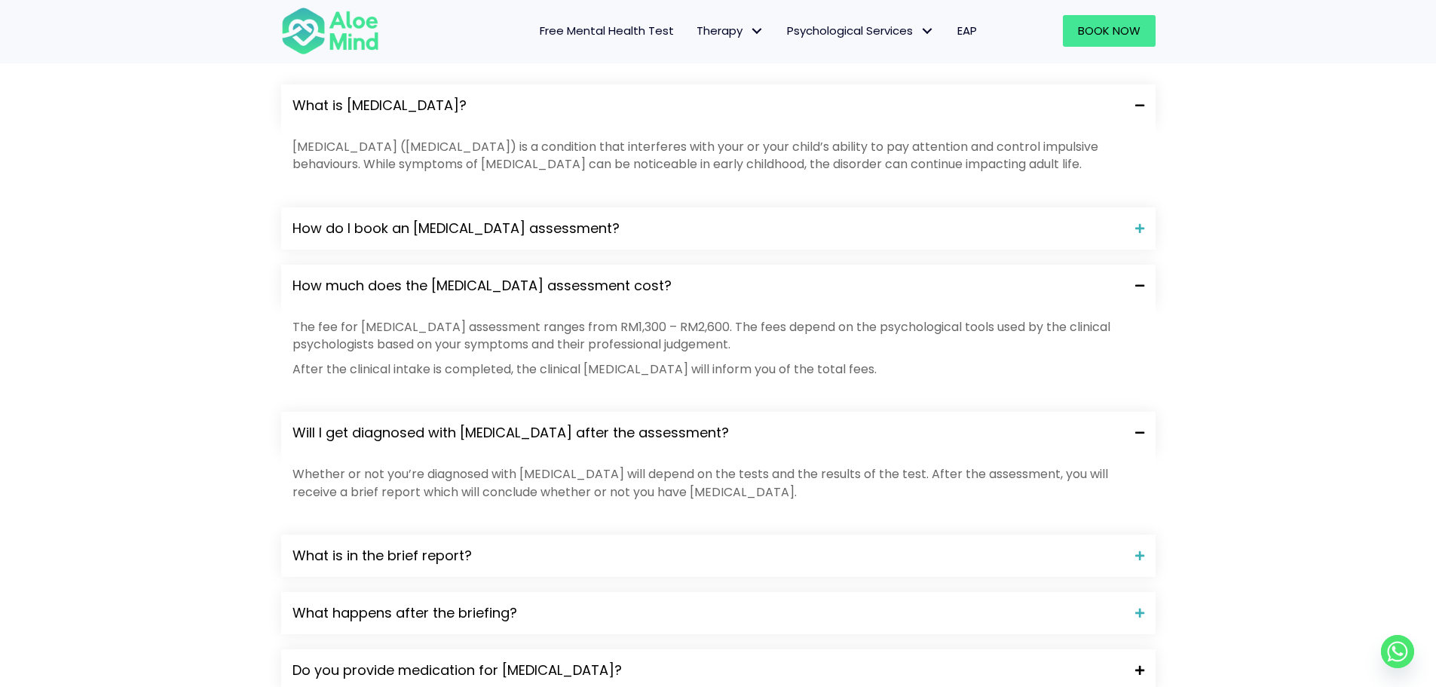
click at [745, 660] on span "Do you provide medication for ADHD?" at bounding box center [707, 670] width 831 height 20
click at [740, 603] on span "What happens after the briefing?" at bounding box center [707, 613] width 831 height 20
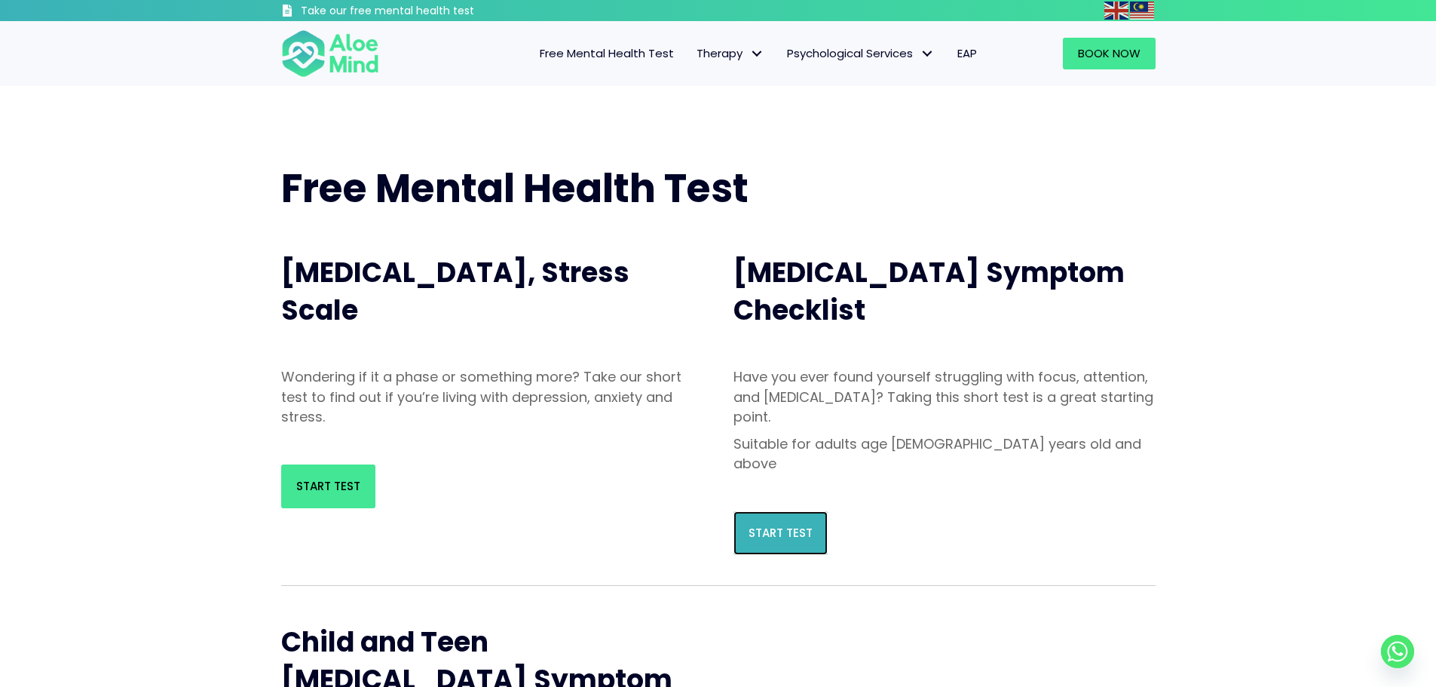
click at [761, 511] on link "Start Test" at bounding box center [780, 533] width 94 height 44
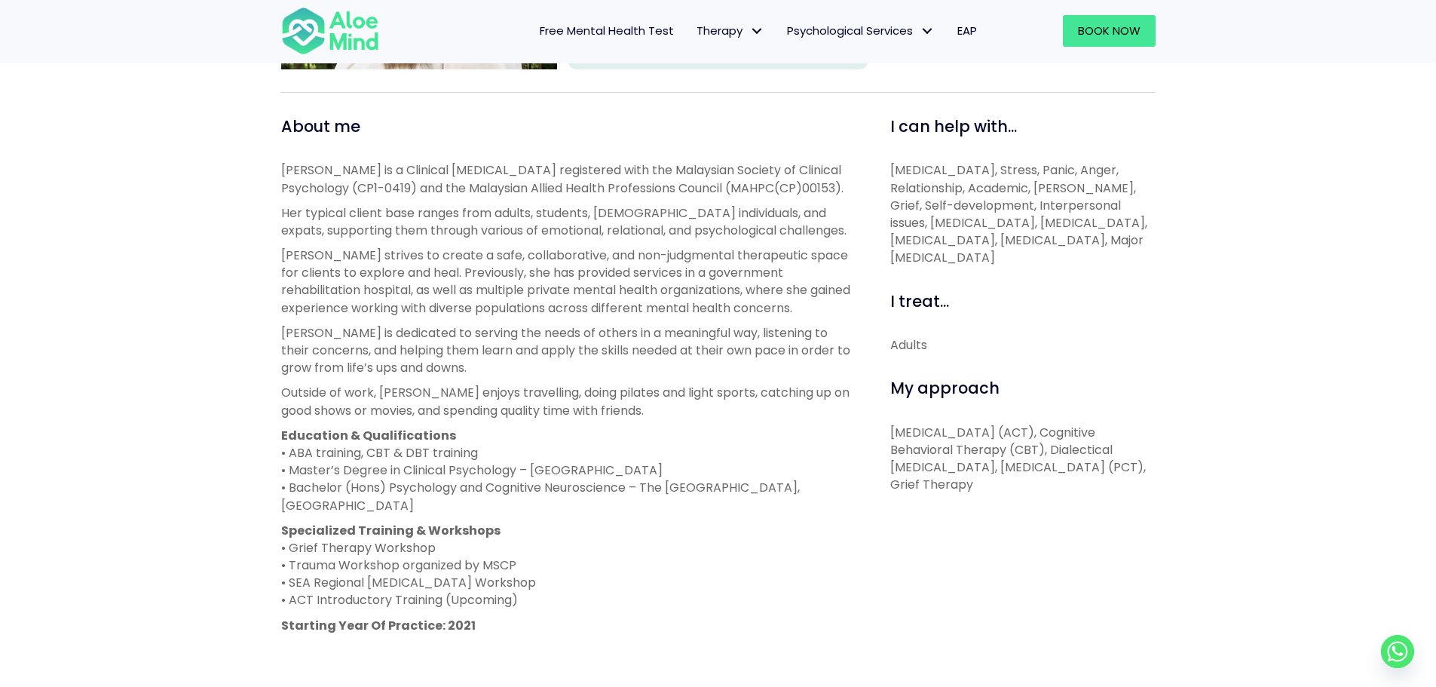
scroll to position [528, 0]
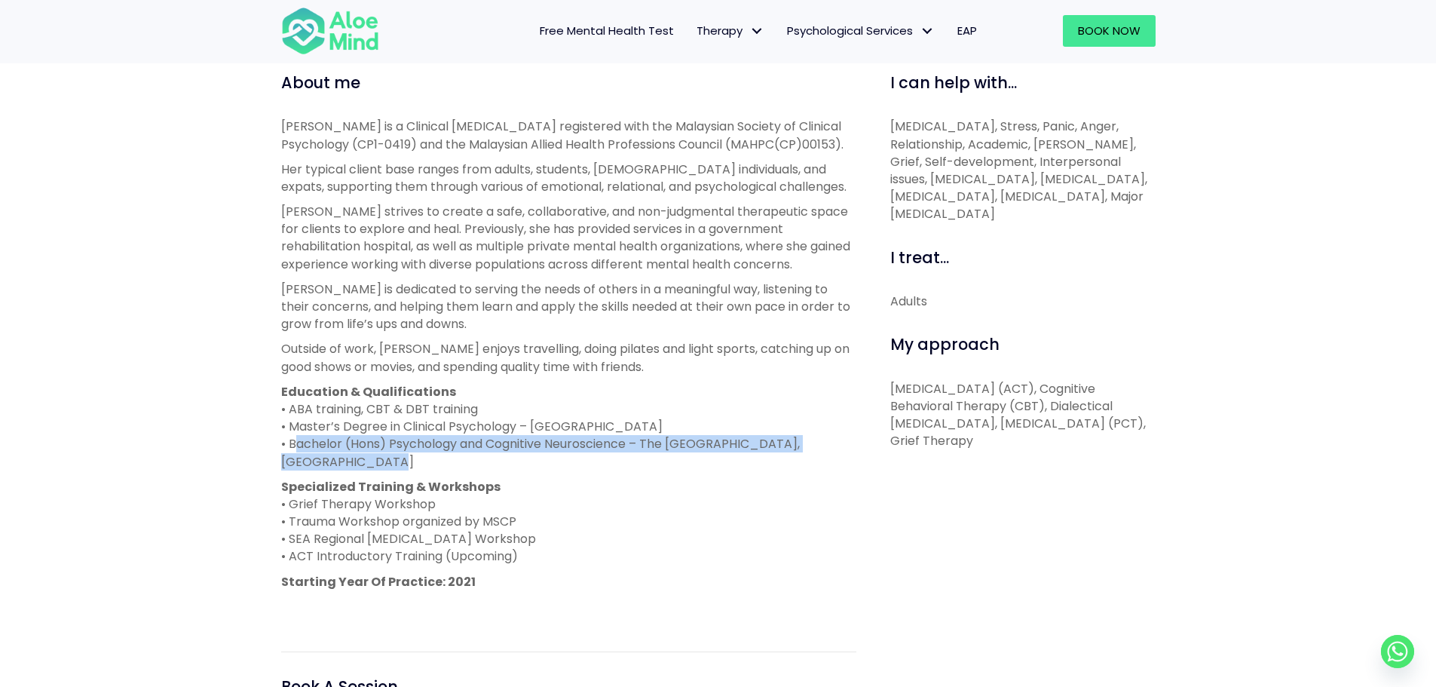
drag, startPoint x: 291, startPoint y: 441, endPoint x: 376, endPoint y: 463, distance: 87.9
click at [376, 463] on p "Education & Qualifications • ABA training, CBT & DBT training • Master’s Degree…" at bounding box center [568, 426] width 575 height 87
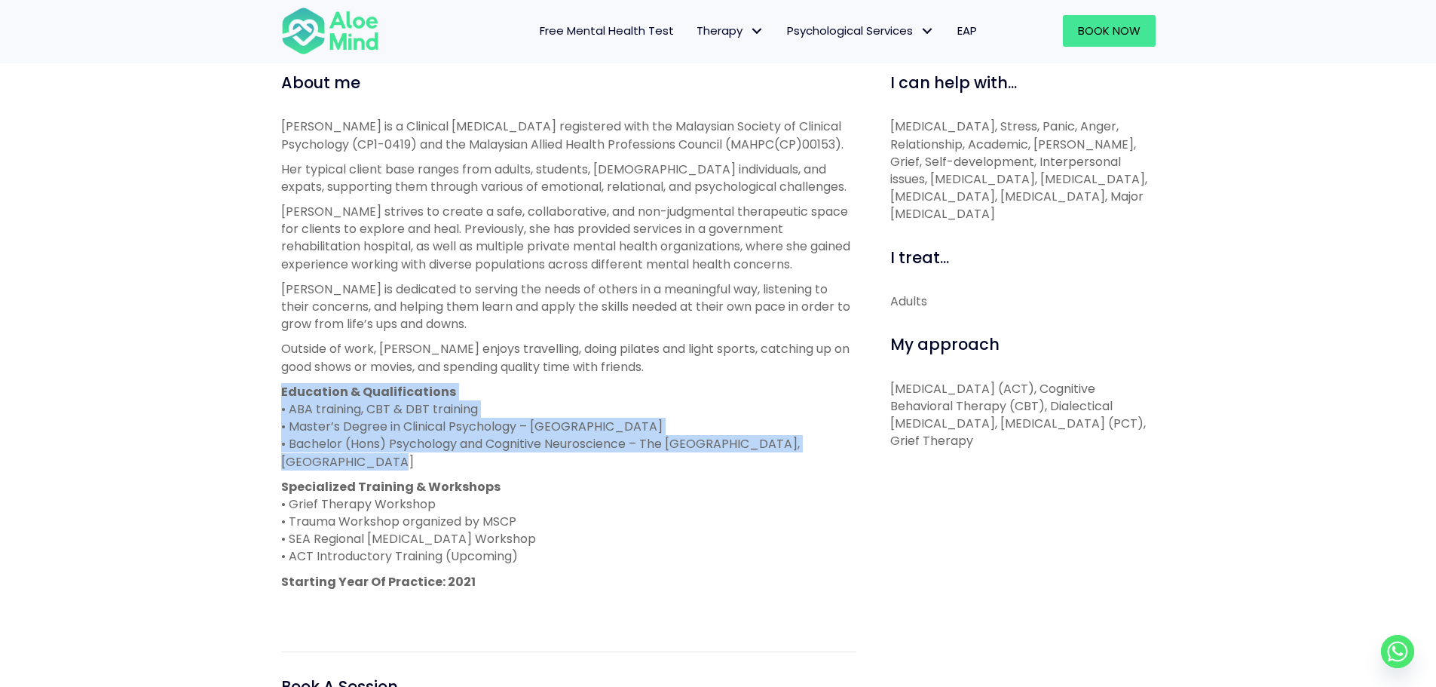
drag, startPoint x: 376, startPoint y: 463, endPoint x: 271, endPoint y: 399, distance: 123.1
click at [271, 399] on div "About me [PERSON_NAME] is a Clinical [MEDICAL_DATA] registered with the Malaysi…" at bounding box center [569, 454] width 598 height 764
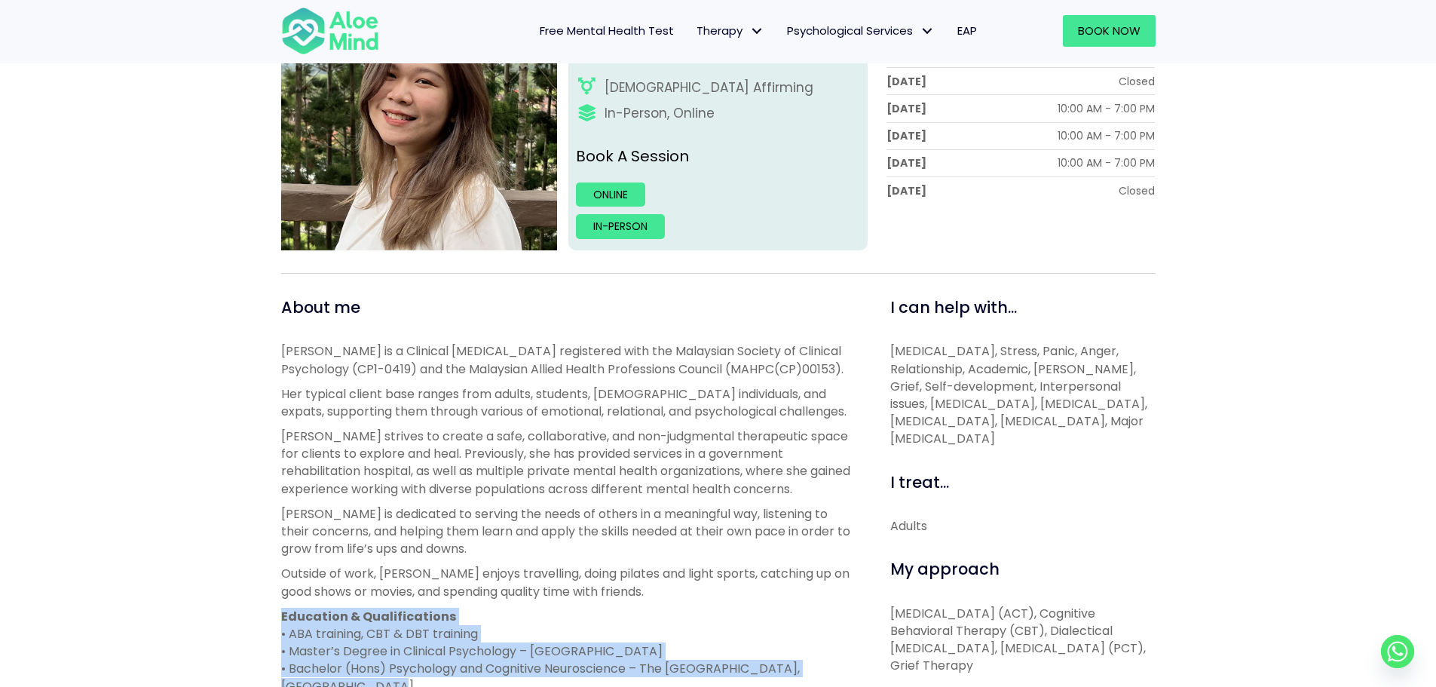
scroll to position [377, 0]
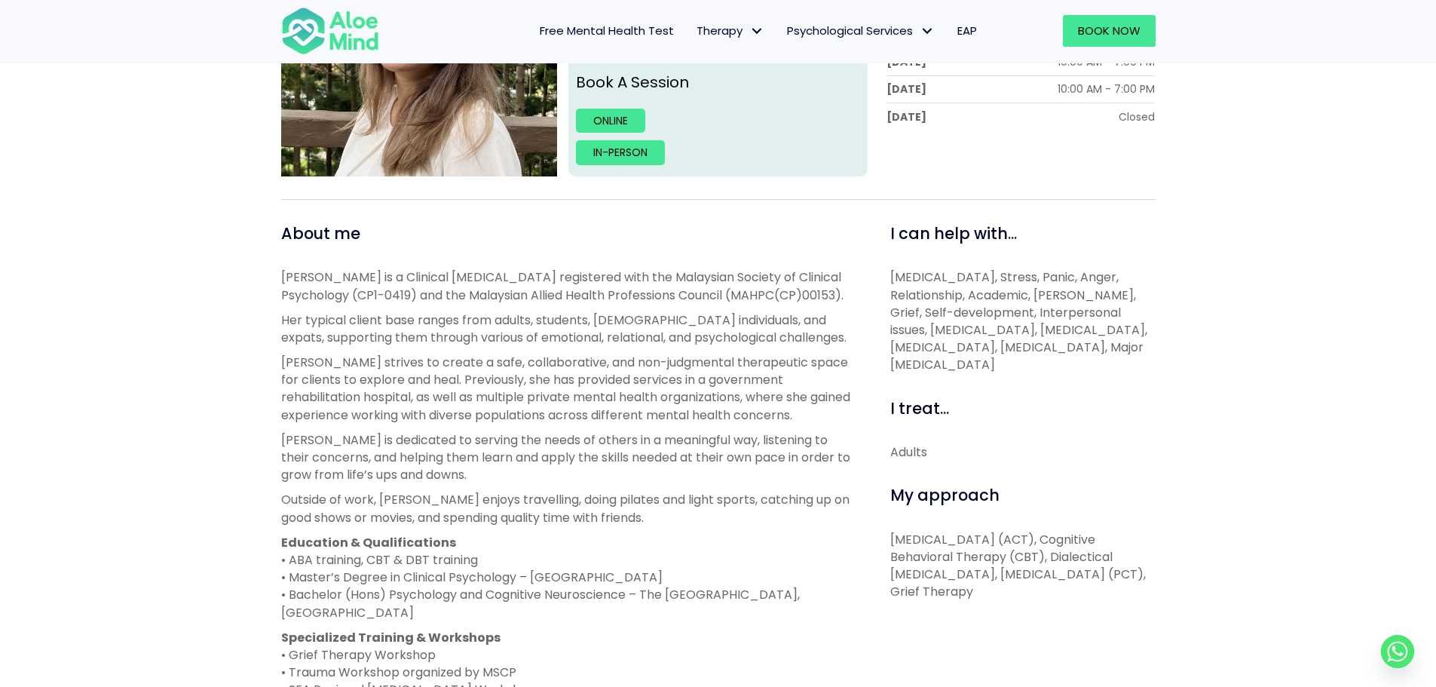
click at [652, 427] on div "[PERSON_NAME] is a Clinical [MEDICAL_DATA] registered with the Malaysian Societ…" at bounding box center [568, 516] width 575 height 497
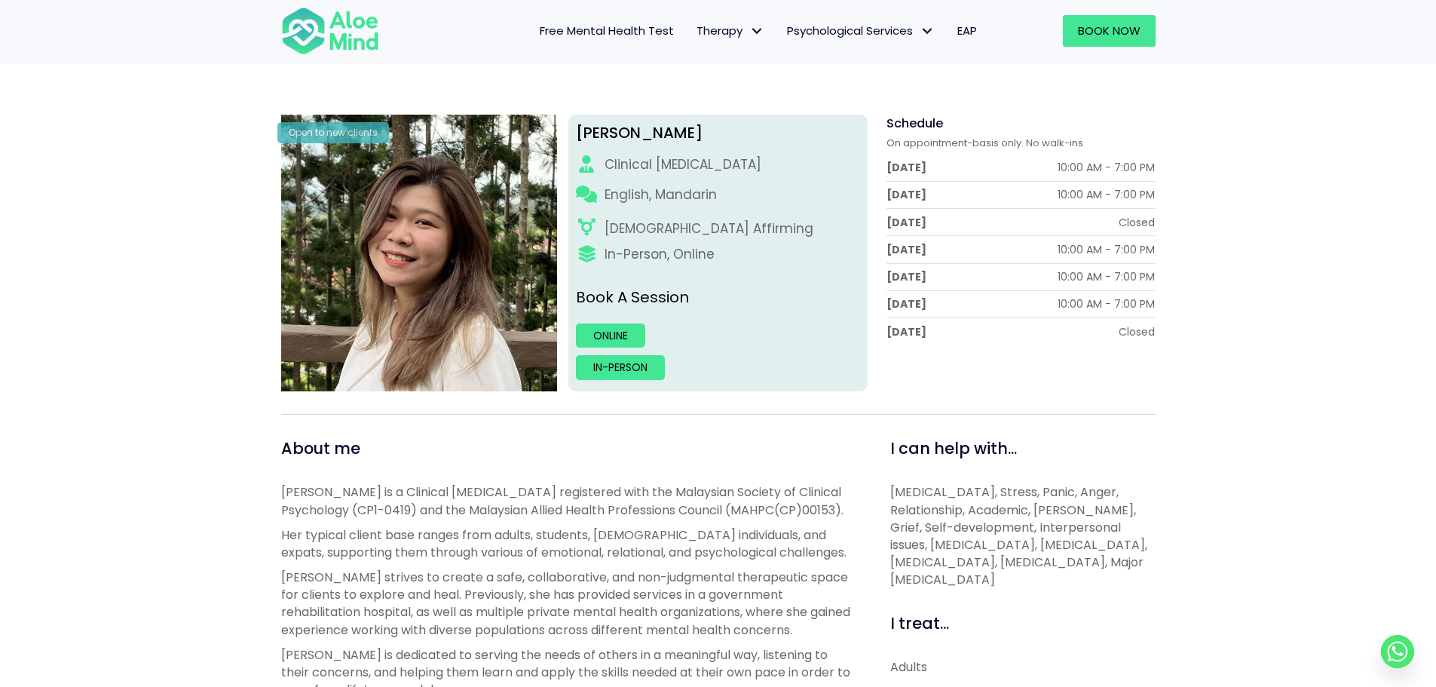
scroll to position [75, 0]
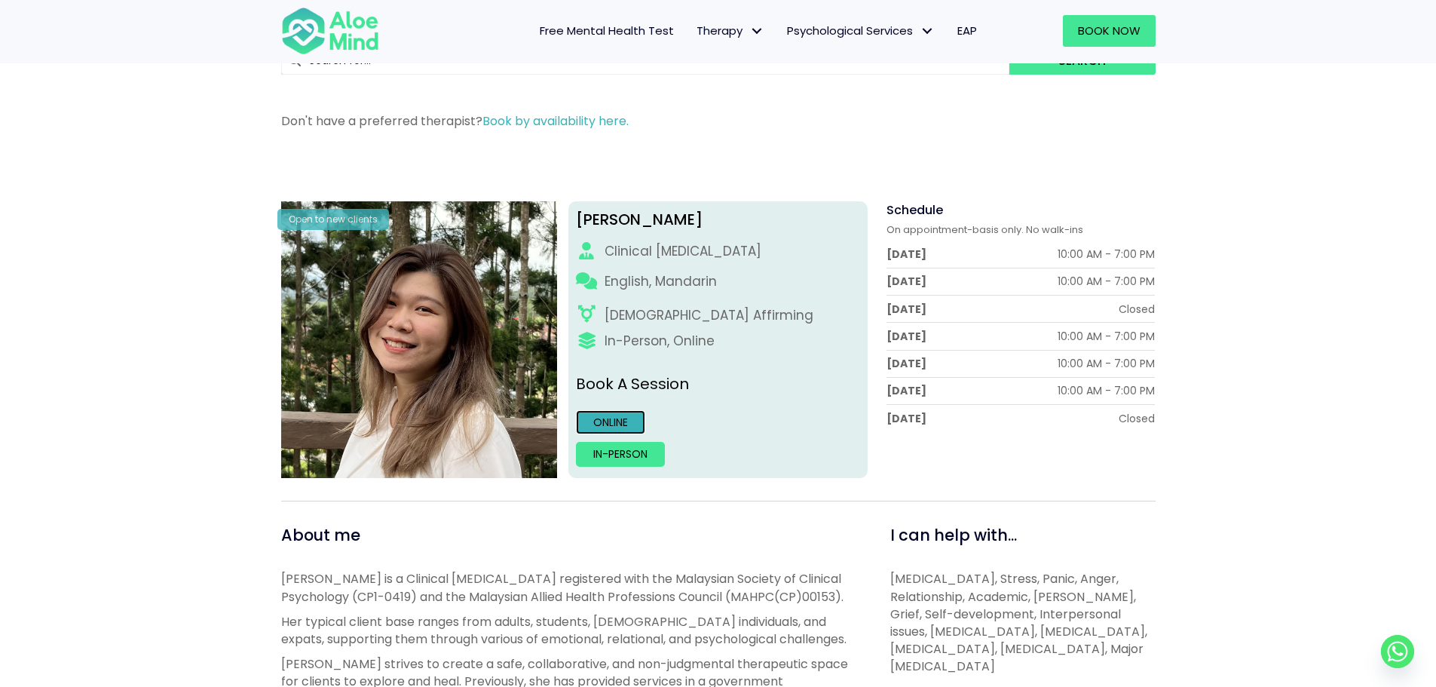
click at [592, 421] on link "Online" at bounding box center [610, 422] width 69 height 24
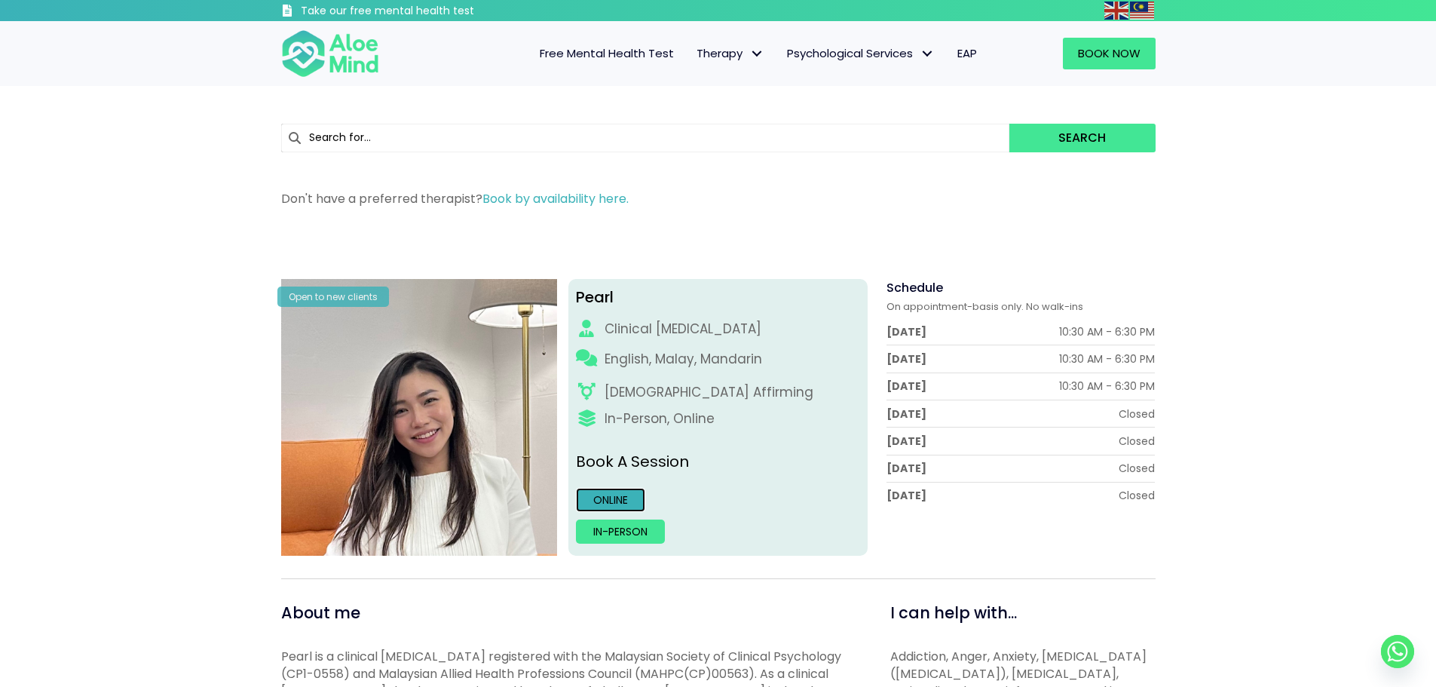
click at [597, 497] on link "Online" at bounding box center [610, 500] width 69 height 24
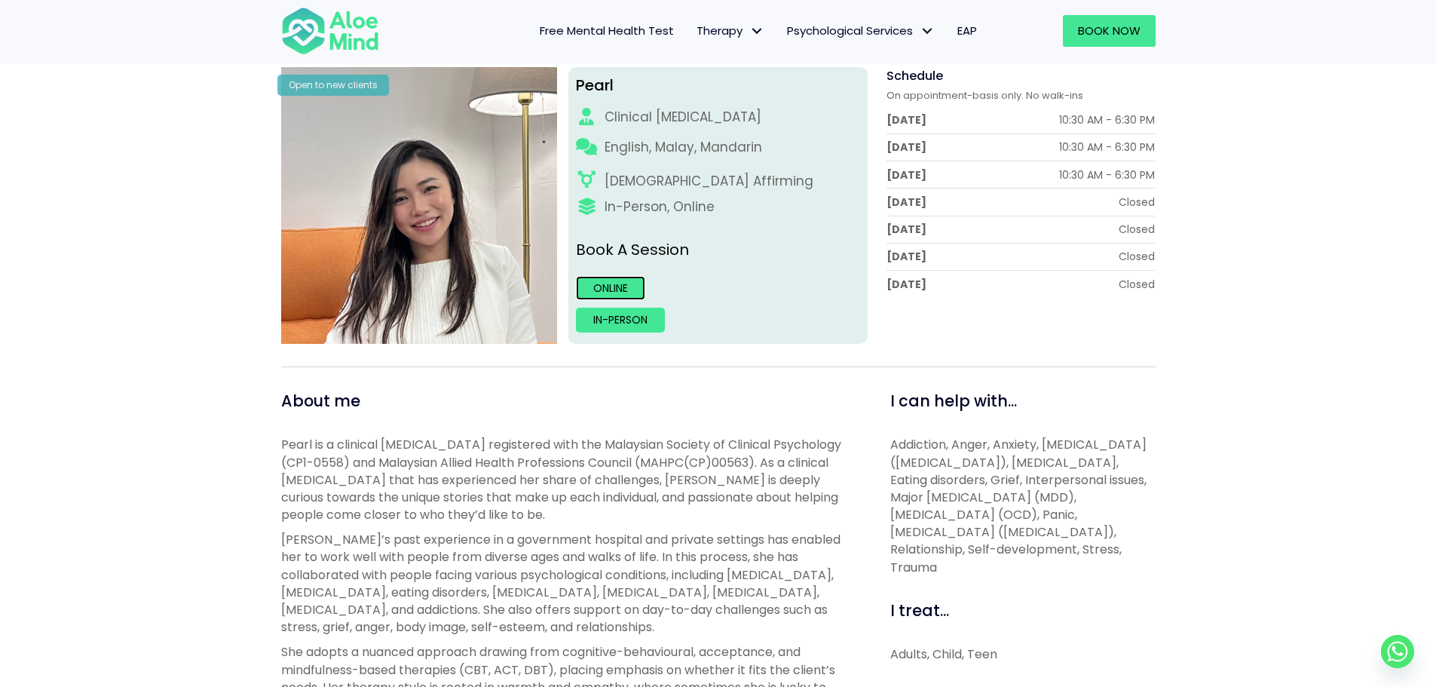
scroll to position [75, 0]
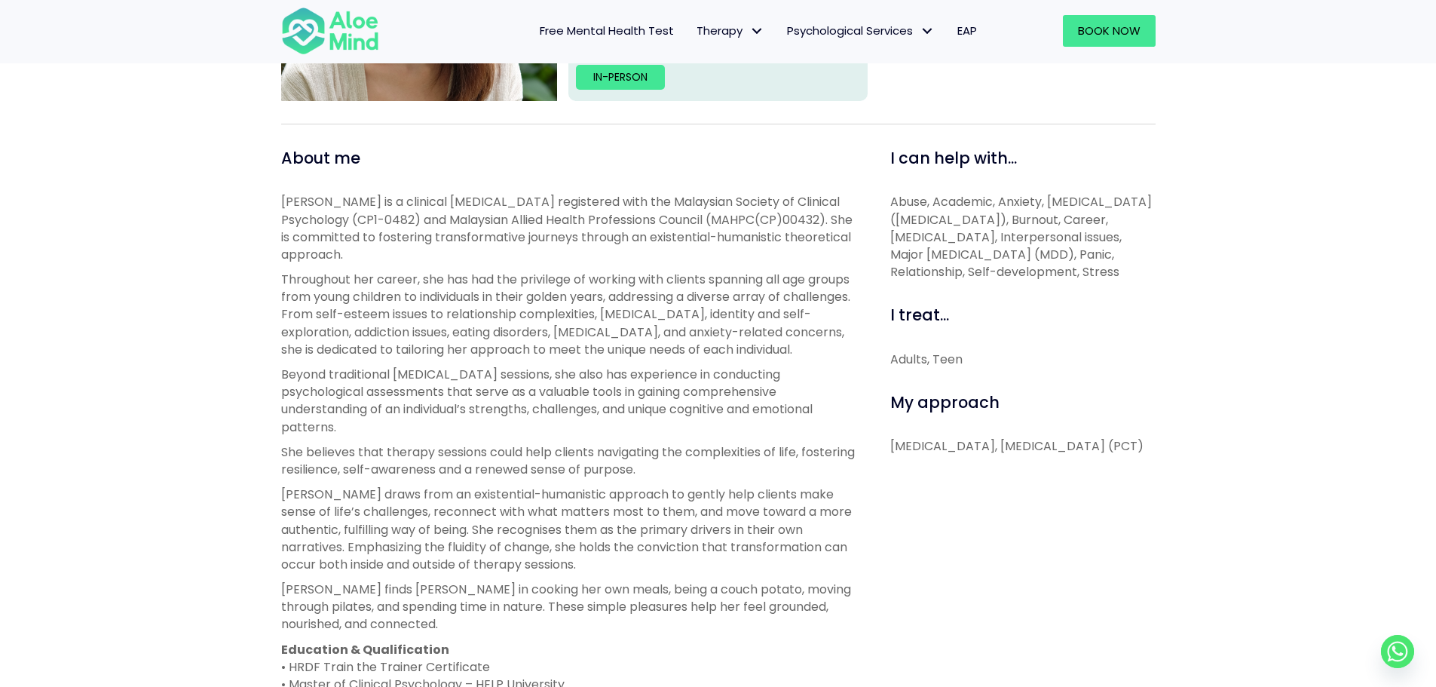
scroll to position [528, 0]
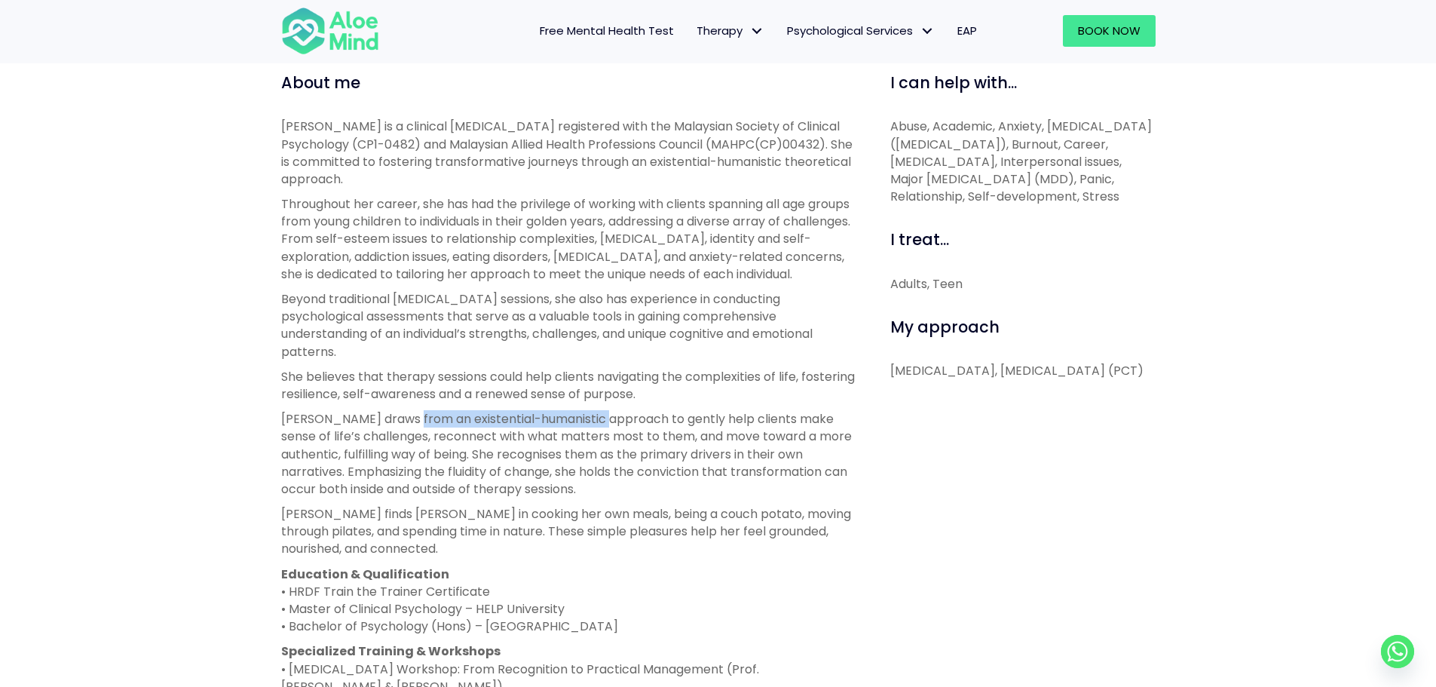
drag, startPoint x: 608, startPoint y: 431, endPoint x: 412, endPoint y: 429, distance: 195.2
click at [412, 429] on p "[PERSON_NAME] draws from an existential-humanistic approach to gently help clie…" at bounding box center [568, 453] width 575 height 87
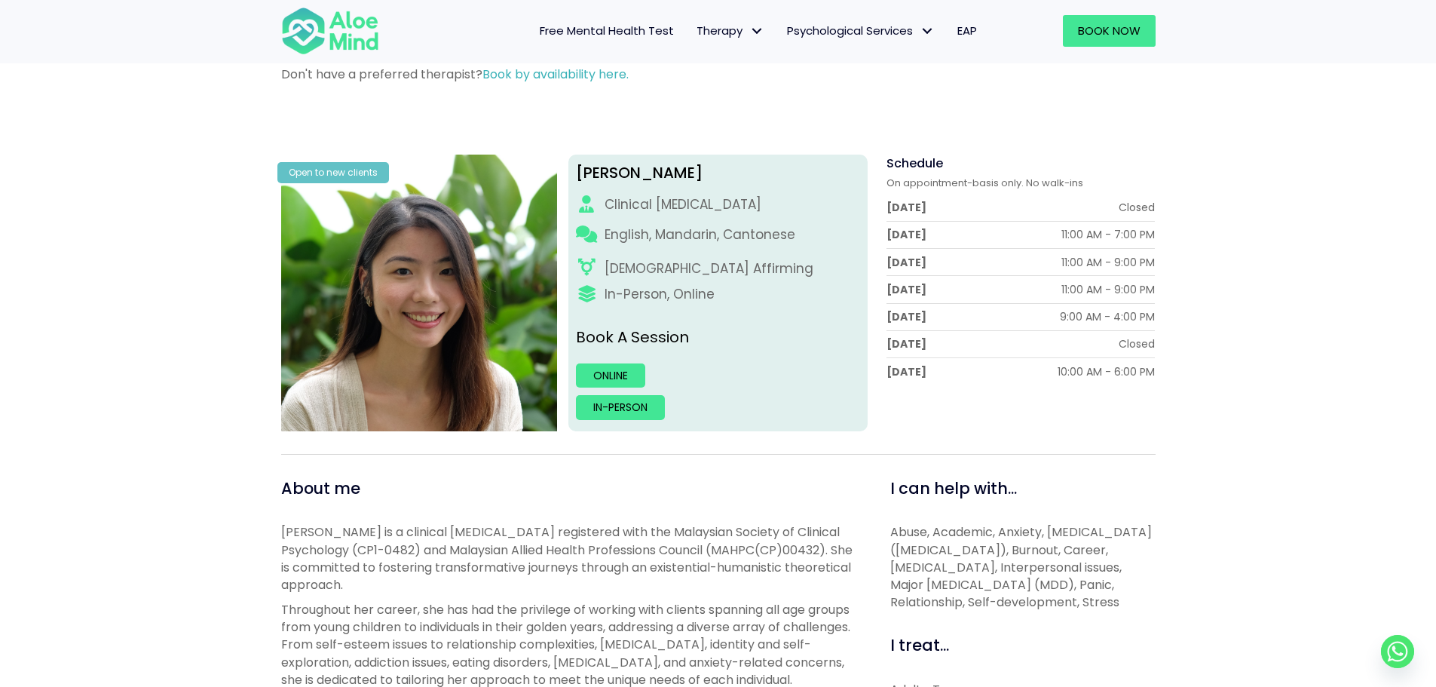
scroll to position [301, 0]
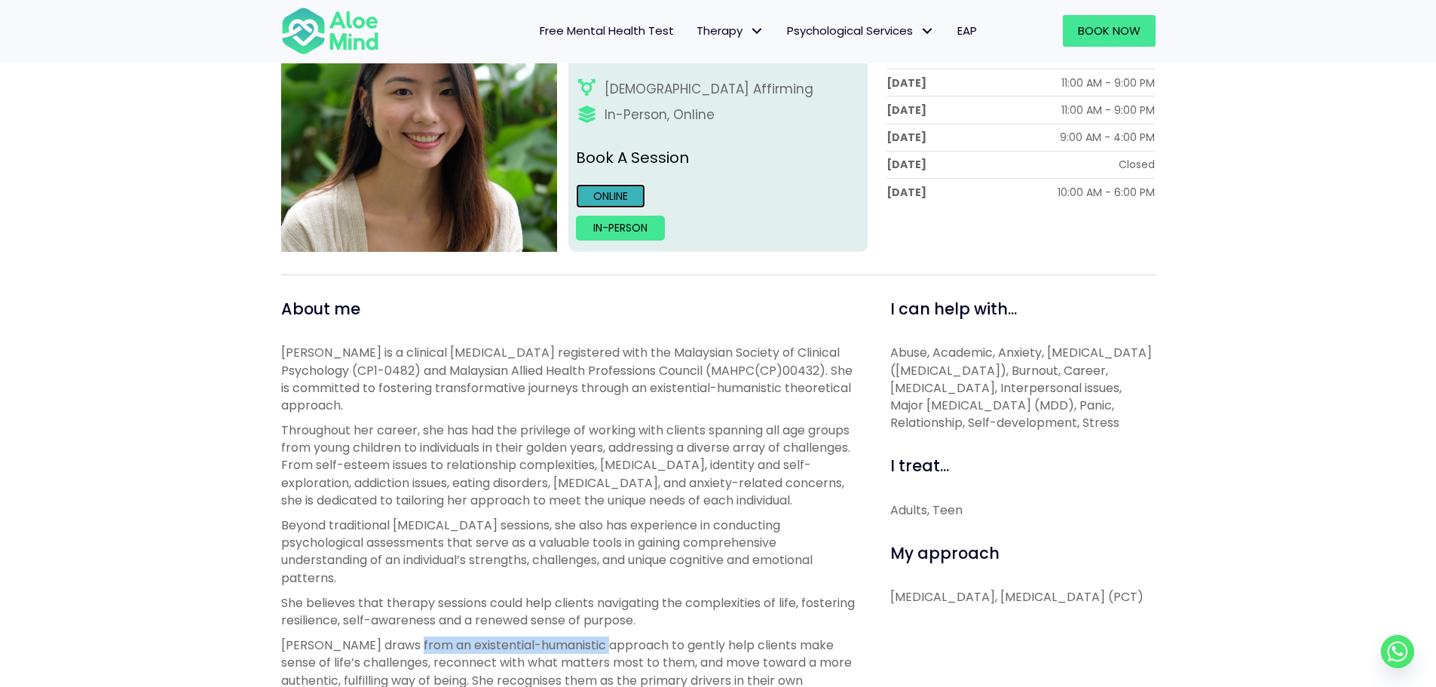
click at [606, 193] on link "Online" at bounding box center [610, 196] width 69 height 24
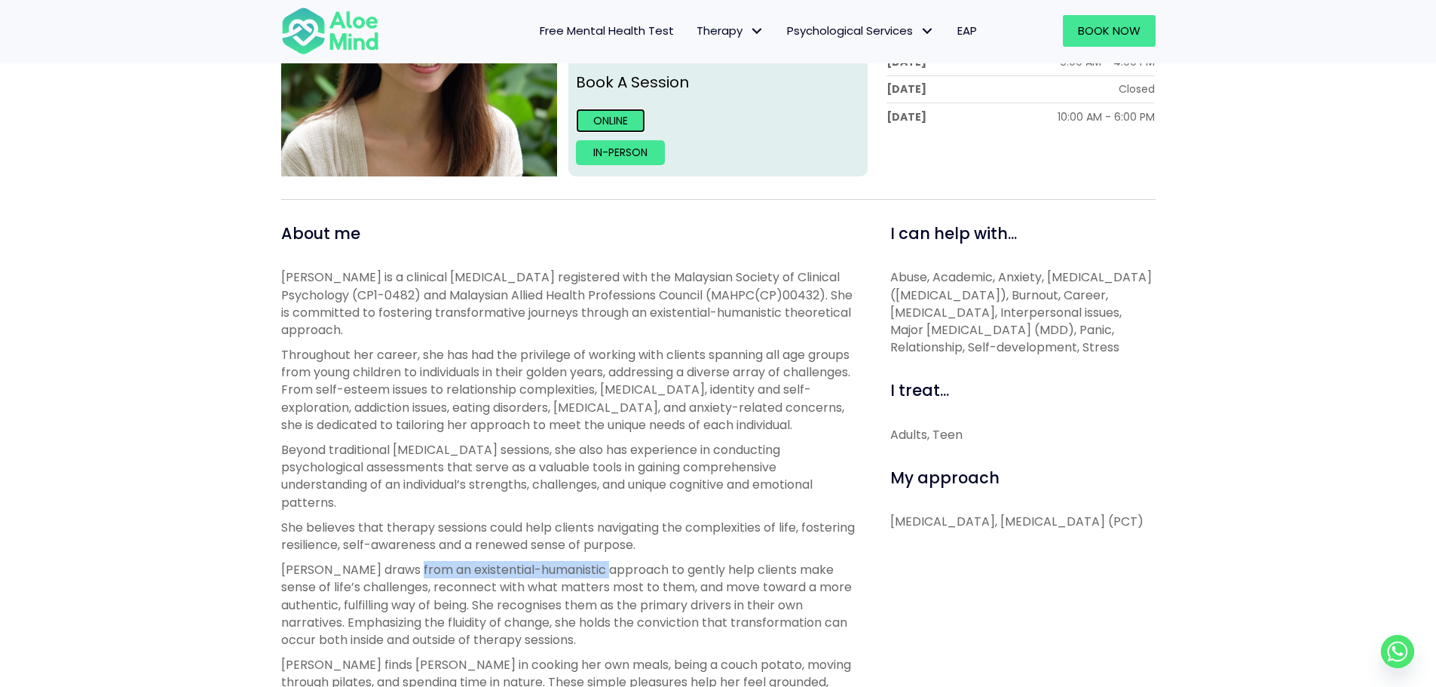
scroll to position [151, 0]
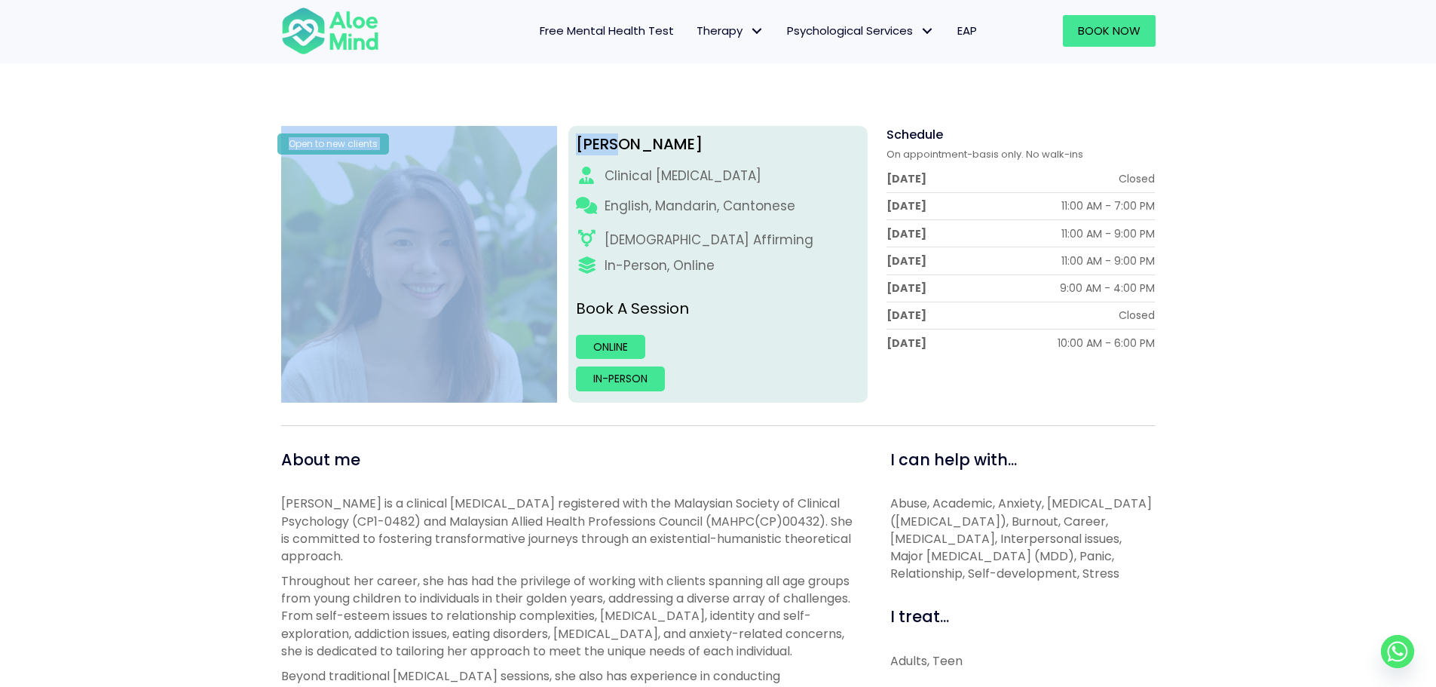
drag, startPoint x: 633, startPoint y: 142, endPoint x: 571, endPoint y: 144, distance: 61.8
click at [564, 139] on div "Open to new clients [PERSON_NAME] Clinical [MEDICAL_DATA] English, Mandarin, Ca…" at bounding box center [718, 264] width 897 height 277
